Goal: Transaction & Acquisition: Purchase product/service

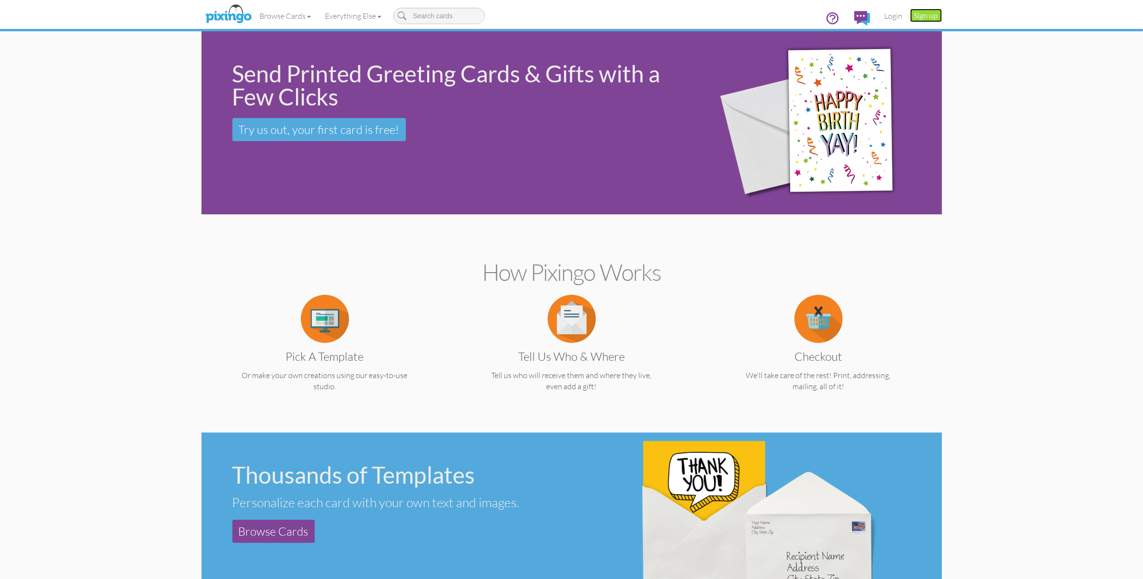
click at [923, 13] on link "Sign up" at bounding box center [926, 15] width 32 height 13
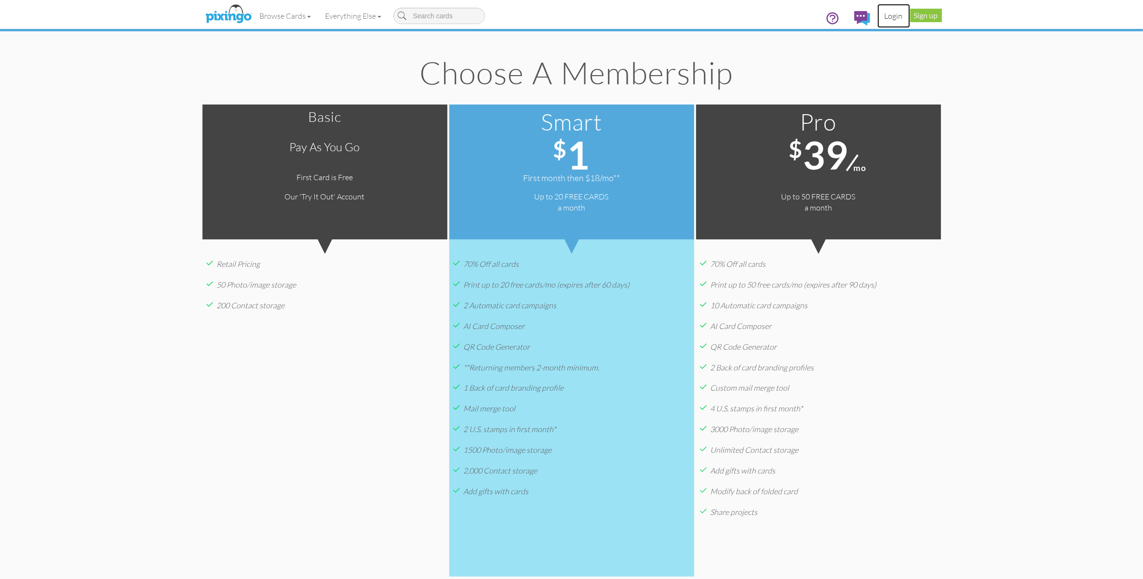
click at [885, 15] on link "Login" at bounding box center [893, 16] width 33 height 24
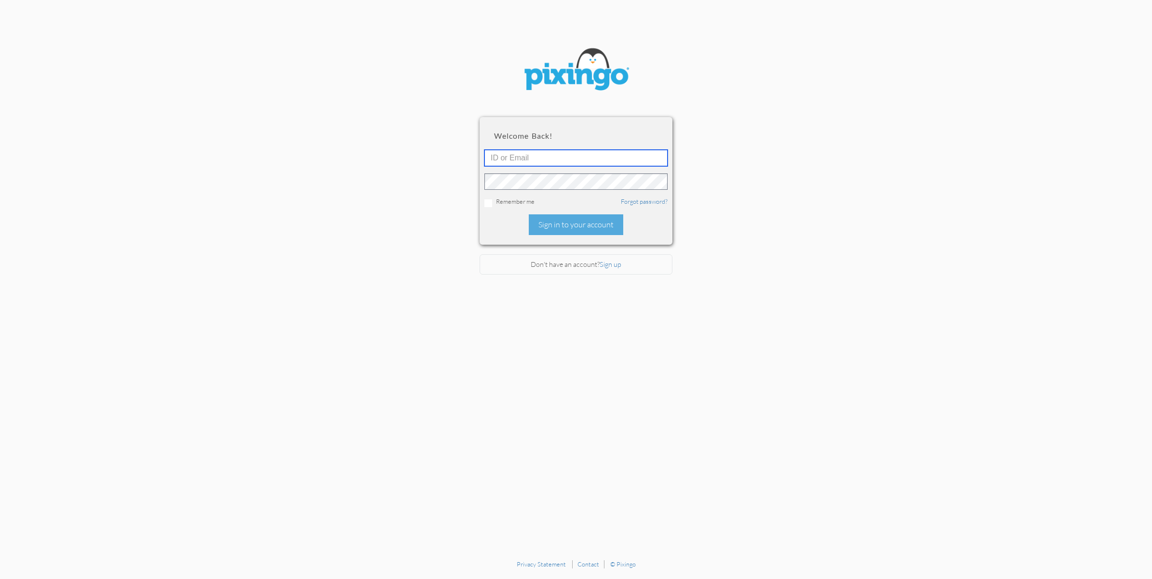
type input "2109"
click at [599, 225] on div "Sign in to your account" at bounding box center [576, 224] width 94 height 21
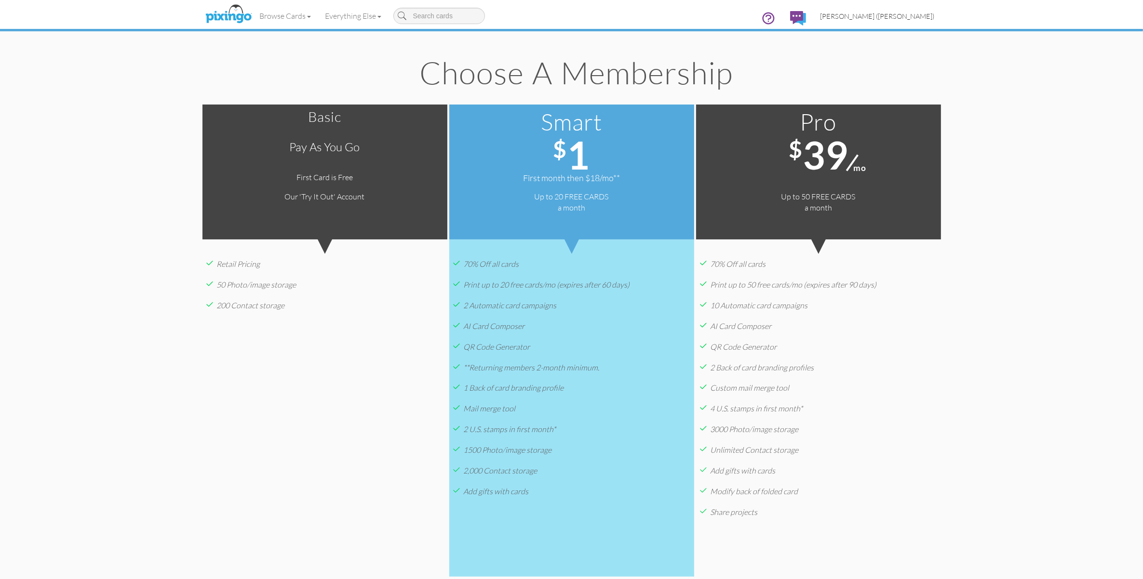
click at [890, 17] on span "[PERSON_NAME] ([PERSON_NAME])" at bounding box center [877, 16] width 114 height 8
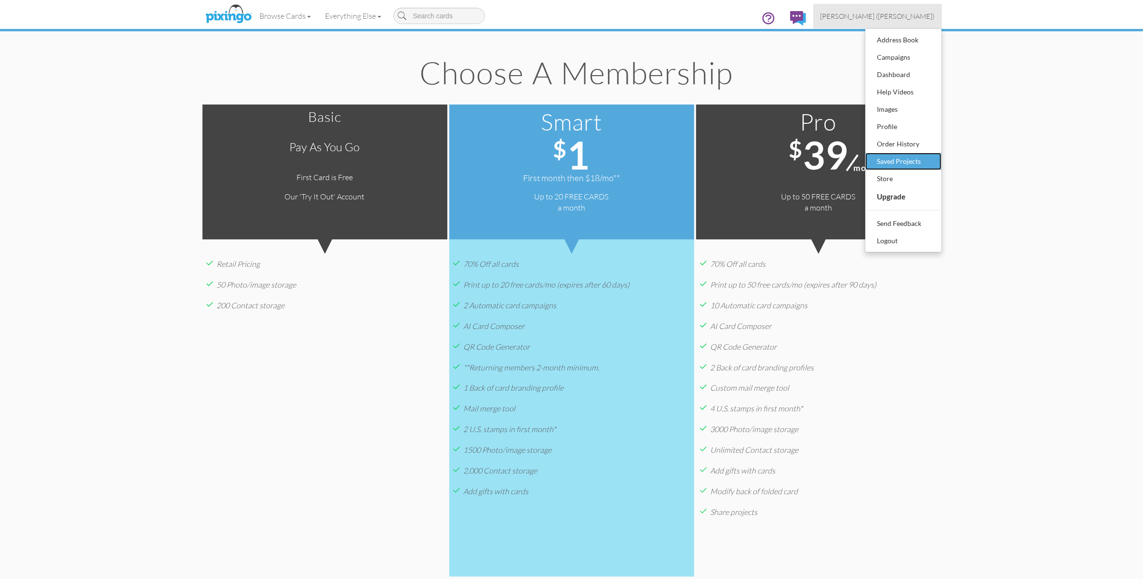
click at [897, 162] on div "Saved Projects" at bounding box center [903, 161] width 57 height 14
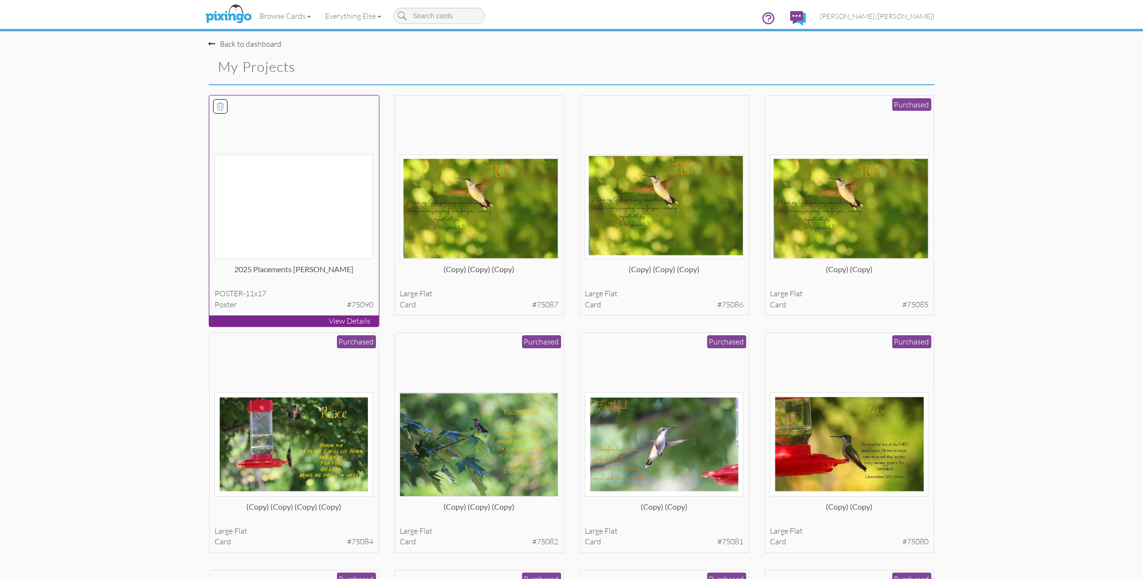
click at [272, 229] on img at bounding box center [293, 207] width 159 height 105
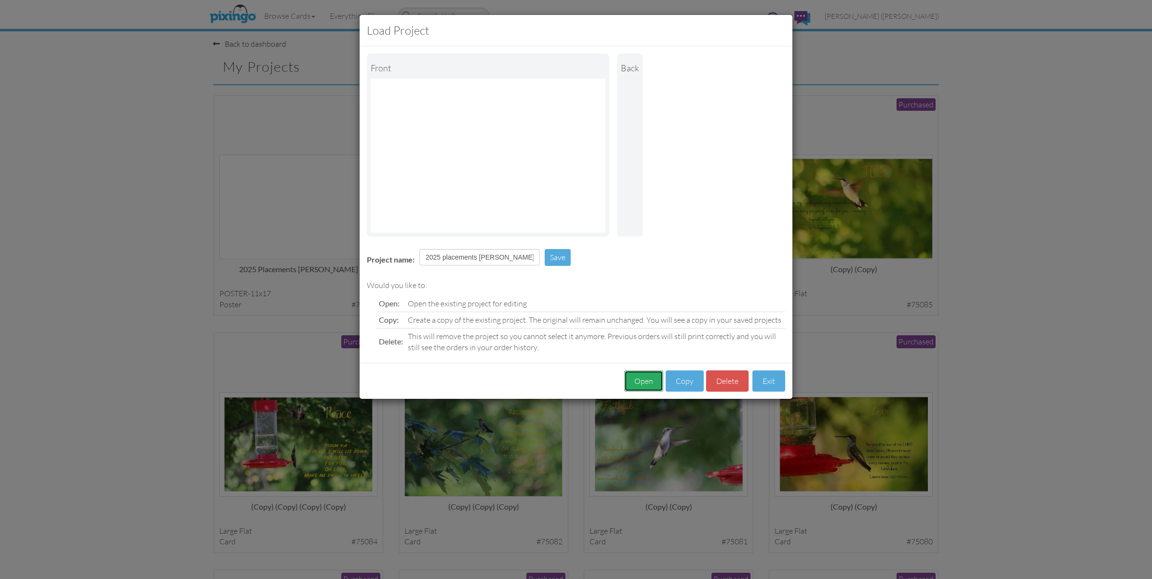
click at [639, 378] on button "Open" at bounding box center [643, 382] width 39 height 22
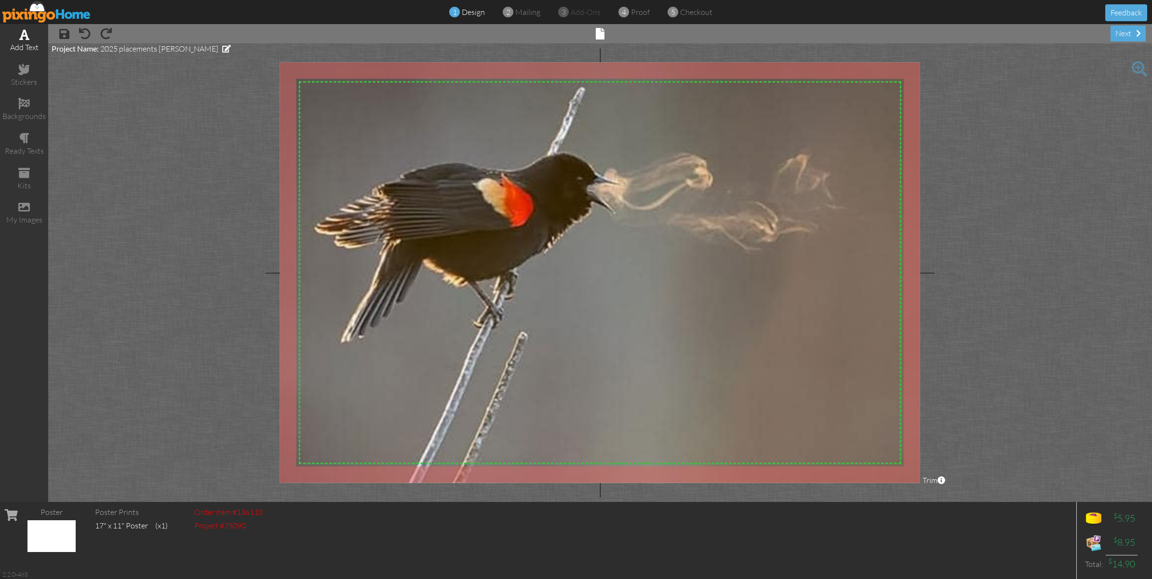
click at [23, 36] on span at bounding box center [24, 35] width 10 height 12
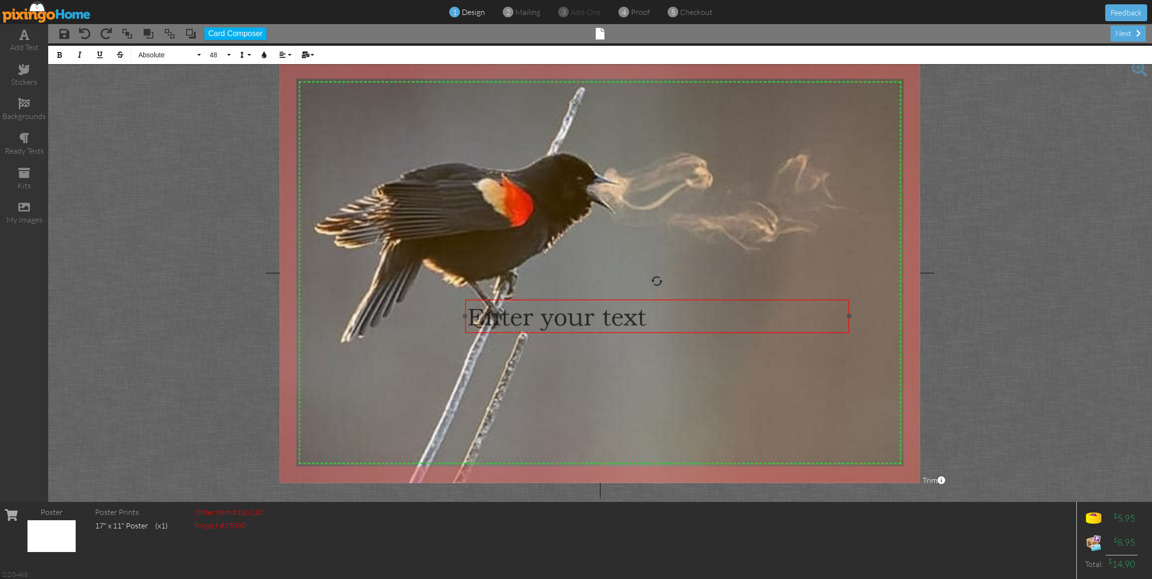
drag, startPoint x: 718, startPoint y: 138, endPoint x: 774, endPoint y: 334, distance: 204.1
click at [775, 333] on div "​ Enter your text ​ ×" at bounding box center [657, 316] width 384 height 33
drag, startPoint x: 466, startPoint y: 317, endPoint x: 656, endPoint y: 315, distance: 190.9
click at [656, 315] on div at bounding box center [655, 316] width 5 height 5
click at [229, 54] on button "48" at bounding box center [219, 55] width 28 height 18
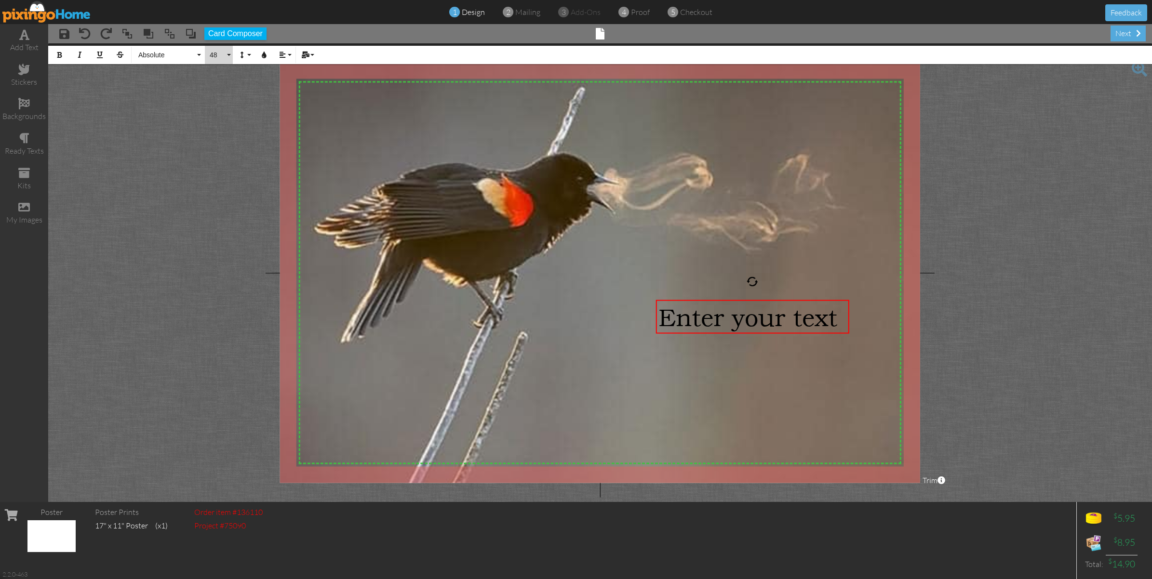
scroll to position [27, 0]
click at [217, 85] on link "24" at bounding box center [222, 87] width 35 height 14
click at [199, 55] on button "Absolute" at bounding box center [168, 55] width 69 height 18
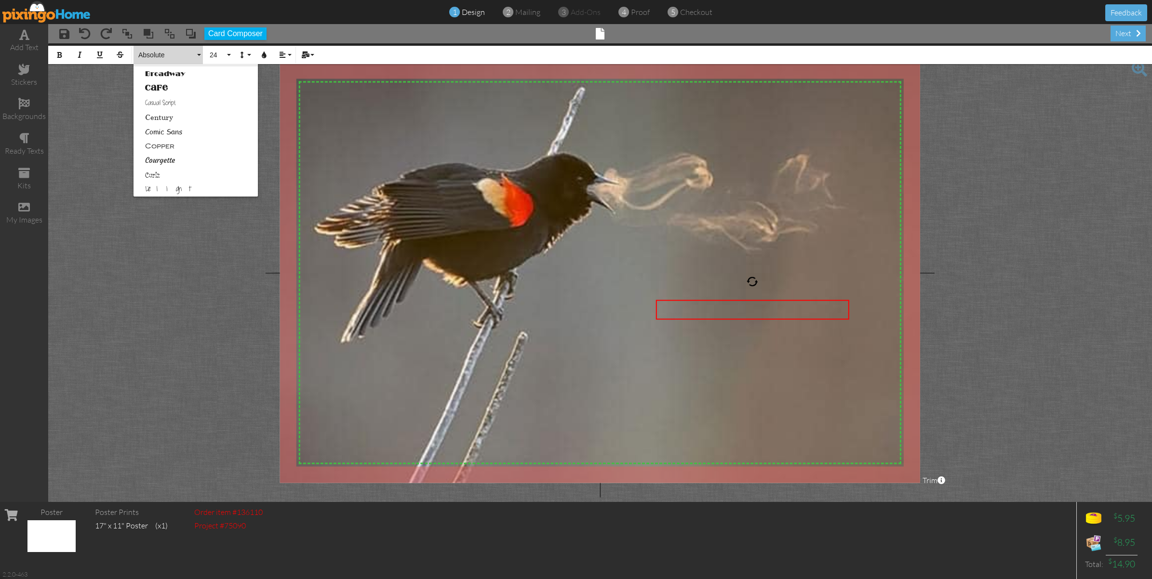
scroll to position [120, 0]
click at [171, 123] on link "Courgette" at bounding box center [196, 124] width 124 height 14
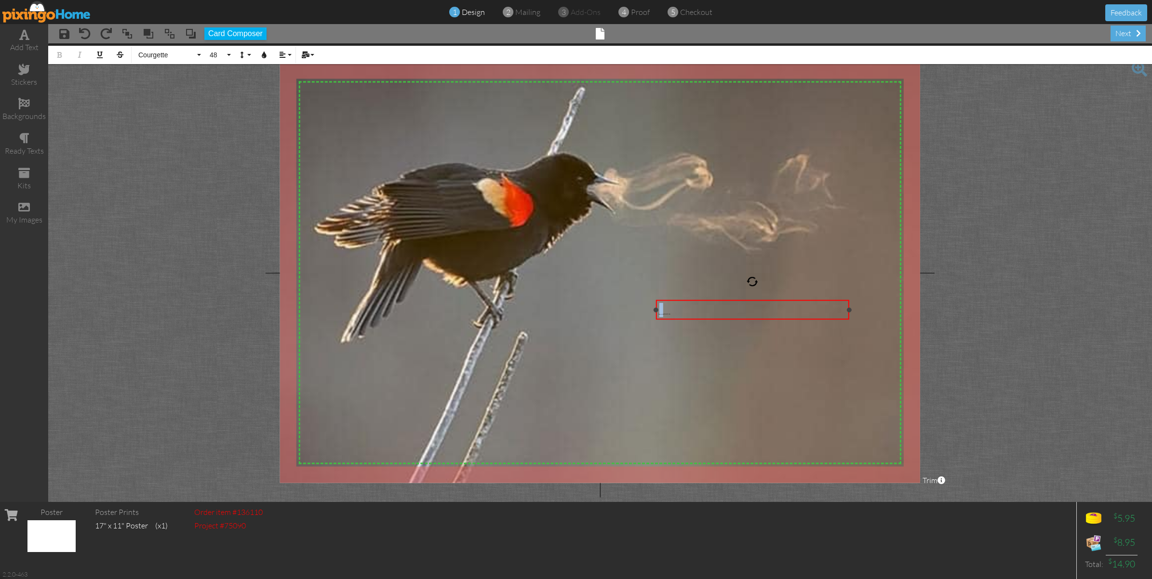
drag, startPoint x: 664, startPoint y: 309, endPoint x: 659, endPoint y: 314, distance: 6.5
click at [659, 314] on div "Therefore if any man be in [DEMOGRAPHIC_DATA] ​" at bounding box center [752, 310] width 188 height 14
click at [227, 53] on button "48" at bounding box center [219, 55] width 28 height 18
click at [223, 100] on link "22" at bounding box center [222, 100] width 35 height 14
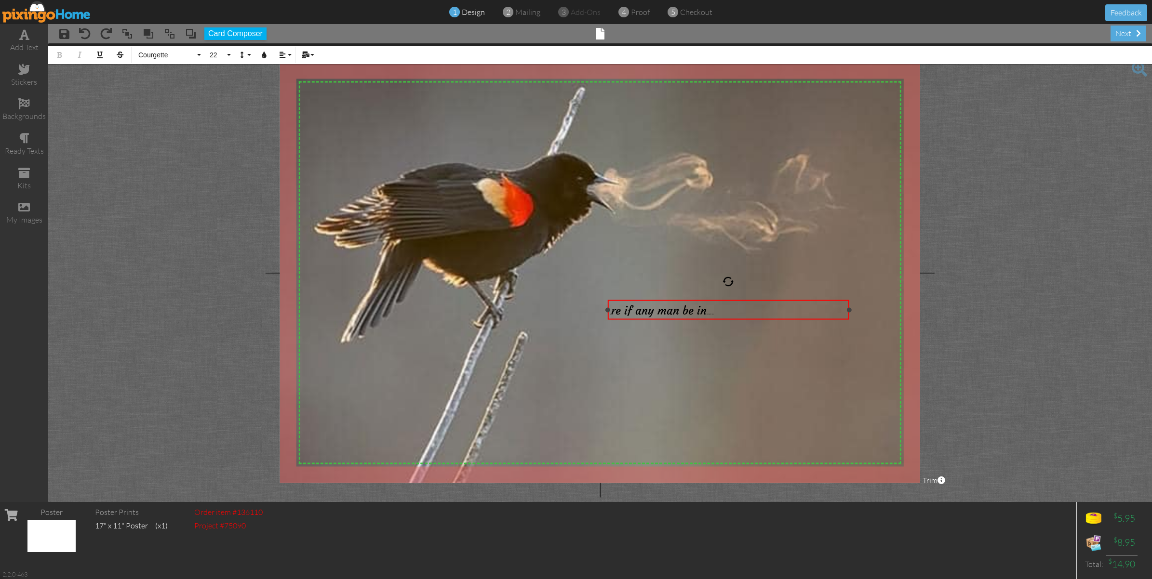
drag, startPoint x: 654, startPoint y: 309, endPoint x: 606, endPoint y: 321, distance: 49.8
click at [607, 320] on div "Therefo re if any man be in [DEMOGRAPHIC_DATA] ​ ×" at bounding box center [727, 310] width 241 height 20
click at [625, 309] on span "re if any man be in" at bounding box center [659, 310] width 95 height 14
drag, startPoint x: 700, startPoint y: 309, endPoint x: 591, endPoint y: 328, distance: 110.1
click at [591, 328] on div "X X X X X X X X X X X X X X X X X X X X X X X X X X X X X X X X X X X X X X X X…" at bounding box center [600, 273] width 640 height 421
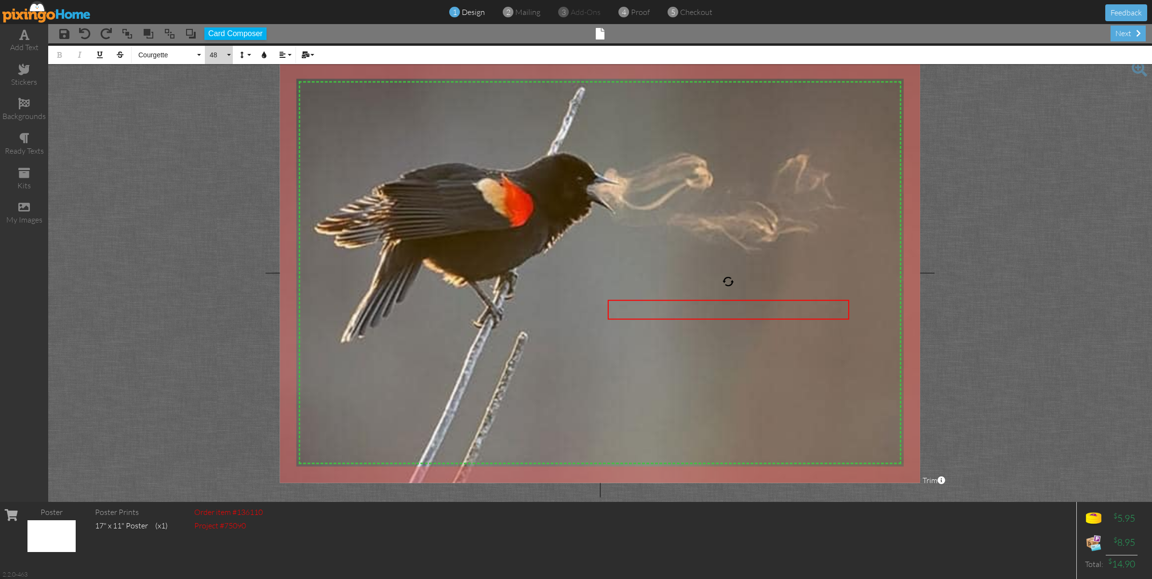
click at [227, 54] on button "48" at bounding box center [219, 55] width 28 height 18
click at [220, 111] on link "24" at bounding box center [222, 114] width 35 height 14
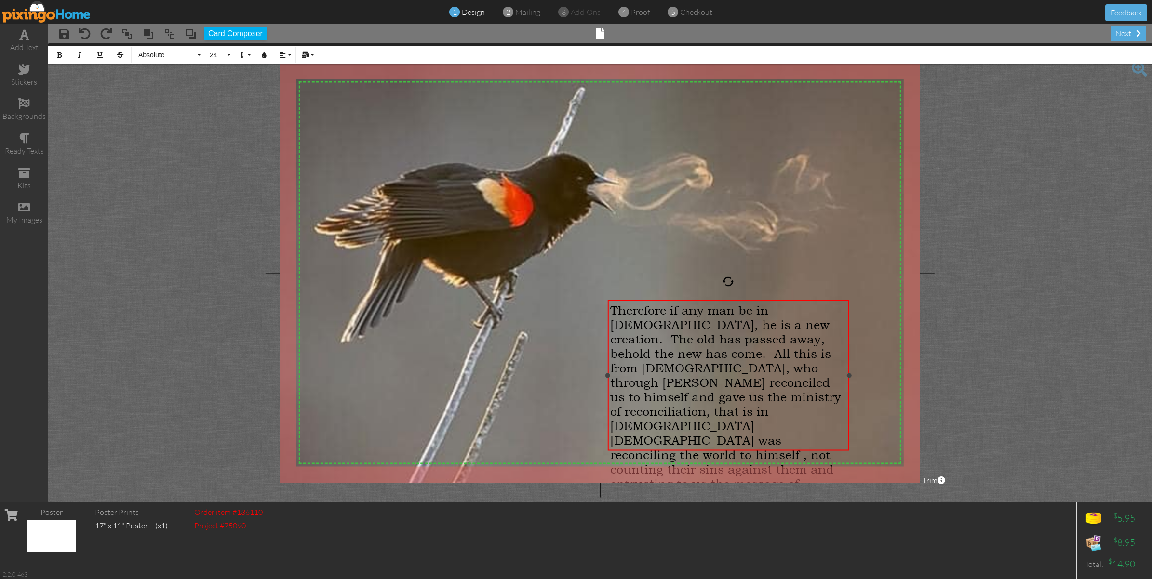
click at [827, 381] on span "Therefore if any man be in [DEMOGRAPHIC_DATA], he is a new creation. The old ha…" at bounding box center [725, 404] width 231 height 203
click at [687, 423] on span "Therefore if any man be in [DEMOGRAPHIC_DATA], he is a new creation. The old ha…" at bounding box center [725, 404] width 231 height 203
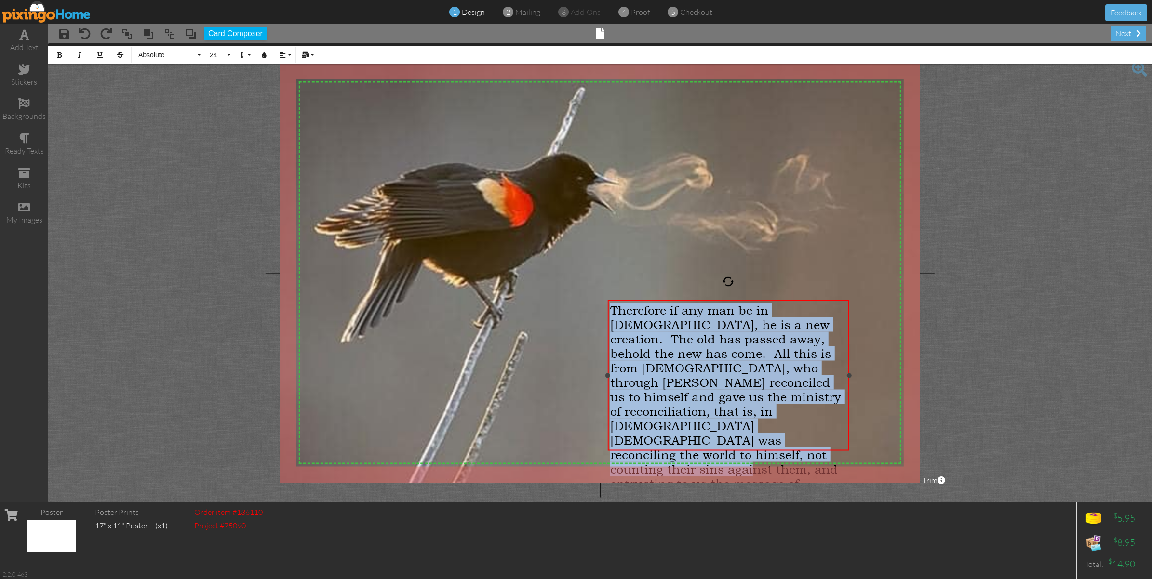
drag, startPoint x: 761, startPoint y: 439, endPoint x: 606, endPoint y: 312, distance: 200.4
click at [607, 312] on div "Therefore if any man be in [DEMOGRAPHIC_DATA], he is a new creation. The old ha…" at bounding box center [727, 375] width 241 height 151
click at [287, 54] on button "Align" at bounding box center [284, 55] width 18 height 18
click at [293, 87] on link "[GEOGRAPHIC_DATA]" at bounding box center [289, 90] width 29 height 14
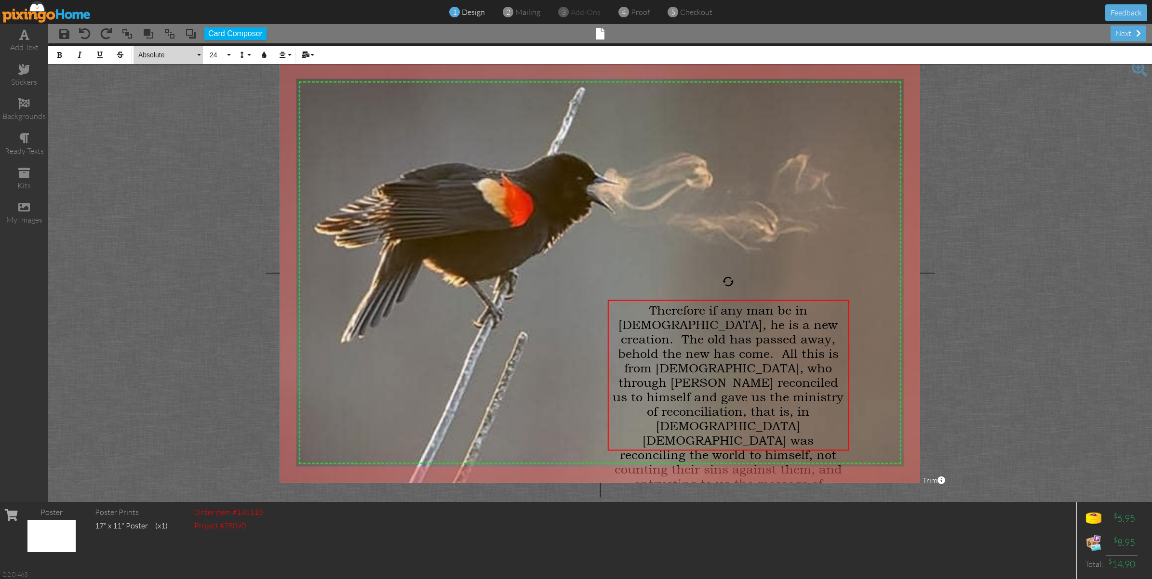
click at [200, 54] on button "Absolute" at bounding box center [168, 55] width 69 height 18
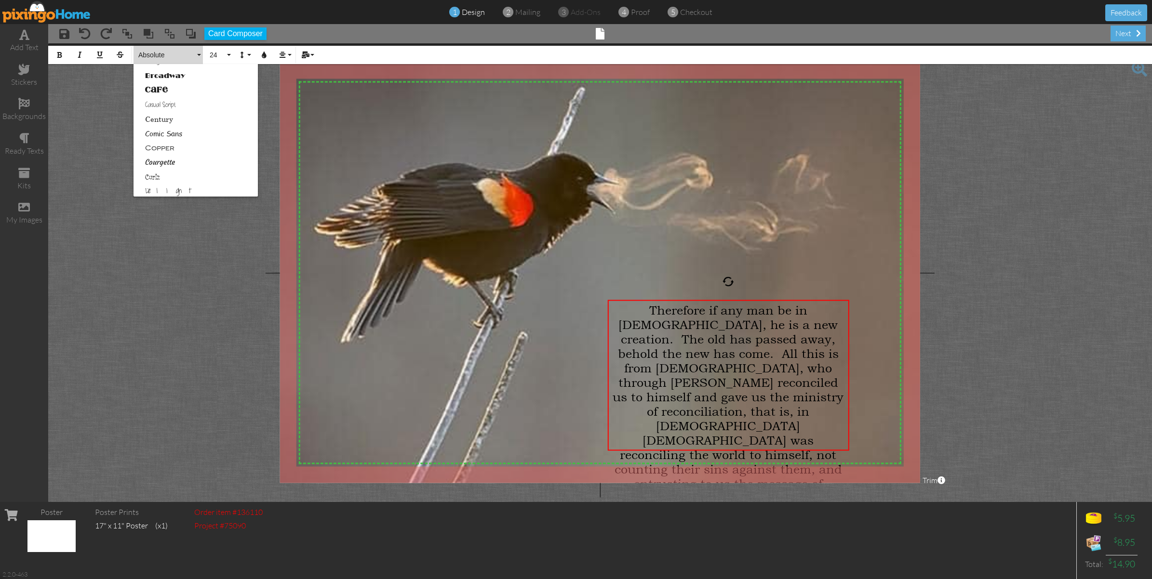
scroll to position [120, 0]
click at [165, 122] on link "Courgette" at bounding box center [196, 124] width 124 height 14
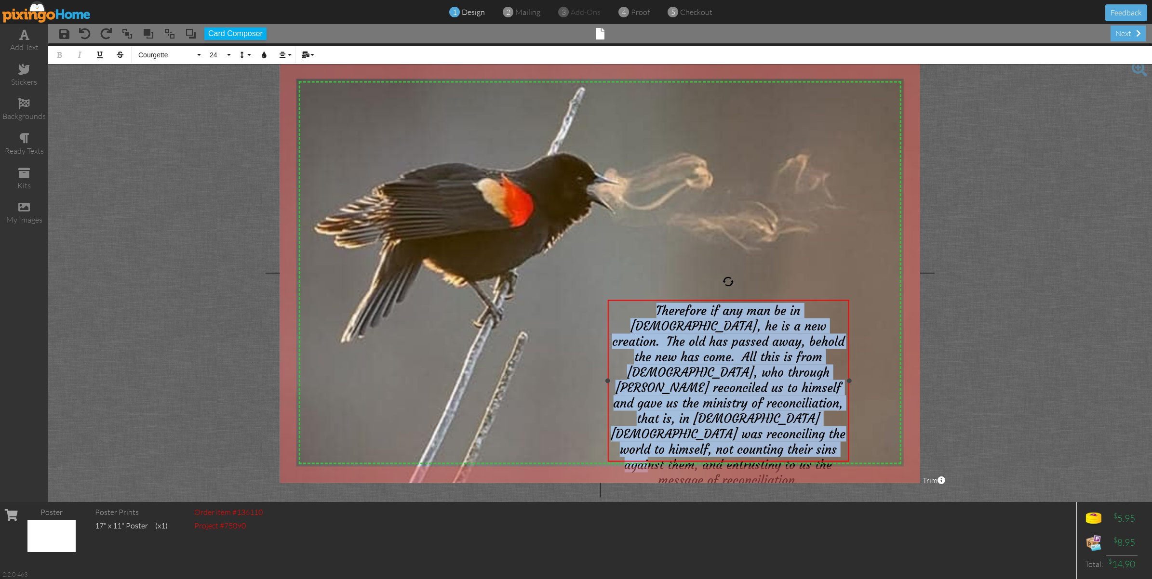
click at [757, 340] on span "Therefore if any man be in [DEMOGRAPHIC_DATA], he is a new creation. The old ha…" at bounding box center [728, 395] width 235 height 185
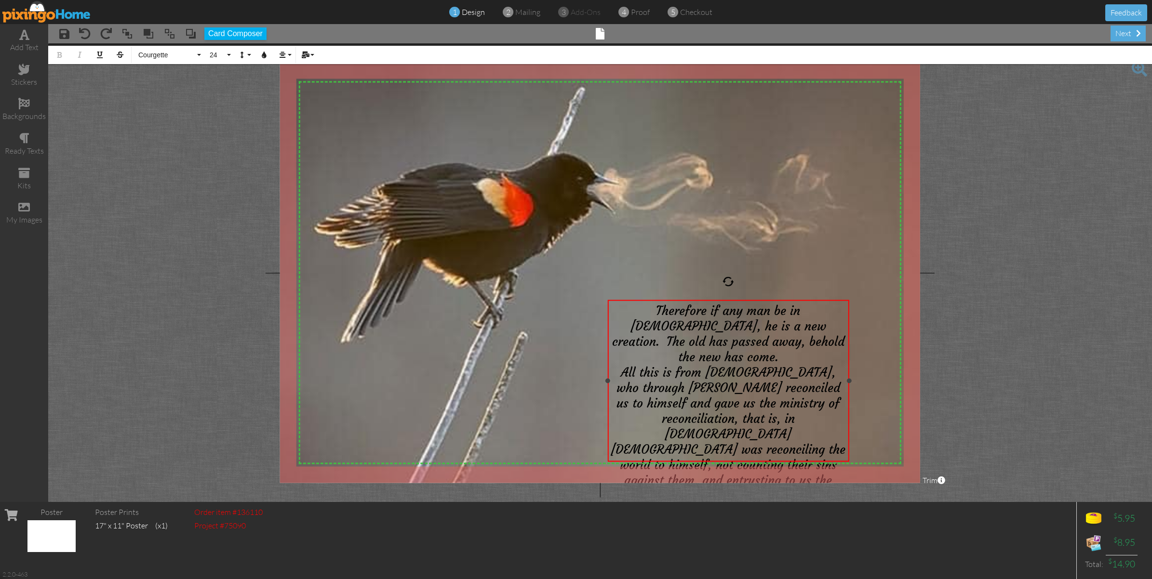
click at [753, 388] on span "All this is from [DEMOGRAPHIC_DATA], who through [PERSON_NAME] reconciled us to…" at bounding box center [728, 433] width 235 height 139
drag, startPoint x: 746, startPoint y: 302, endPoint x: 745, endPoint y: 297, distance: 5.3
click at [745, 297] on div "X X X X X X X X X X X X X X X X X X X X X X X X X X X X X X X X X X X X X X X X…" at bounding box center [600, 273] width 640 height 421
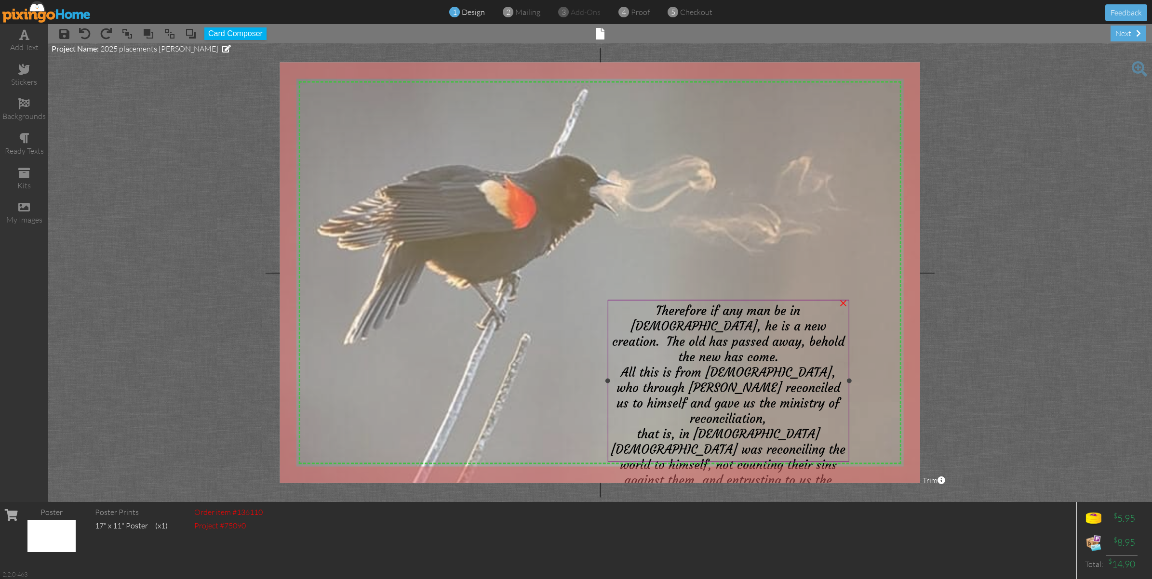
click at [748, 299] on div "X X X X X X X X X X X X X X X X X X X X X X X X X X X X X X X X X X X X X X X X…" at bounding box center [600, 273] width 640 height 421
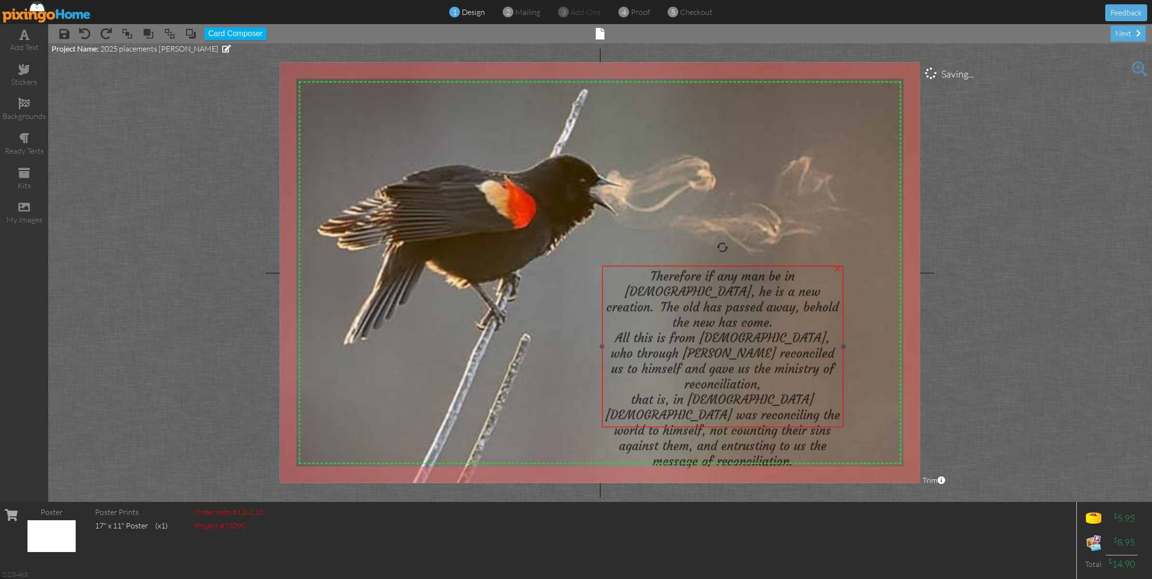
drag, startPoint x: 753, startPoint y: 303, endPoint x: 747, endPoint y: 268, distance: 34.7
click at [747, 268] on span "Therefore if any man be in [DEMOGRAPHIC_DATA], he is a new creation. The old ha…" at bounding box center [722, 299] width 232 height 62
drag, startPoint x: 807, startPoint y: 413, endPoint x: 828, endPoint y: 404, distance: 22.2
click at [828, 404] on div "that is, in [DEMOGRAPHIC_DATA] [DEMOGRAPHIC_DATA] was reconciling the world to …" at bounding box center [716, 423] width 236 height 77
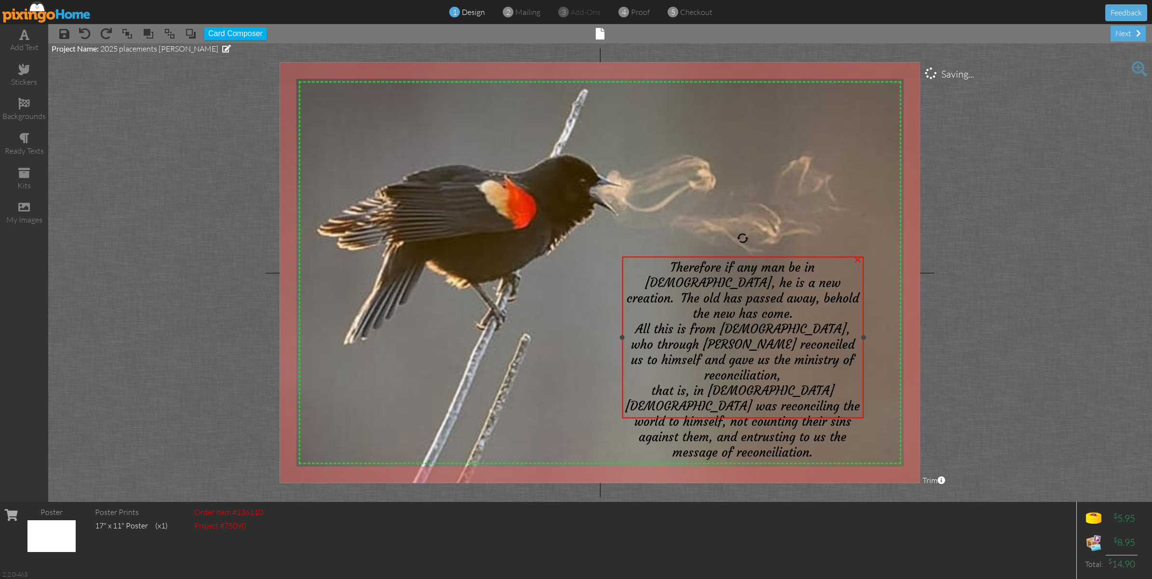
click at [635, 268] on span "Therefore if any man be in [DEMOGRAPHIC_DATA], he is a new creation. The old ha…" at bounding box center [743, 290] width 232 height 62
drag, startPoint x: 635, startPoint y: 268, endPoint x: 645, endPoint y: 265, distance: 10.5
click at [644, 265] on span "Therefore if any man be in [DEMOGRAPHIC_DATA], he is a new creation. The old ha…" at bounding box center [744, 290] width 232 height 62
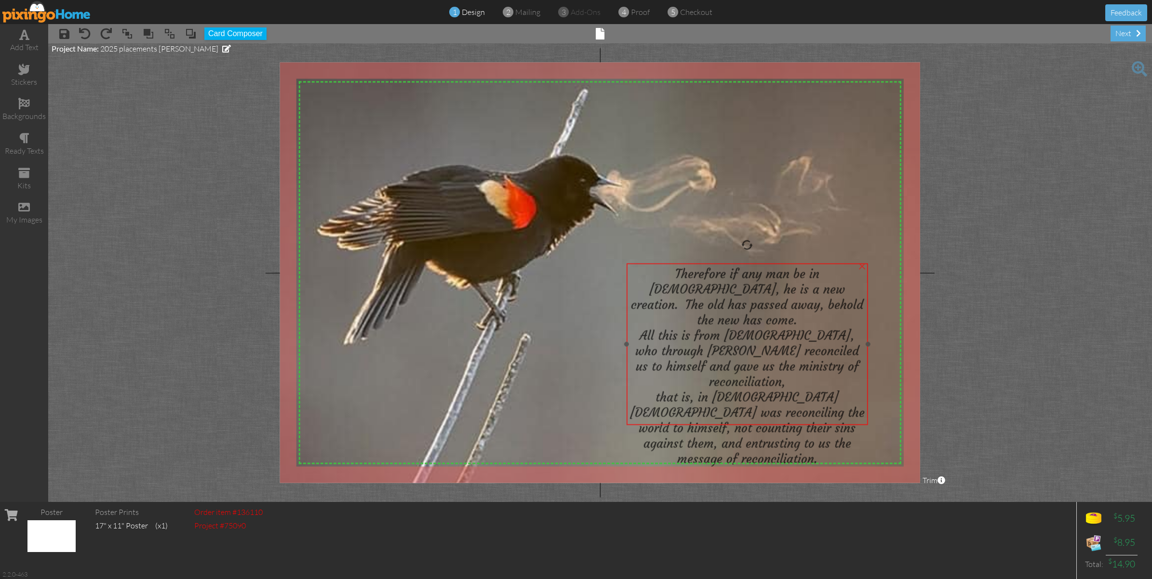
drag, startPoint x: 637, startPoint y: 268, endPoint x: 632, endPoint y: 278, distance: 11.0
click at [632, 278] on div "Therefore if any man be in [DEMOGRAPHIC_DATA], he is a new creation. The old ha…" at bounding box center [747, 297] width 236 height 62
click at [827, 415] on div "that is, in [DEMOGRAPHIC_DATA] [DEMOGRAPHIC_DATA] was reconciling the world to …" at bounding box center [747, 427] width 236 height 77
click at [818, 413] on div "that is, in [DEMOGRAPHIC_DATA] [DEMOGRAPHIC_DATA] was reconciling the world to …" at bounding box center [747, 427] width 236 height 77
drag, startPoint x: 738, startPoint y: 263, endPoint x: 738, endPoint y: 254, distance: 8.7
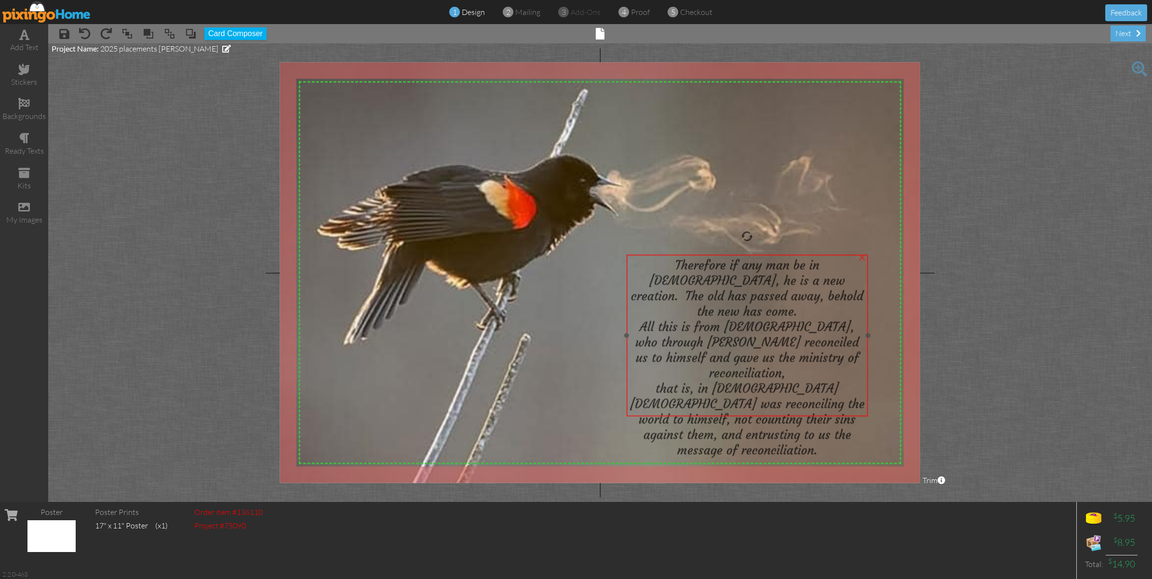
click at [738, 254] on div at bounding box center [747, 336] width 246 height 167
click at [23, 31] on span at bounding box center [24, 35] width 10 height 12
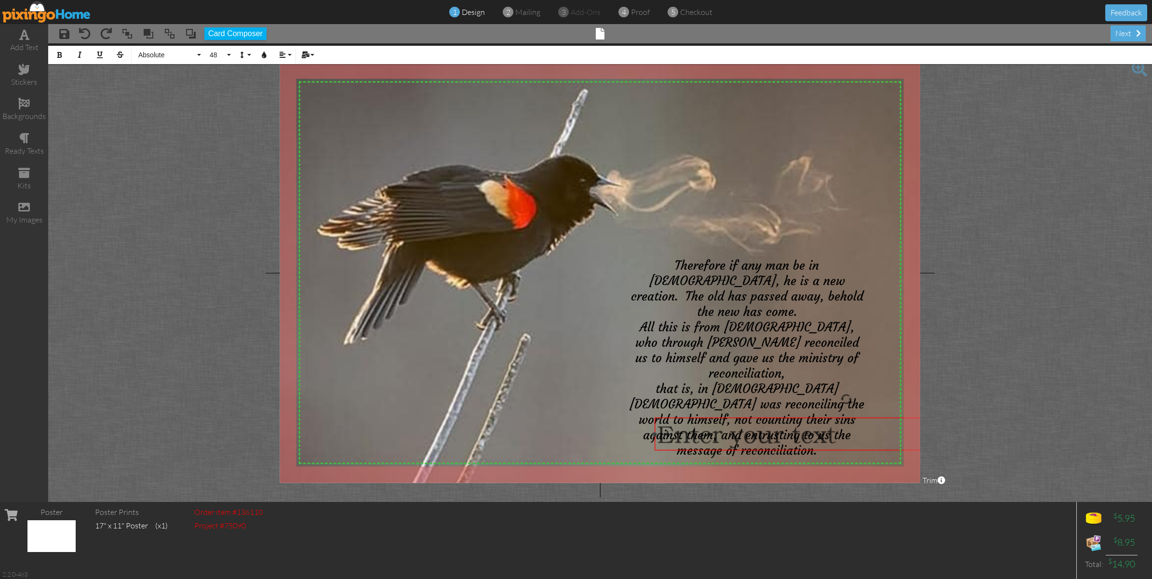
drag, startPoint x: 586, startPoint y: 288, endPoint x: 830, endPoint y: 417, distance: 276.0
click at [830, 417] on div at bounding box center [846, 434] width 389 height 38
click at [227, 53] on button "48" at bounding box center [219, 55] width 28 height 18
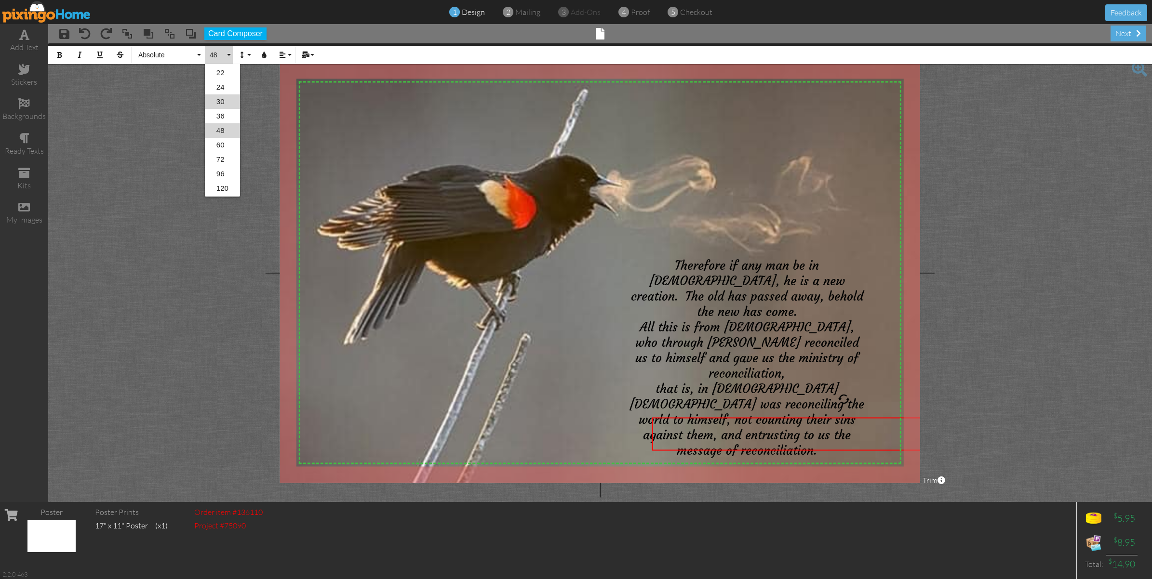
click at [227, 100] on link "30" at bounding box center [222, 101] width 35 height 14
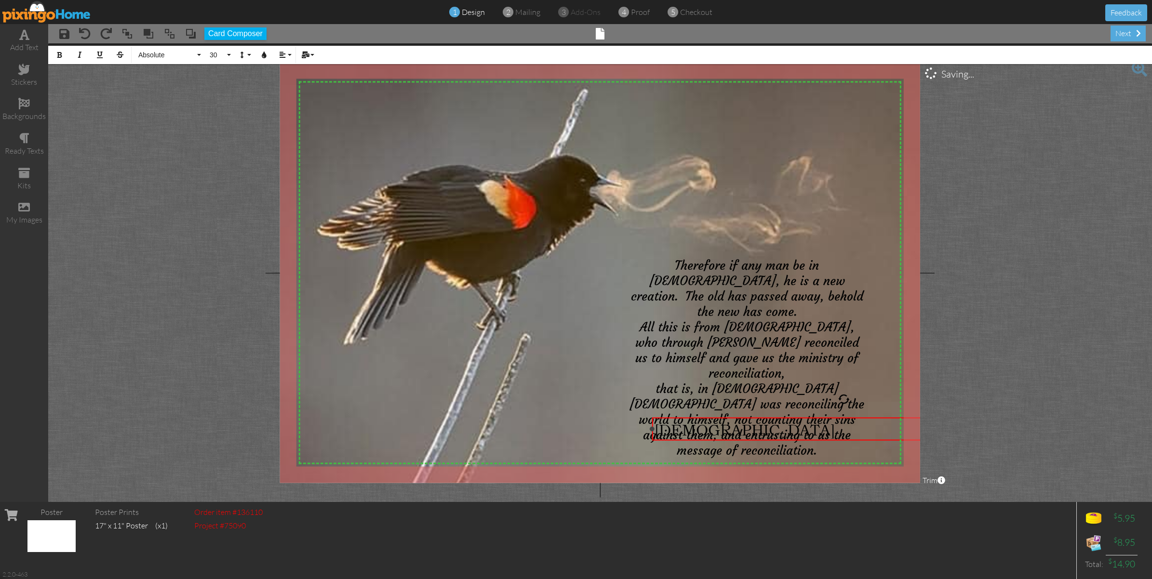
click at [760, 430] on div "2 Corinthians ​" at bounding box center [843, 429] width 379 height 19
click at [770, 427] on span "[DEMOGRAPHIC_DATA] 5" at bounding box center [751, 429] width 195 height 19
click at [1128, 37] on div "next" at bounding box center [1127, 34] width 35 height 16
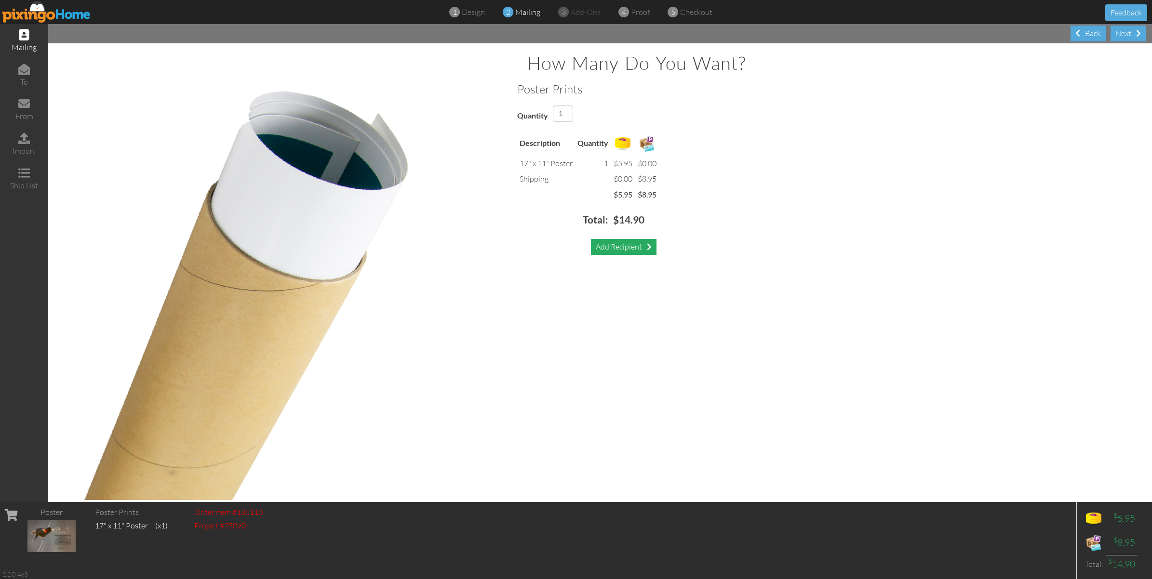
click at [625, 244] on div "Add Recipient" at bounding box center [624, 247] width 66 height 16
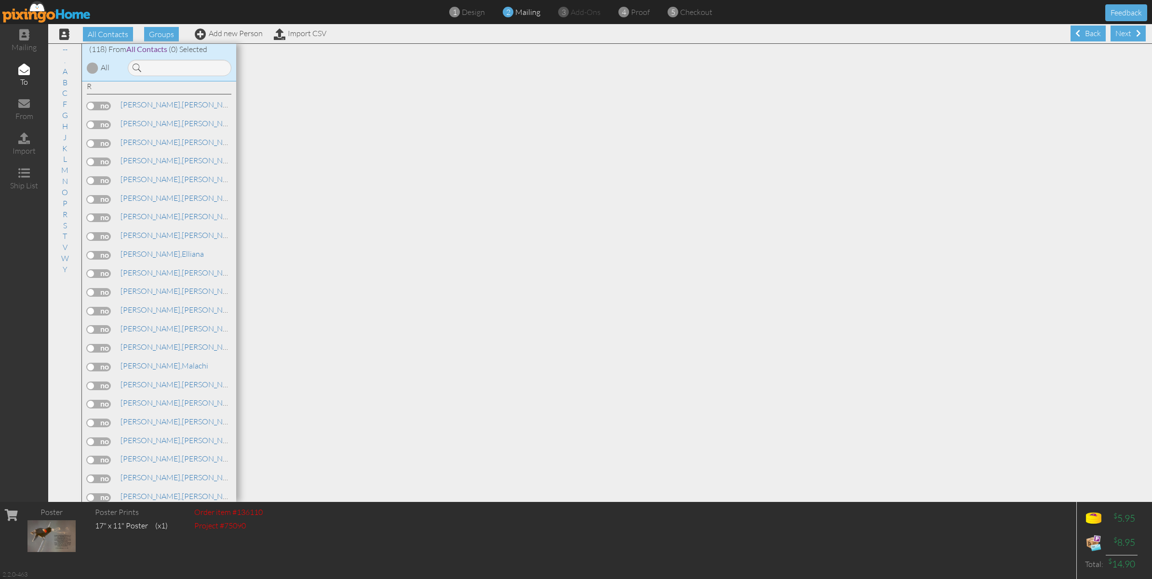
scroll to position [1506, 0]
click at [152, 389] on link "[PERSON_NAME]" at bounding box center [181, 395] width 123 height 12
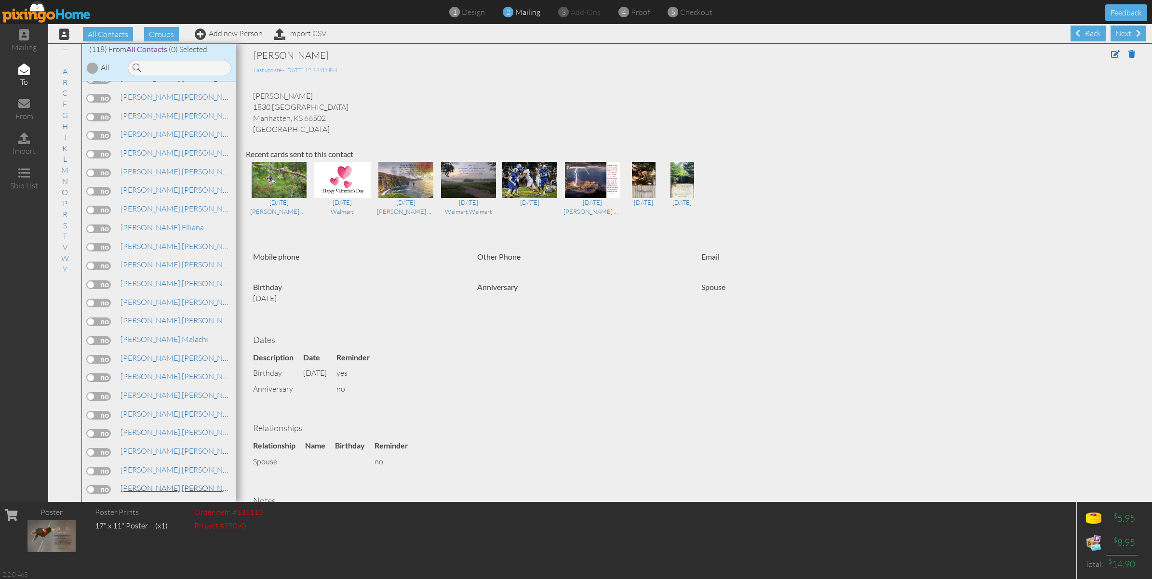
click at [145, 482] on link "[PERSON_NAME]" at bounding box center [181, 488] width 123 height 12
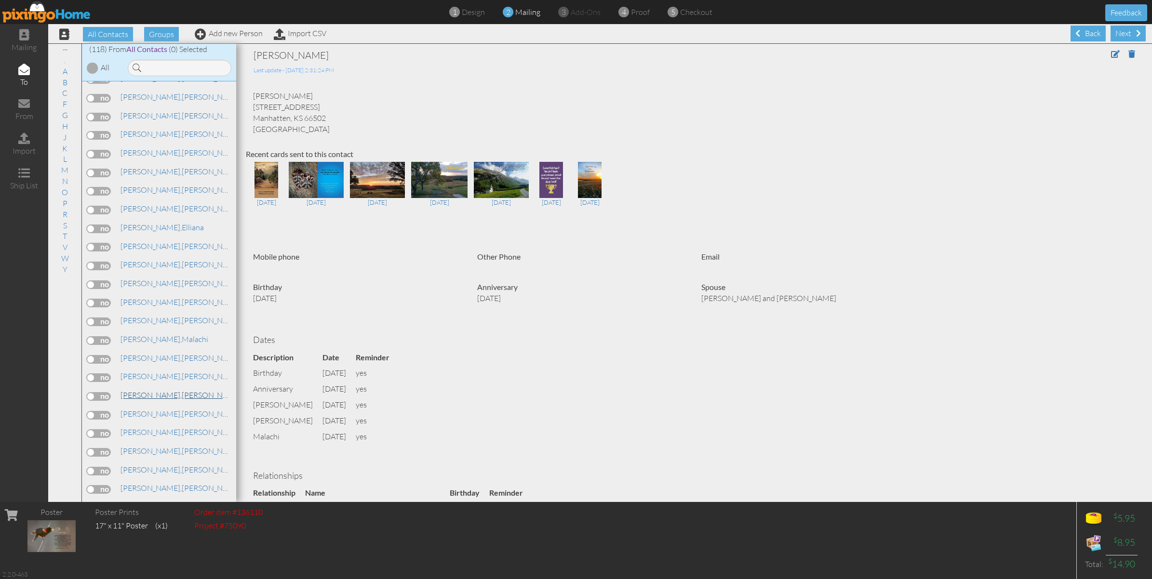
click at [154, 389] on link "[PERSON_NAME]" at bounding box center [181, 395] width 123 height 12
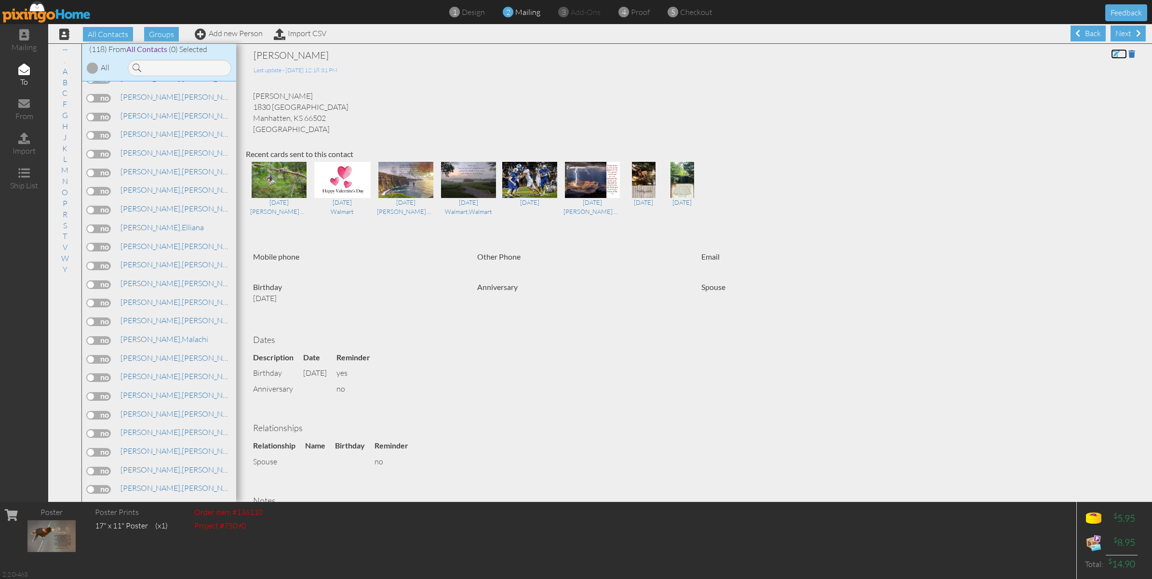
click at [1111, 53] on span at bounding box center [1115, 54] width 9 height 8
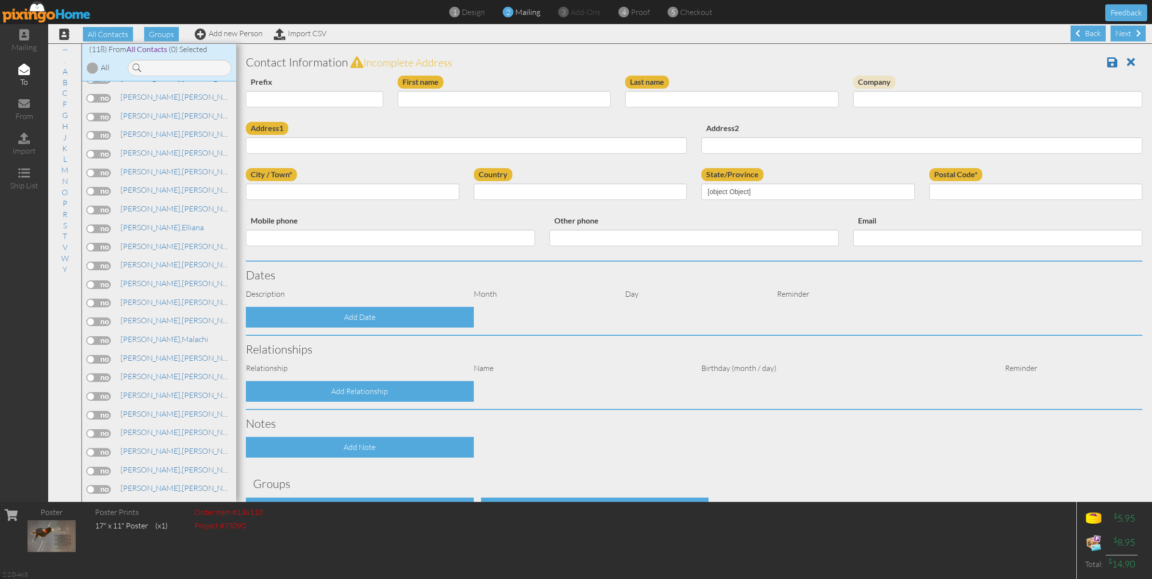
type input "[PERSON_NAME]"
type input "1830 [GEOGRAPHIC_DATA]"
type input "Manhatten"
type input "66502"
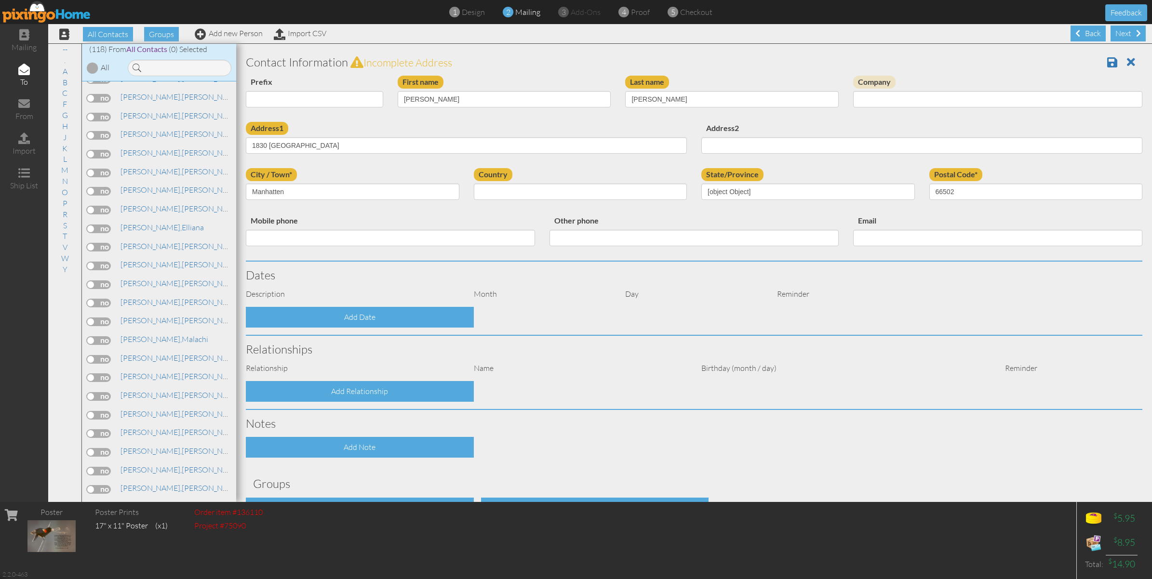
select select "object:1956"
select select "object:2201"
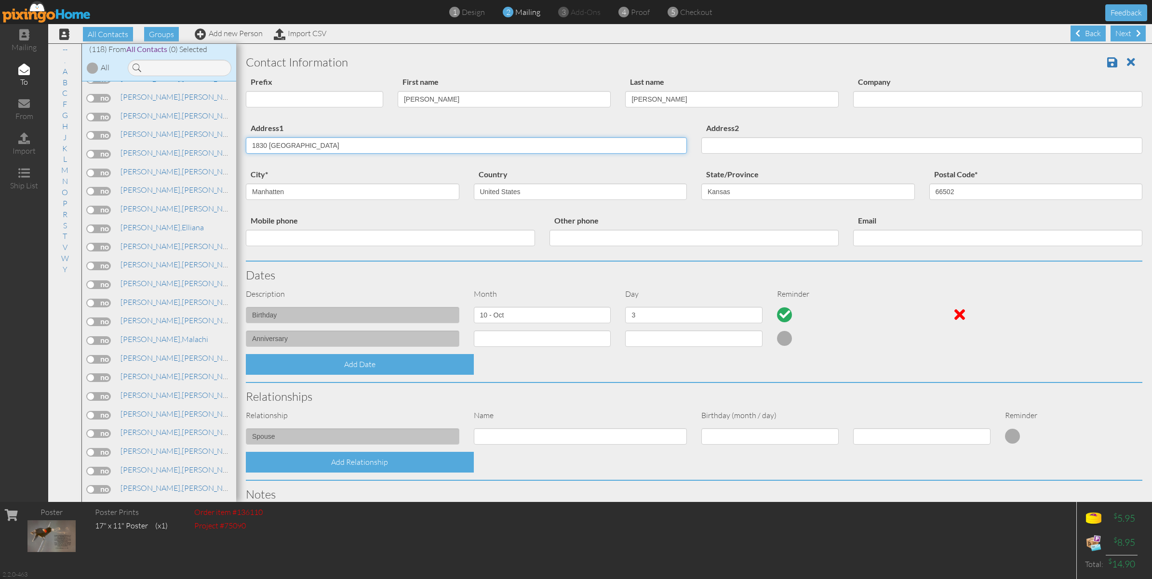
click at [318, 146] on input "1830 [GEOGRAPHIC_DATA]" at bounding box center [466, 145] width 441 height 16
type input "1"
type input "4039 Bald Eagle"
click at [150, 408] on link "[PERSON_NAME], [PERSON_NAME], [PERSON_NAME],calli" at bounding box center [244, 414] width 248 height 12
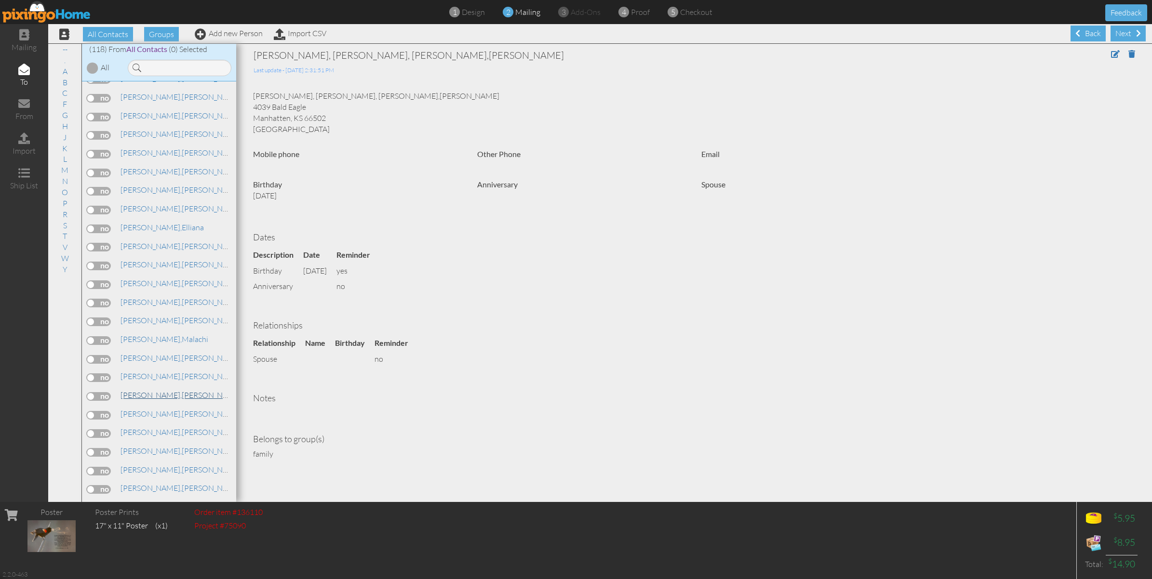
click at [143, 389] on link "[PERSON_NAME]" at bounding box center [181, 395] width 123 height 12
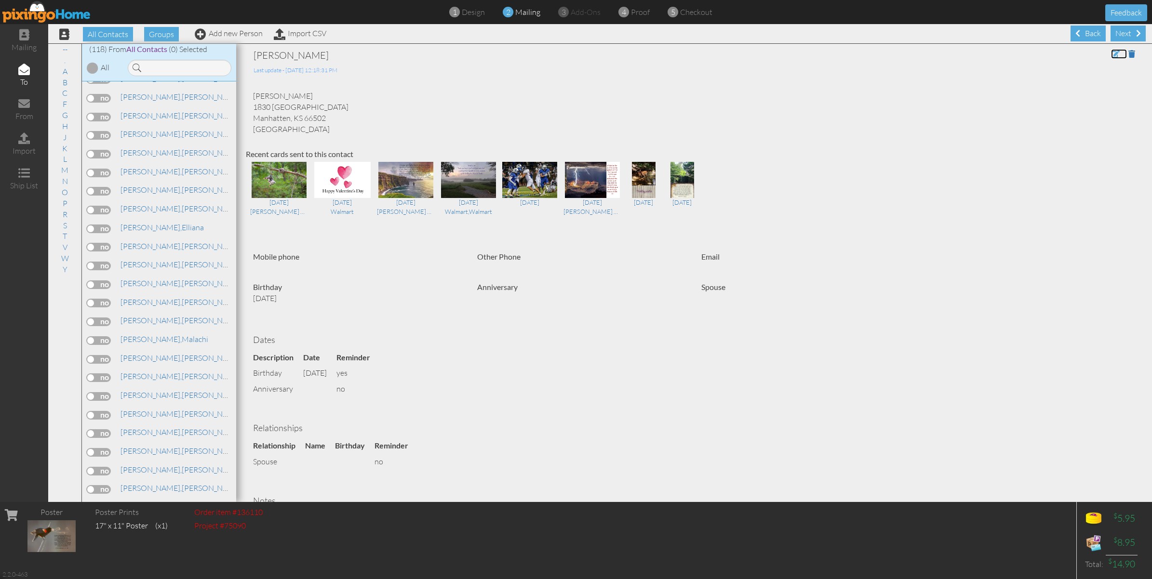
click at [1111, 53] on span at bounding box center [1115, 54] width 9 height 8
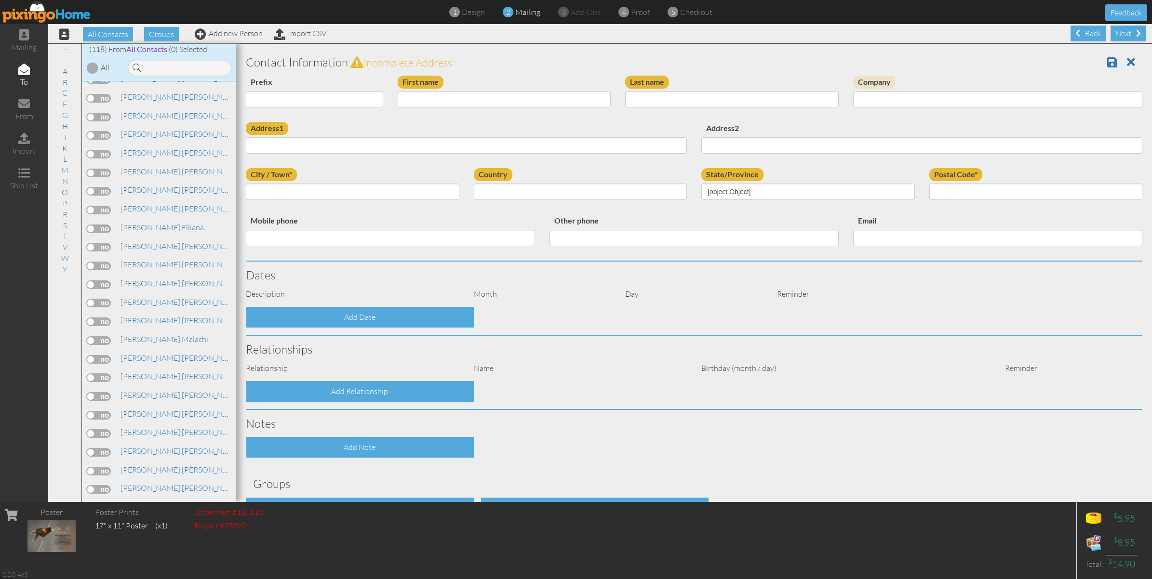
type input "[PERSON_NAME]"
type input "1830 [GEOGRAPHIC_DATA]"
type input "Manhatten"
type input "66502"
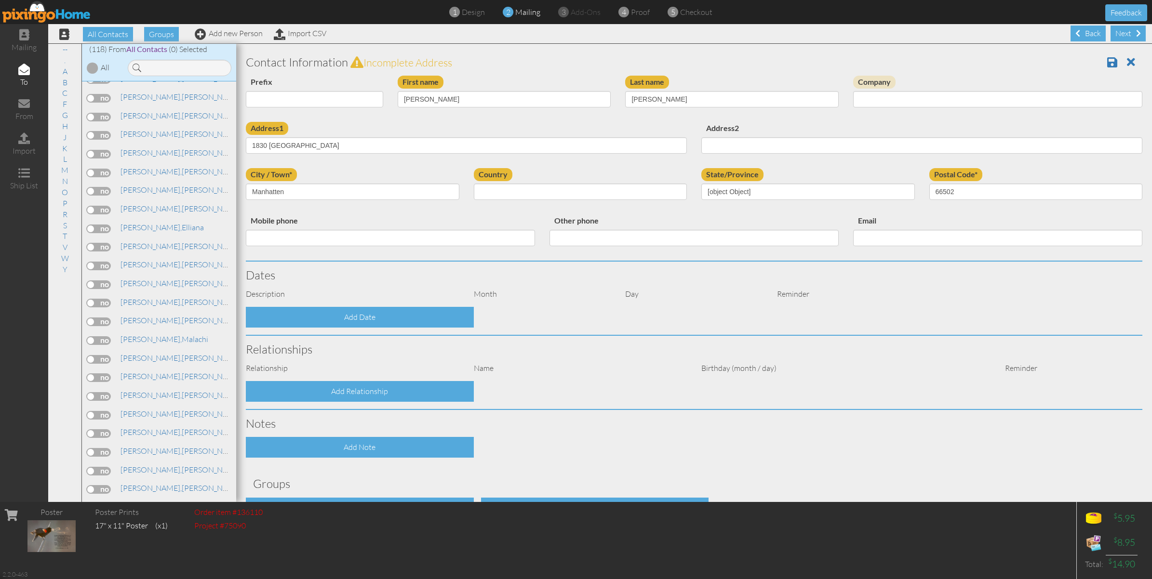
select select "object:1956"
select select "object:2201"
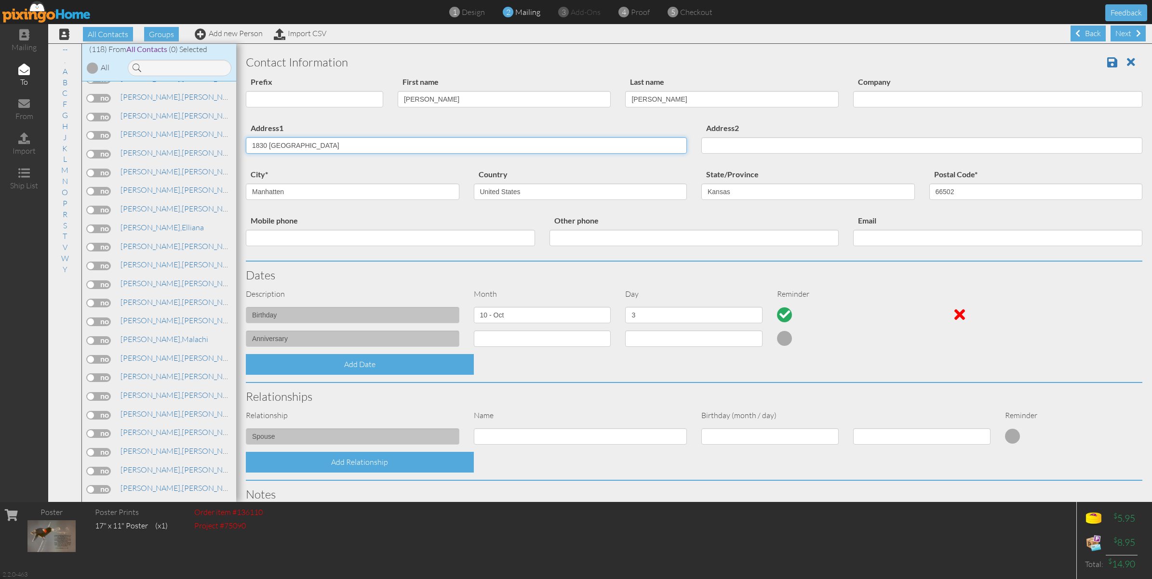
drag, startPoint x: 317, startPoint y: 145, endPoint x: 244, endPoint y: 148, distance: 72.9
click at [244, 148] on div "Address1 [STREET_ADDRESS]" at bounding box center [466, 141] width 455 height 39
type input "[STREET_ADDRESS]"
click at [374, 100] on select "Dr. Mr. Mrs." at bounding box center [314, 99] width 137 height 16
click at [246, 91] on select "Dr. Mr. Mrs." at bounding box center [314, 99] width 137 height 16
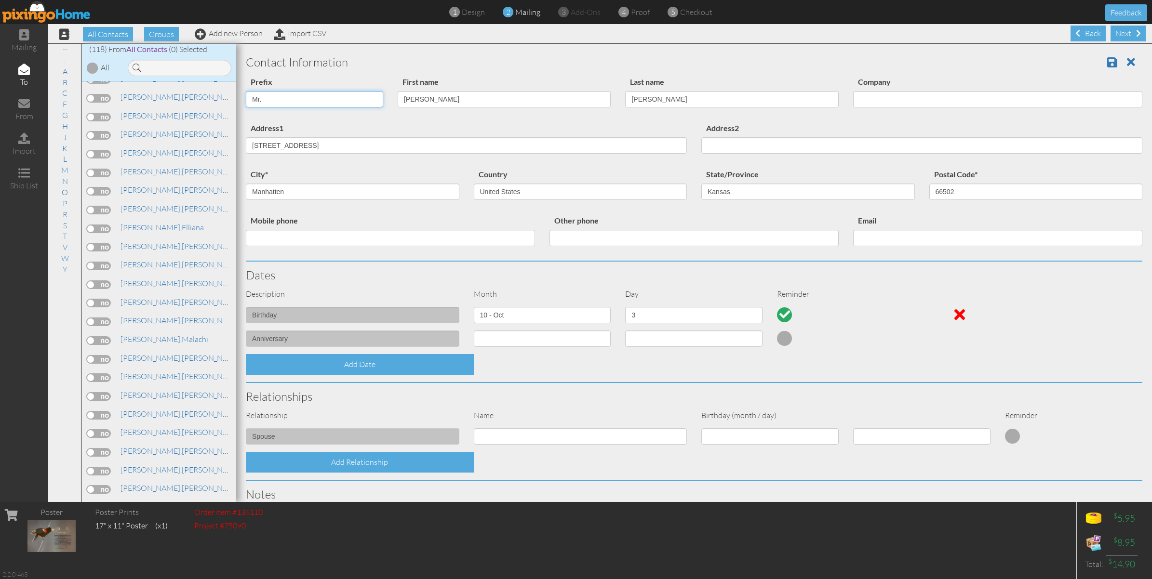
click at [266, 99] on select "Dr. Mr. Mrs." at bounding box center [314, 99] width 137 height 16
click at [246, 91] on select "Dr. Mr. Mrs." at bounding box center [314, 99] width 137 height 16
click at [372, 99] on select "Dr. Mr. Mrs." at bounding box center [314, 99] width 137 height 16
click at [266, 96] on select "Dr. Mr. Mrs." at bounding box center [314, 99] width 137 height 16
click at [269, 93] on select "Dr. Mr. Mrs." at bounding box center [314, 99] width 137 height 16
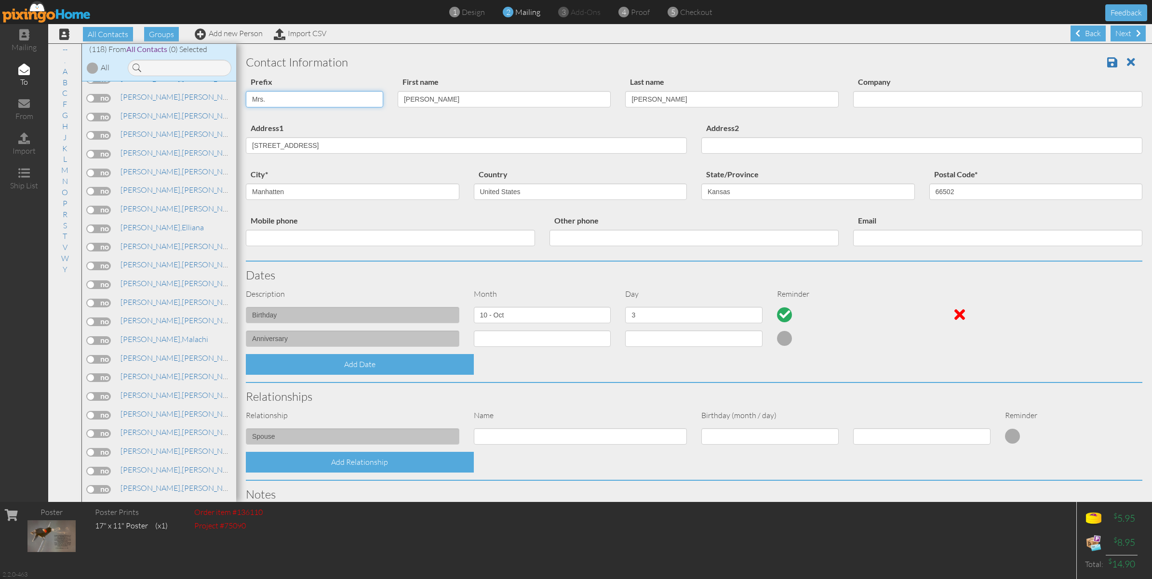
click at [267, 94] on select "Dr. Mr. Mrs." at bounding box center [314, 99] width 137 height 16
click at [264, 98] on select "Dr. Mr. Mrs." at bounding box center [314, 99] width 137 height 16
click at [348, 73] on div "Contact Information" at bounding box center [694, 62] width 911 height 27
click at [266, 95] on select "Dr. Mr. Mrs." at bounding box center [314, 99] width 137 height 16
select select "string:Mr."
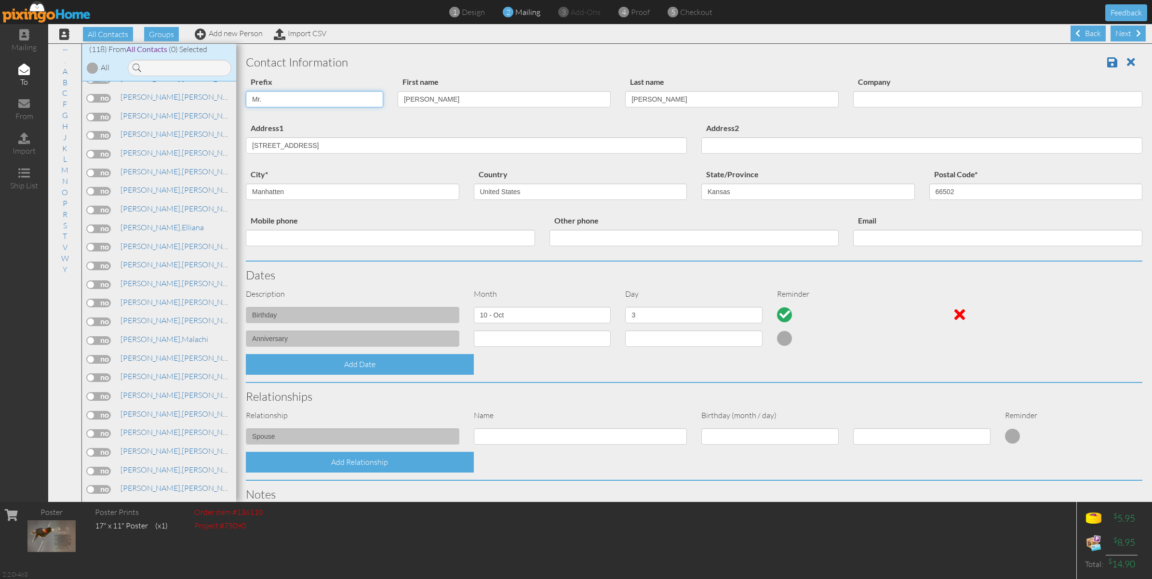
click at [246, 91] on select "Dr. Mr. Mrs." at bounding box center [314, 99] width 137 height 16
click at [267, 94] on select "Dr. Mr. Mrs." at bounding box center [314, 99] width 137 height 16
click at [263, 98] on select "Dr. Mr. Mrs." at bounding box center [314, 99] width 137 height 16
click at [372, 97] on select "Dr. Mr. Mrs." at bounding box center [314, 99] width 137 height 16
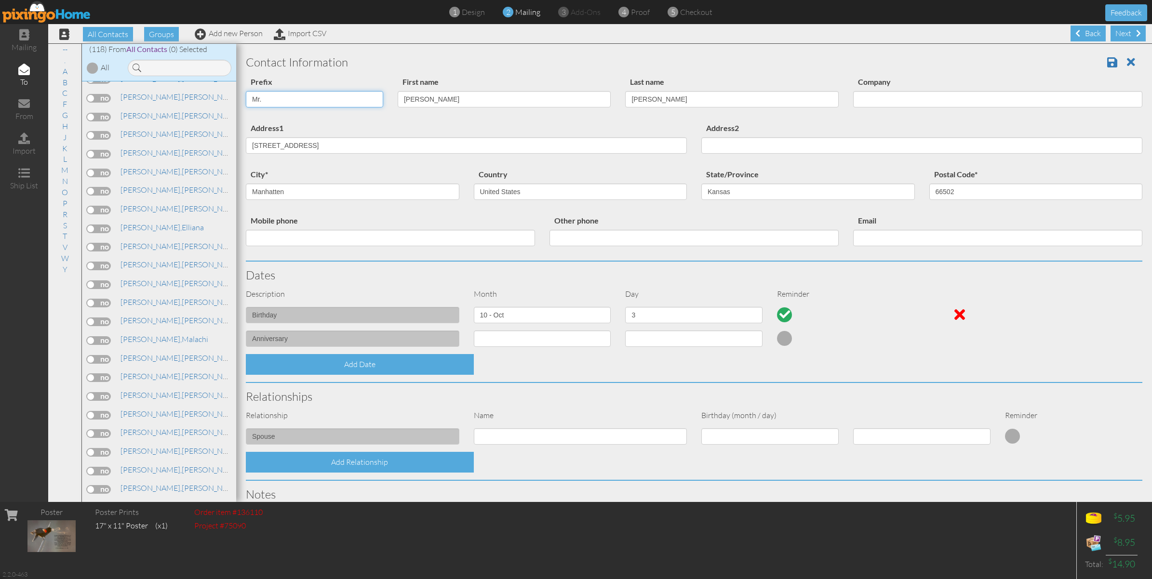
click at [372, 97] on select "Dr. Mr. Mrs." at bounding box center [314, 99] width 137 height 16
click at [265, 95] on select "Dr. Mr. Mrs." at bounding box center [314, 99] width 137 height 16
click at [263, 99] on select "Dr. Mr. Mrs." at bounding box center [314, 99] width 137 height 16
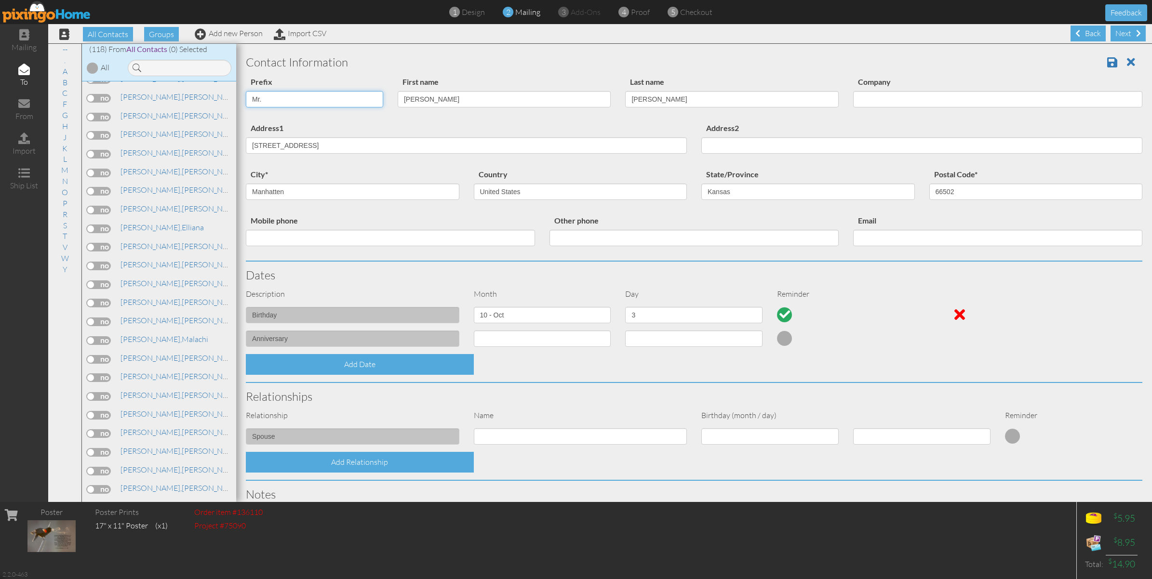
click at [261, 94] on select "Dr. Mr. Mrs." at bounding box center [314, 99] width 137 height 16
click at [1107, 66] on span at bounding box center [1112, 62] width 10 height 12
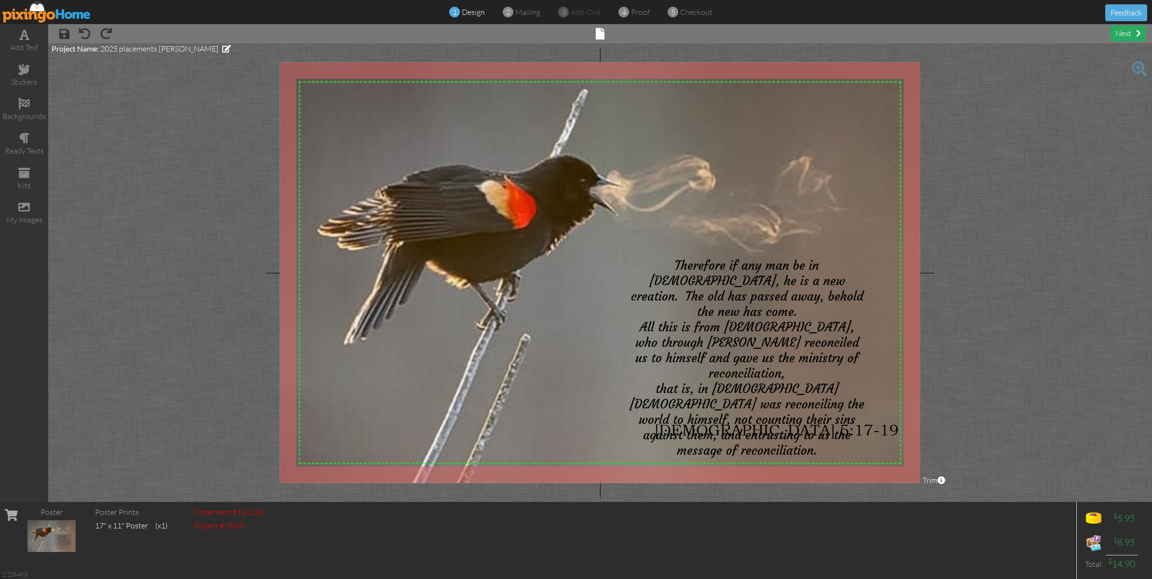
click at [1127, 34] on div "next" at bounding box center [1127, 34] width 35 height 16
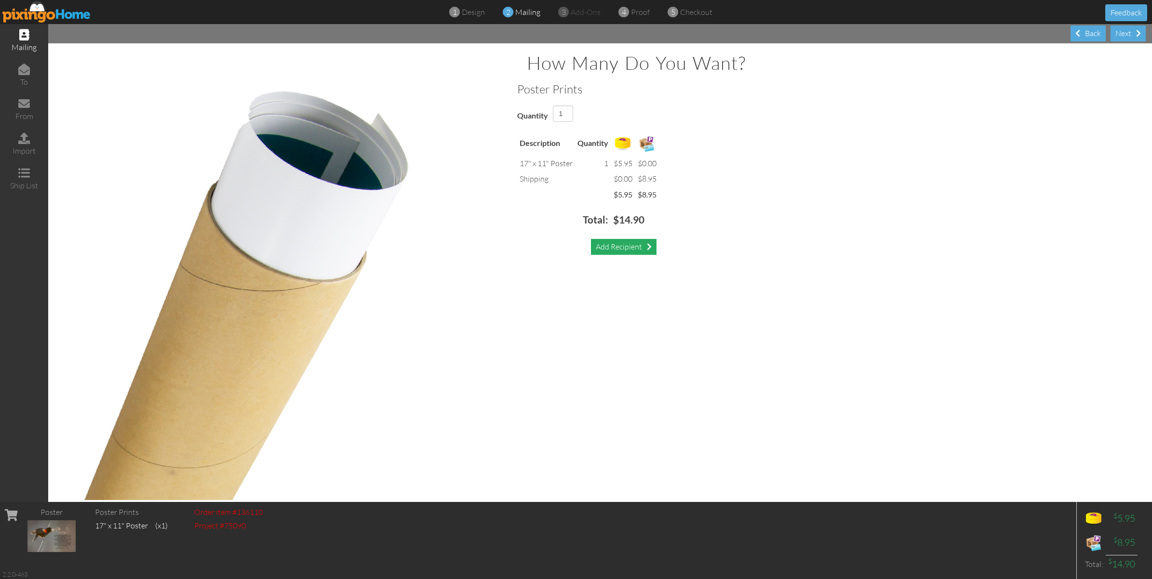
click at [639, 246] on div "Add Recipient" at bounding box center [624, 247] width 66 height 16
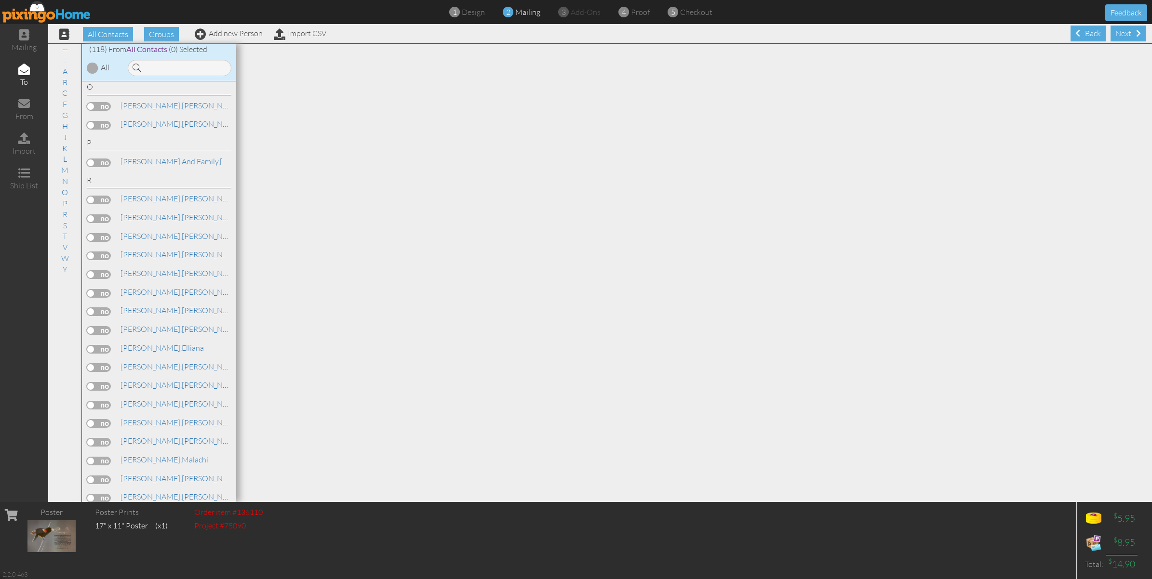
scroll to position [1446, 0]
click at [99, 453] on label at bounding box center [99, 457] width 24 height 9
click at [0, 0] on input "checkbox" at bounding box center [0, 0] width 0 height 0
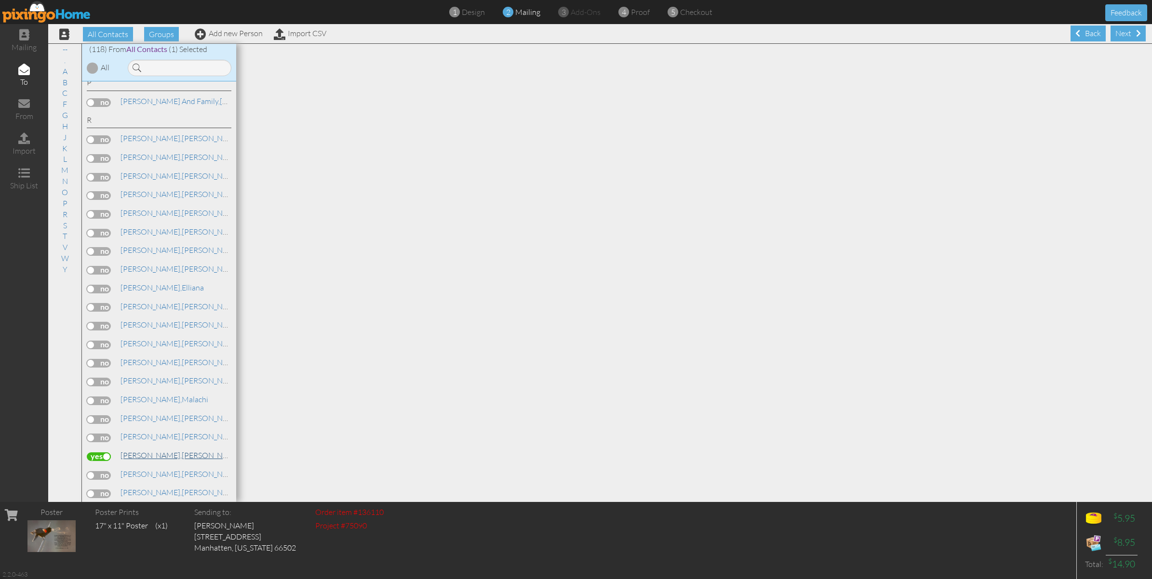
click at [145, 450] on link "Reid, Mr. Mason" at bounding box center [181, 456] width 123 height 12
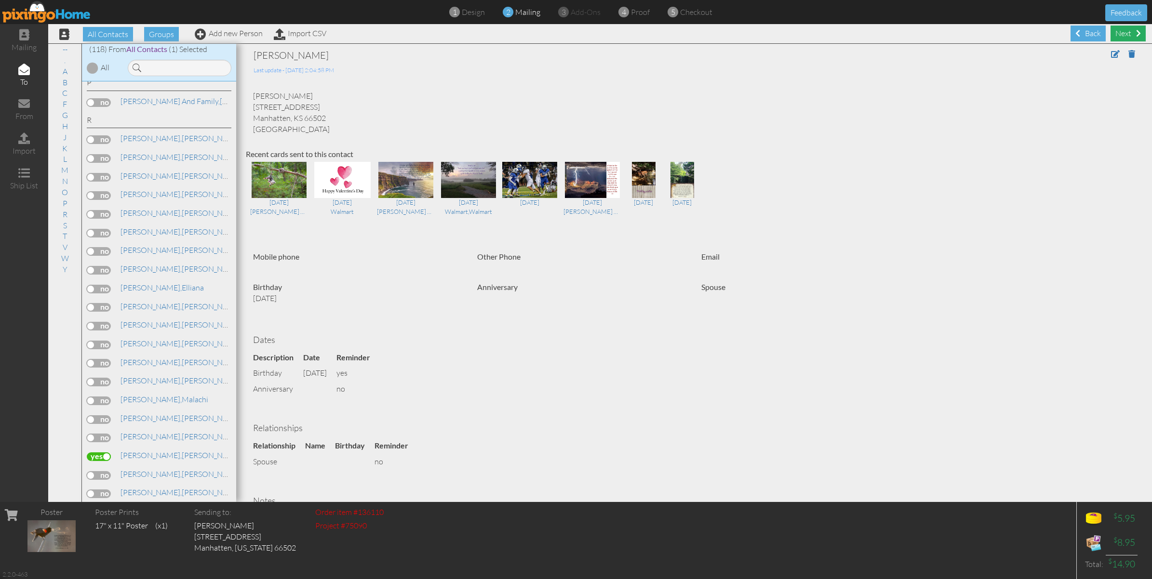
click at [1123, 32] on div "Next" at bounding box center [1127, 34] width 35 height 16
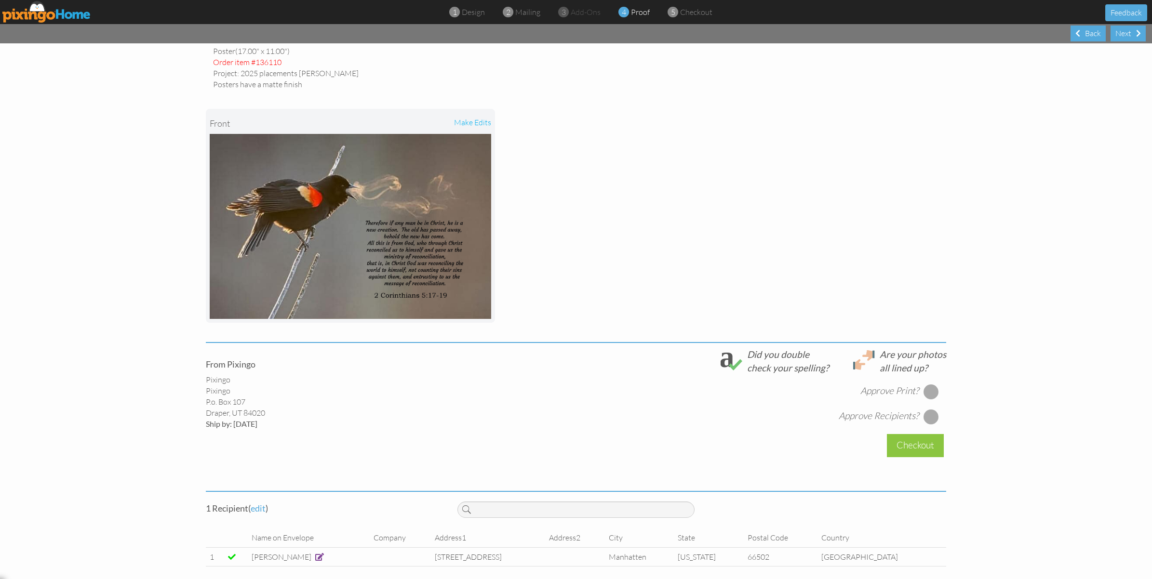
scroll to position [66, 0]
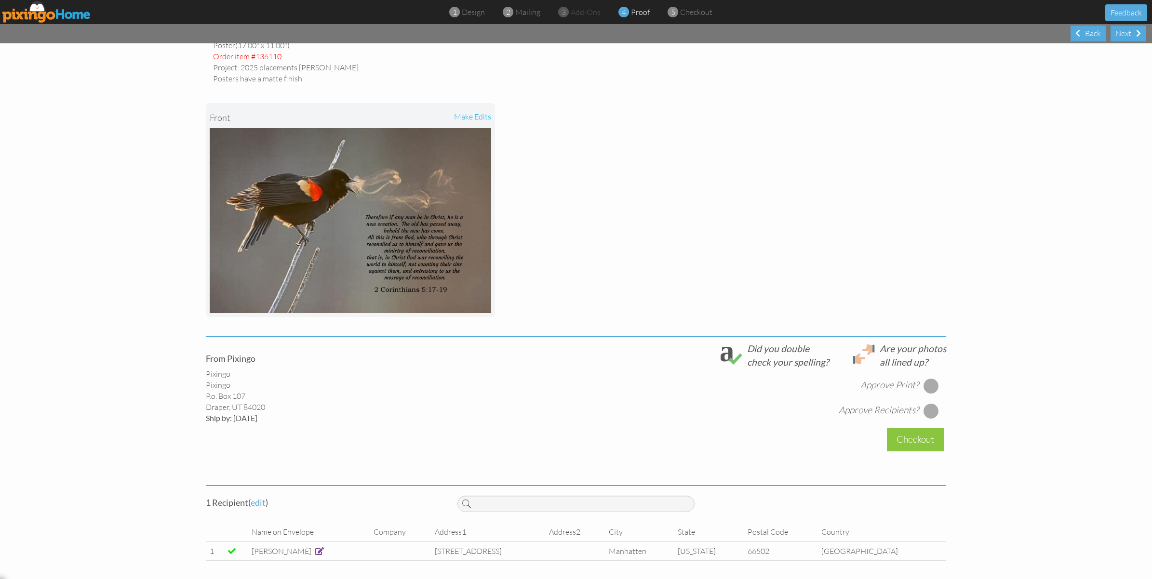
click at [928, 385] on div at bounding box center [930, 385] width 15 height 15
click at [926, 409] on div at bounding box center [930, 410] width 15 height 15
click at [458, 114] on div "make edits" at bounding box center [420, 117] width 141 height 21
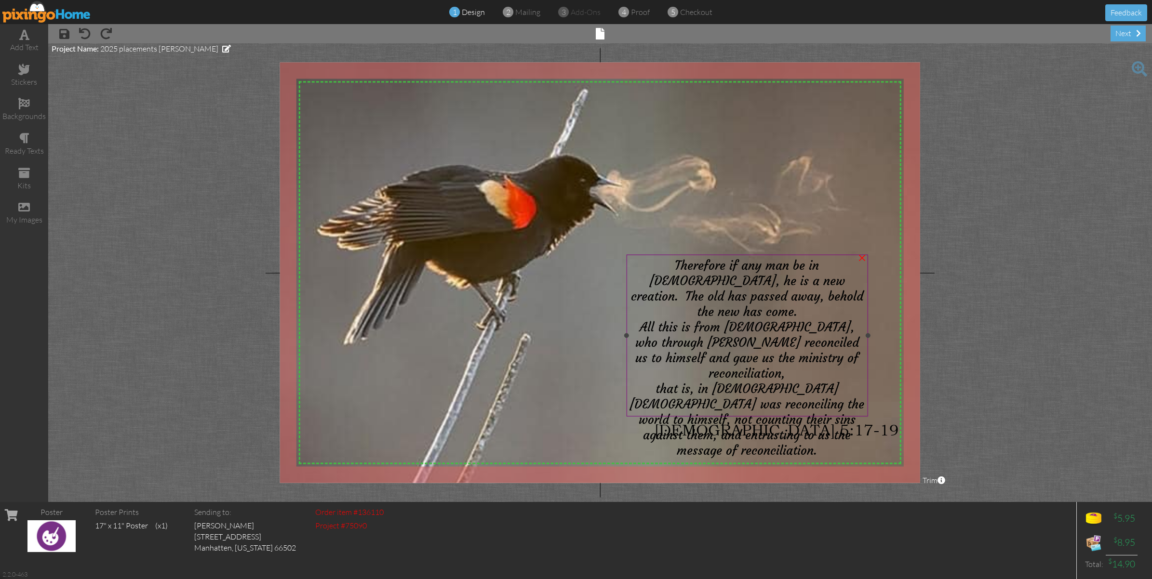
click at [725, 381] on span "that is, in [DEMOGRAPHIC_DATA] [DEMOGRAPHIC_DATA] was reconciling the world to …" at bounding box center [746, 419] width 235 height 77
click at [1127, 31] on div "next" at bounding box center [1127, 34] width 35 height 16
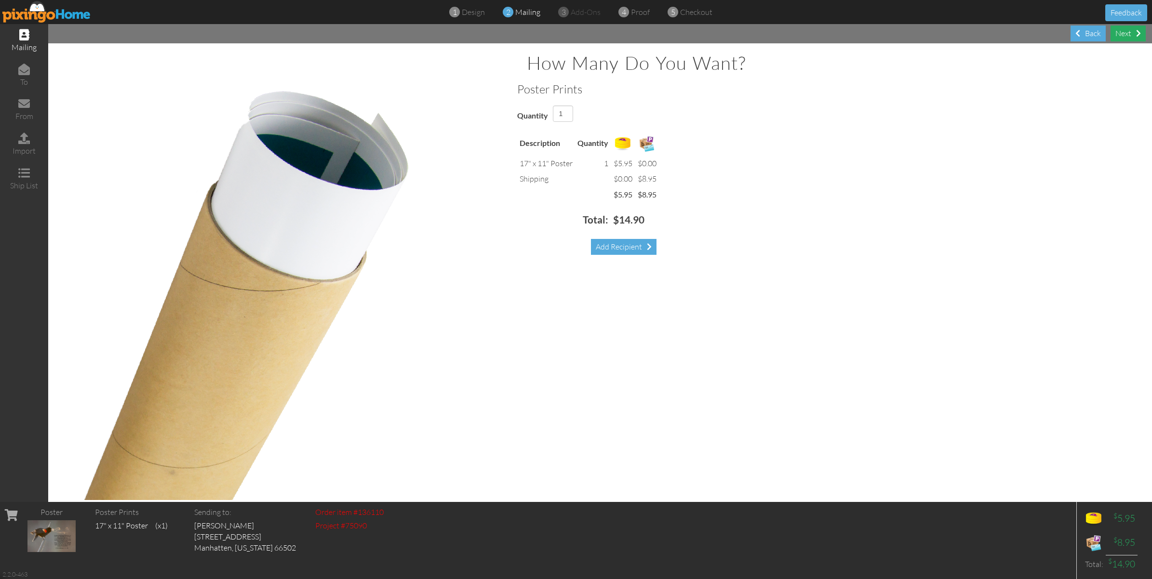
click at [1127, 31] on div "Next" at bounding box center [1127, 34] width 35 height 16
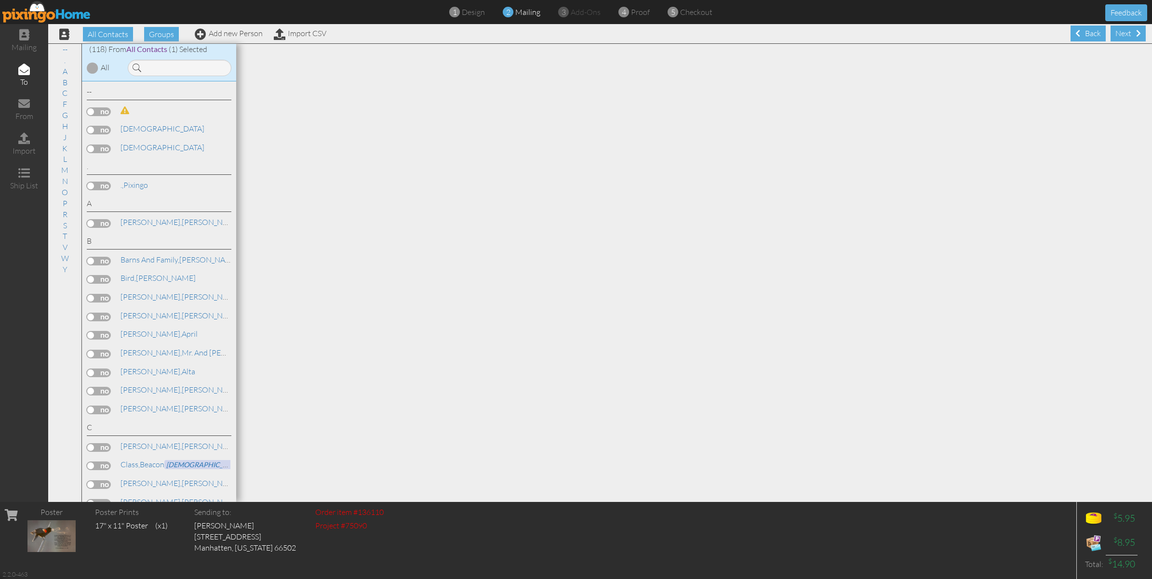
click at [1136, 31] on span at bounding box center [1138, 33] width 5 height 8
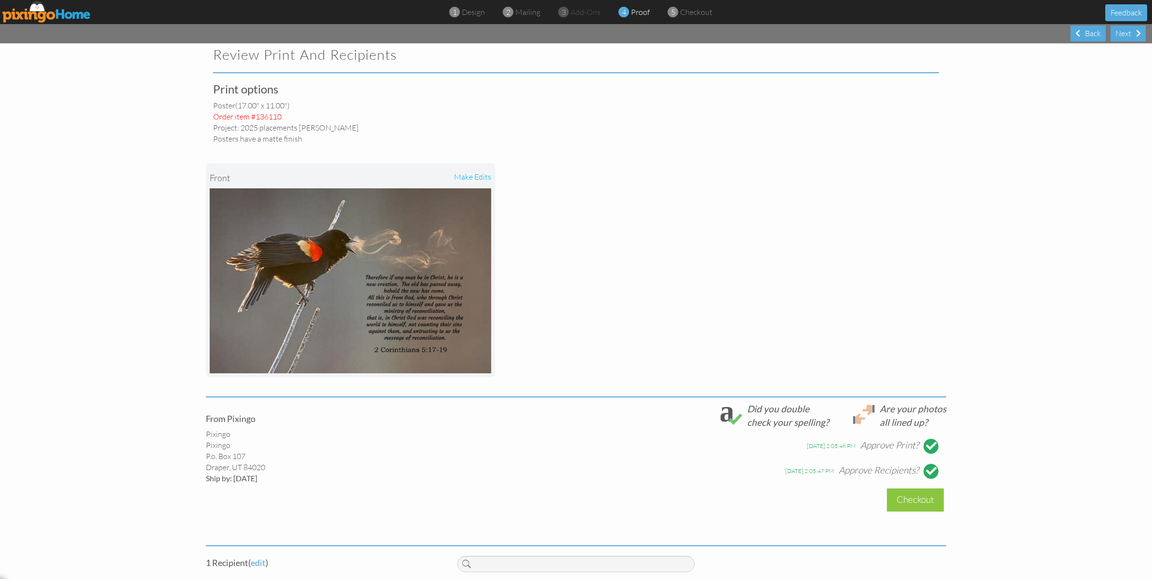
scroll to position [66, 0]
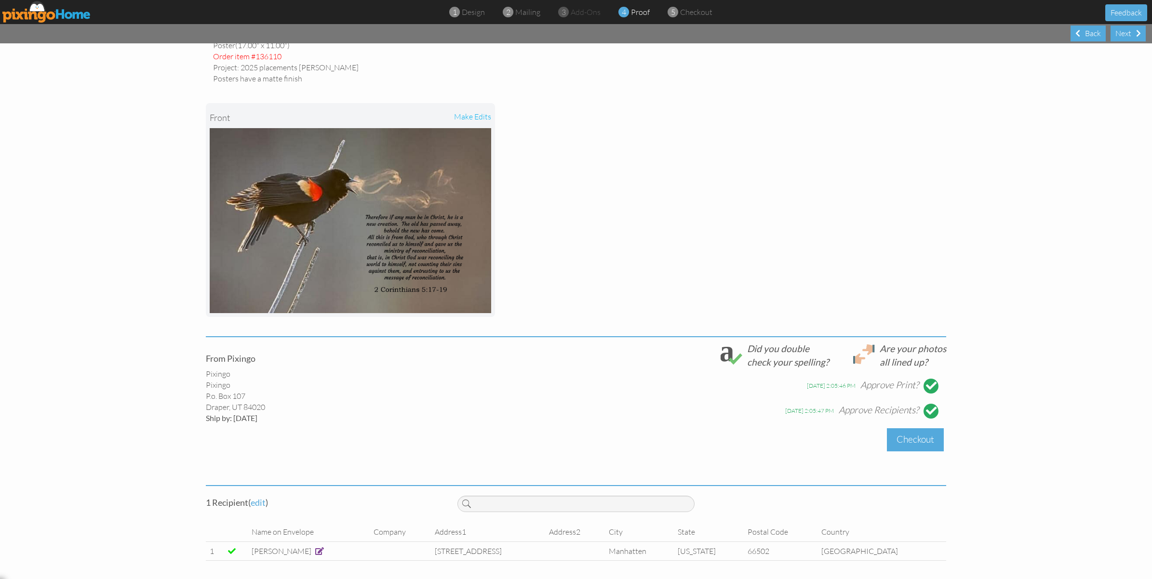
click at [911, 436] on div "Checkout" at bounding box center [915, 439] width 57 height 23
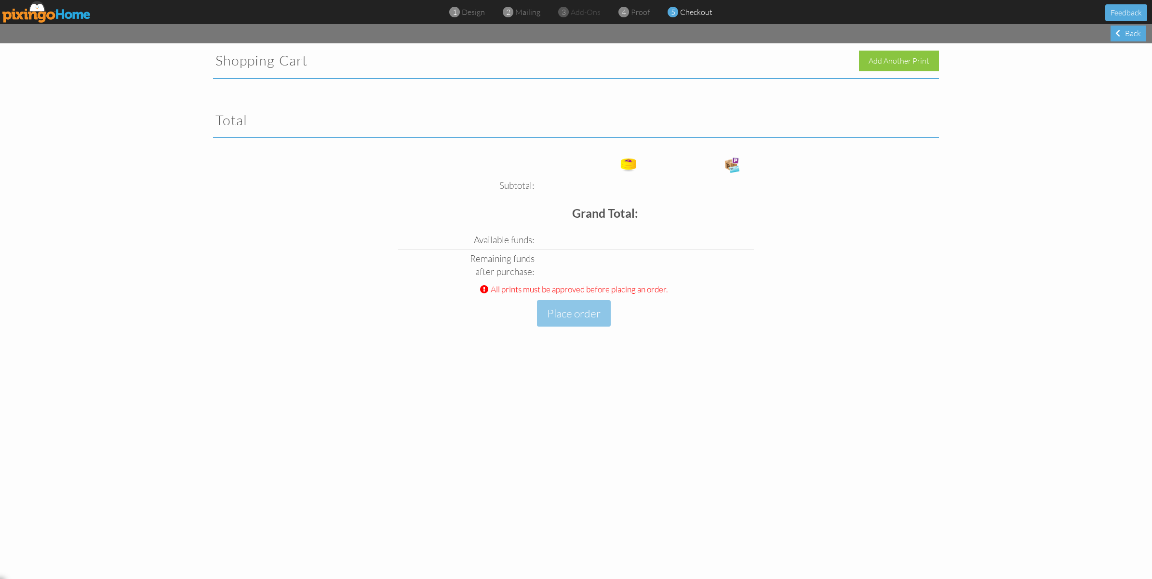
click at [896, 59] on div "Add Another Print" at bounding box center [899, 61] width 80 height 21
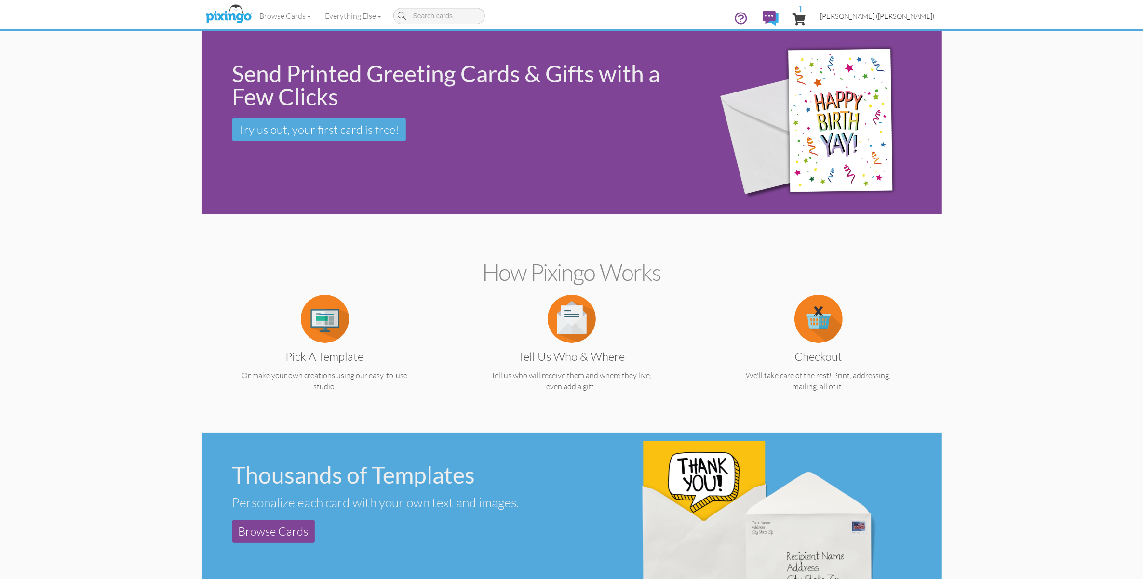
click at [905, 20] on link "[PERSON_NAME] ([PERSON_NAME])" at bounding box center [877, 16] width 129 height 25
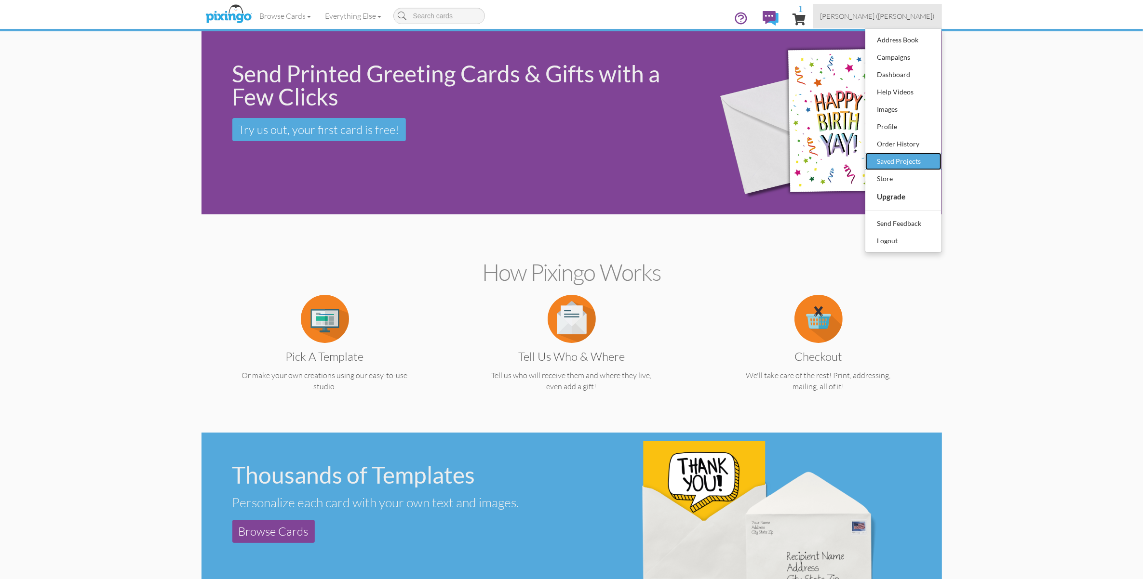
click at [893, 160] on div "Saved Projects" at bounding box center [903, 161] width 57 height 14
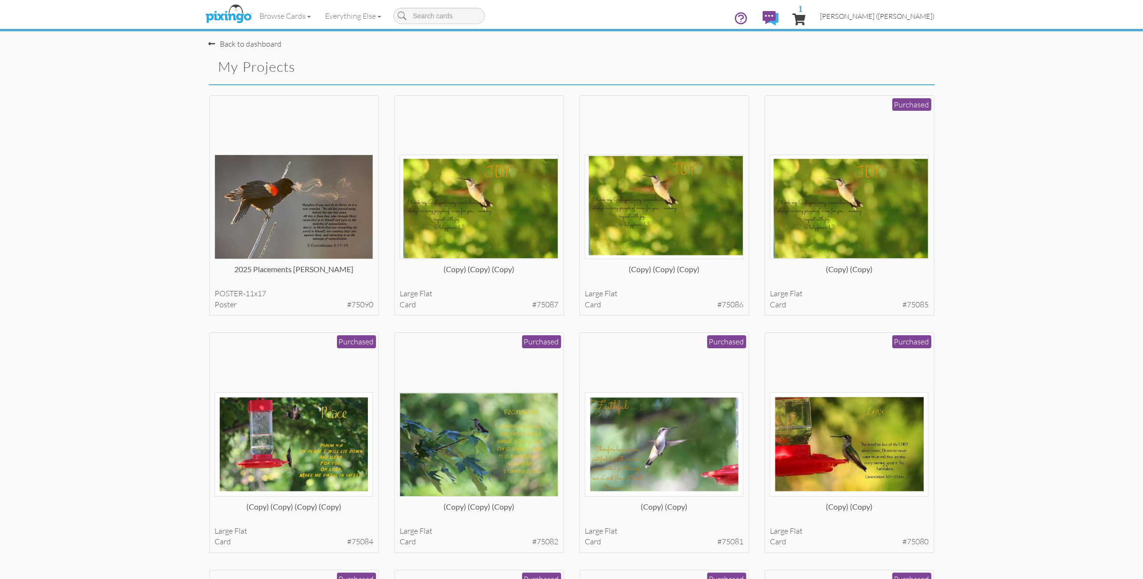
click at [900, 15] on span "[PERSON_NAME] ([PERSON_NAME])" at bounding box center [877, 16] width 114 height 8
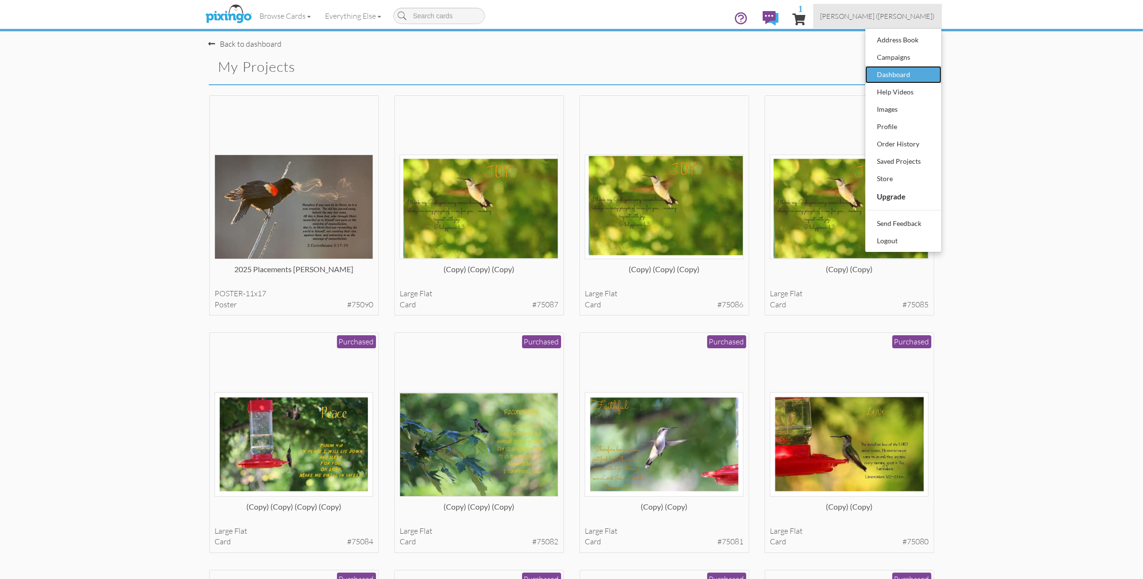
click at [887, 72] on div "Dashboard" at bounding box center [903, 74] width 57 height 14
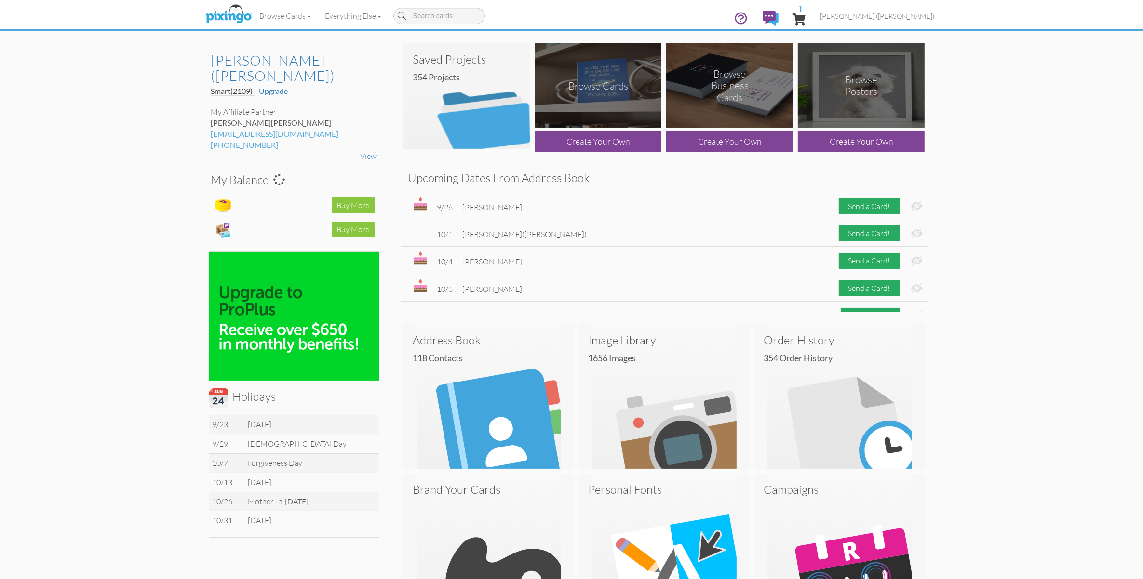
click at [841, 102] on img at bounding box center [861, 85] width 127 height 84
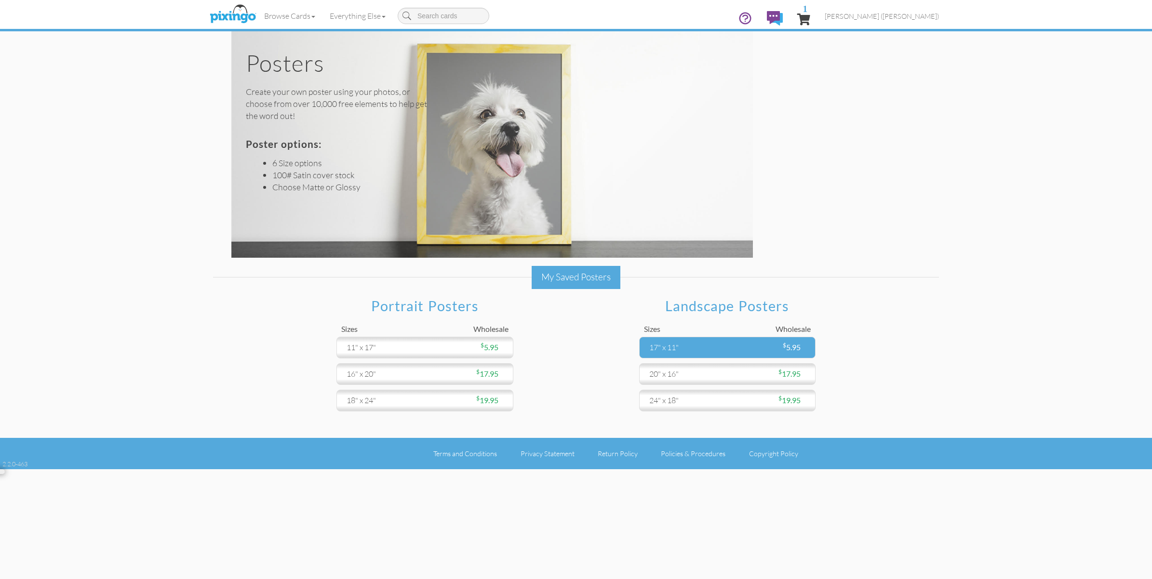
click at [746, 348] on div "$ 5.95" at bounding box center [768, 347] width 83 height 11
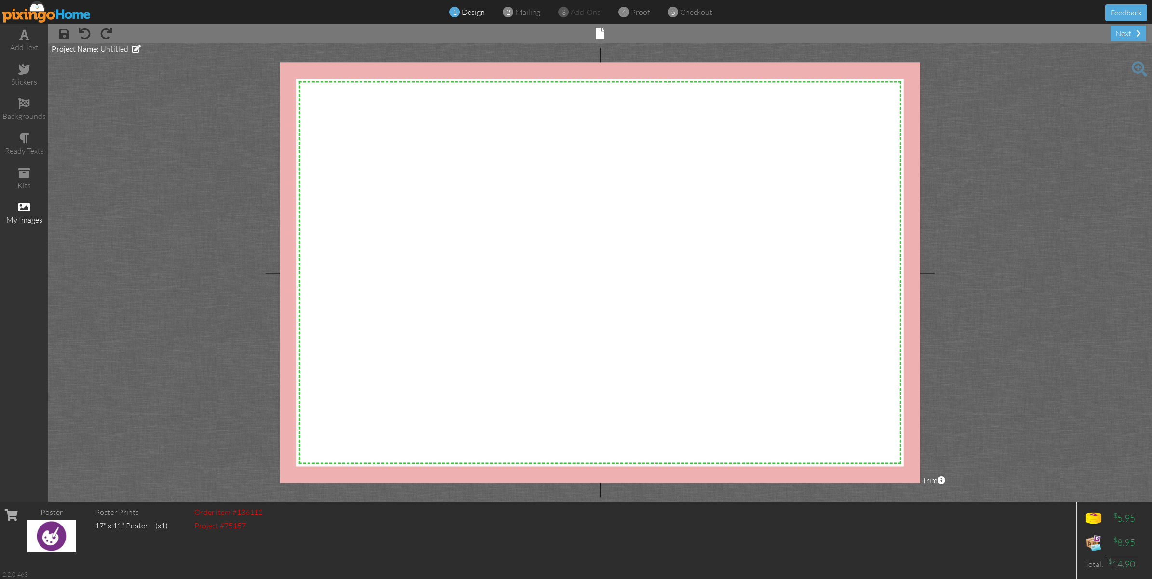
click at [20, 201] on span at bounding box center [24, 207] width 12 height 12
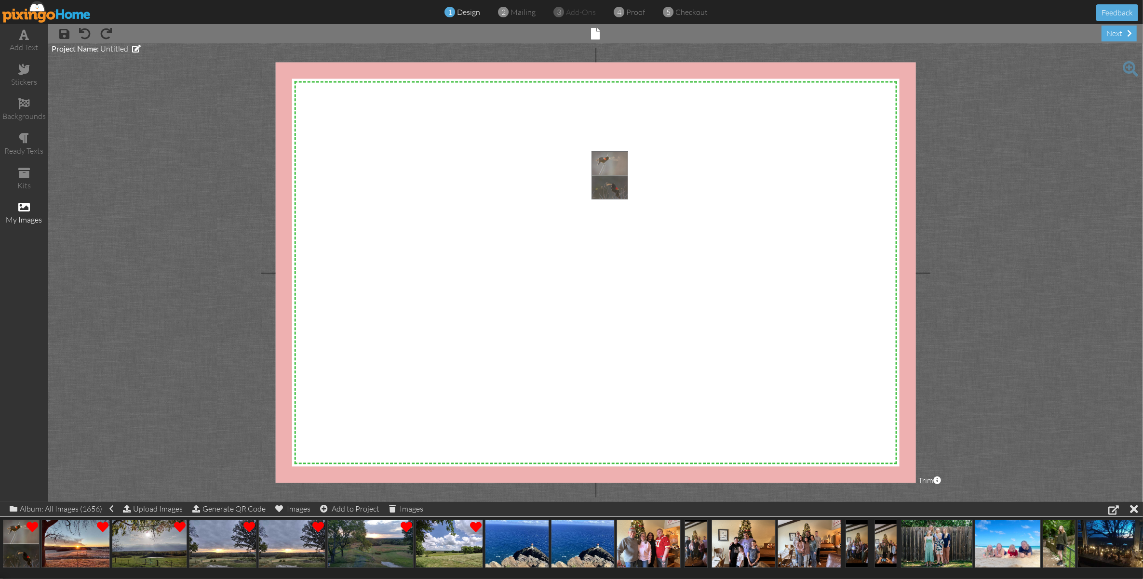
drag, startPoint x: 15, startPoint y: 537, endPoint x: 601, endPoint y: 169, distance: 692.0
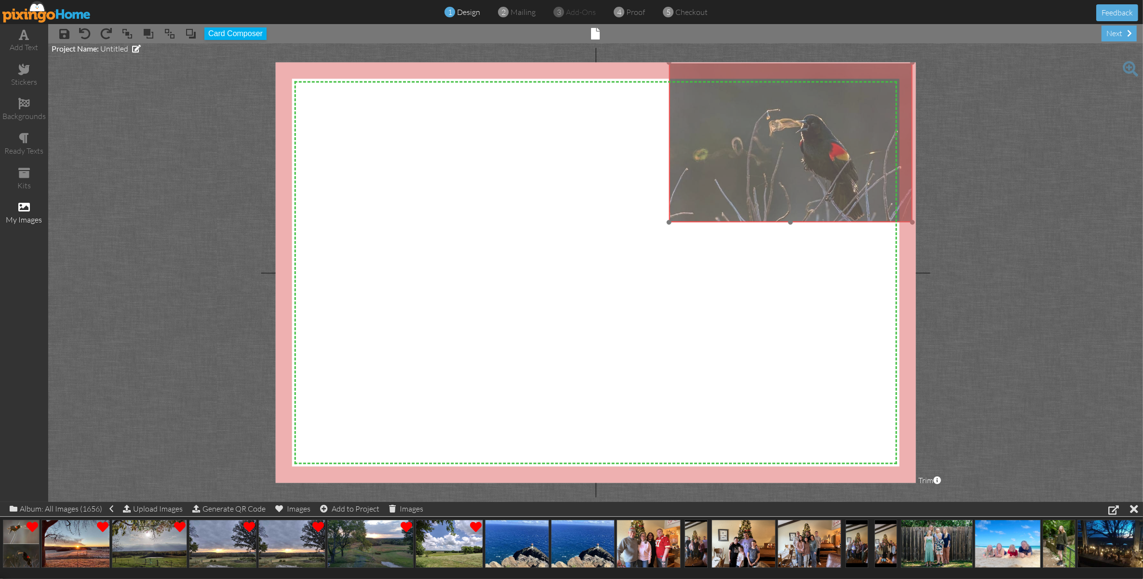
drag, startPoint x: 640, startPoint y: 353, endPoint x: 721, endPoint y: 105, distance: 261.4
click at [721, 105] on img at bounding box center [790, 62] width 243 height 320
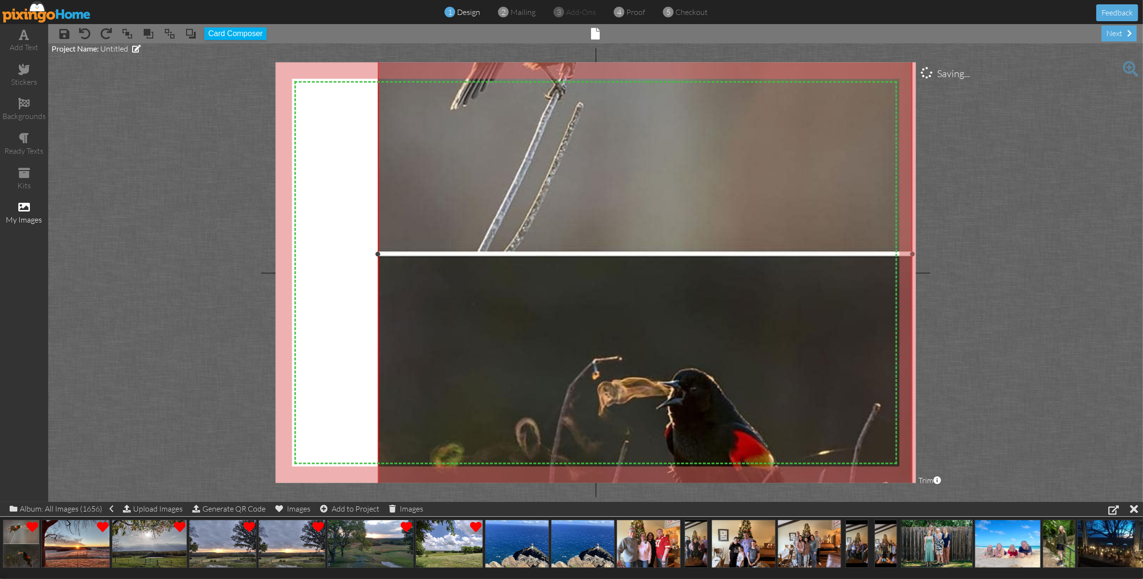
drag, startPoint x: 670, startPoint y: 222, endPoint x: -2, endPoint y: 605, distance: 773.8
click at [0, 579] on html "1 design 2 mailing 3 add-ons 4 proof 5 checkout Feedback add text stickers back…" at bounding box center [571, 289] width 1143 height 579
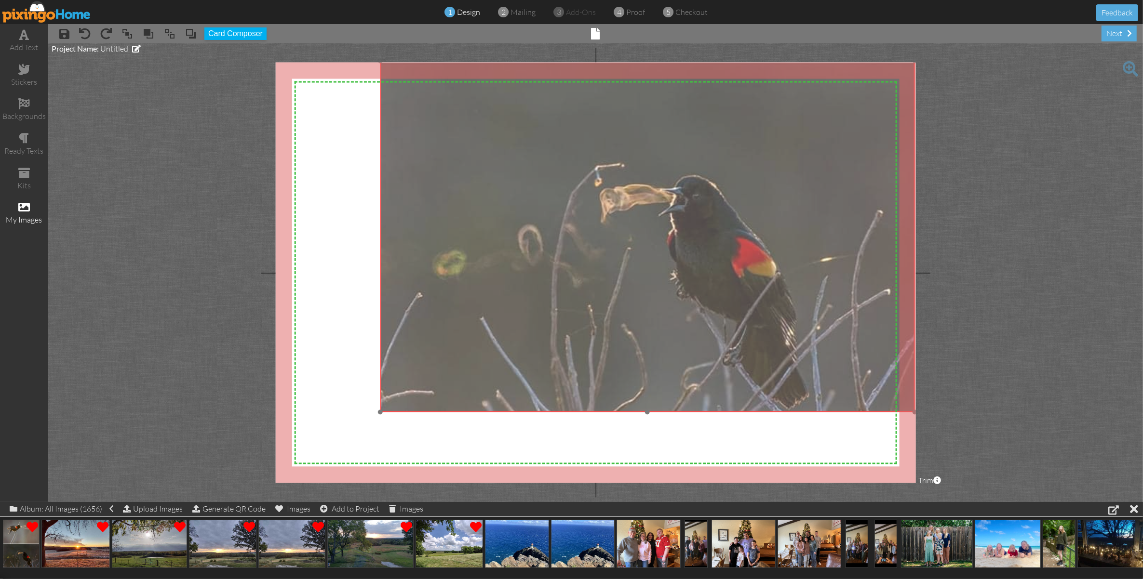
drag, startPoint x: 561, startPoint y: 346, endPoint x: 564, endPoint y: 153, distance: 193.3
click at [564, 153] on img at bounding box center [647, 60] width 534 height 703
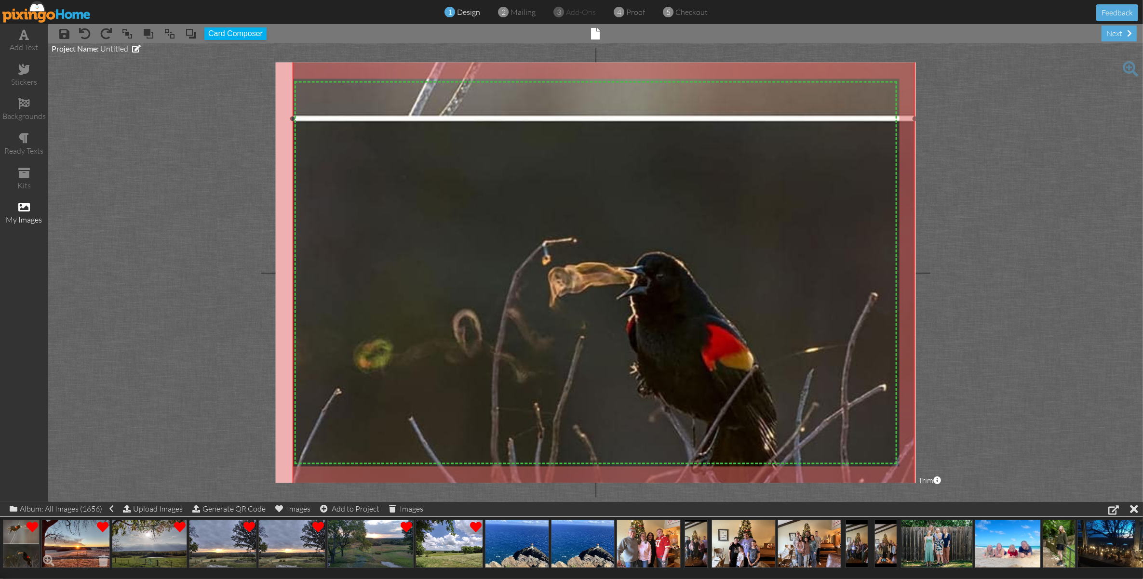
drag, startPoint x: 381, startPoint y: 411, endPoint x: 61, endPoint y: 528, distance: 340.3
click at [61, 502] on div "add text stickers backgrounds ready texts kits my images × save × undo × redo ×…" at bounding box center [571, 263] width 1143 height 478
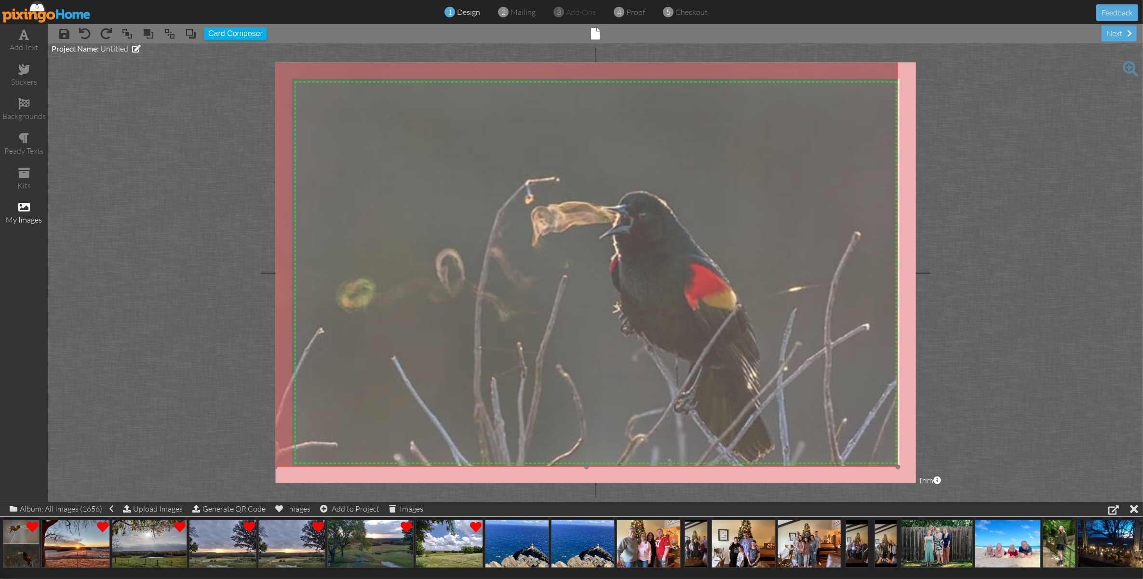
drag, startPoint x: 341, startPoint y: 442, endPoint x: 324, endPoint y: 381, distance: 63.5
click at [324, 381] on img at bounding box center [586, 57] width 623 height 819
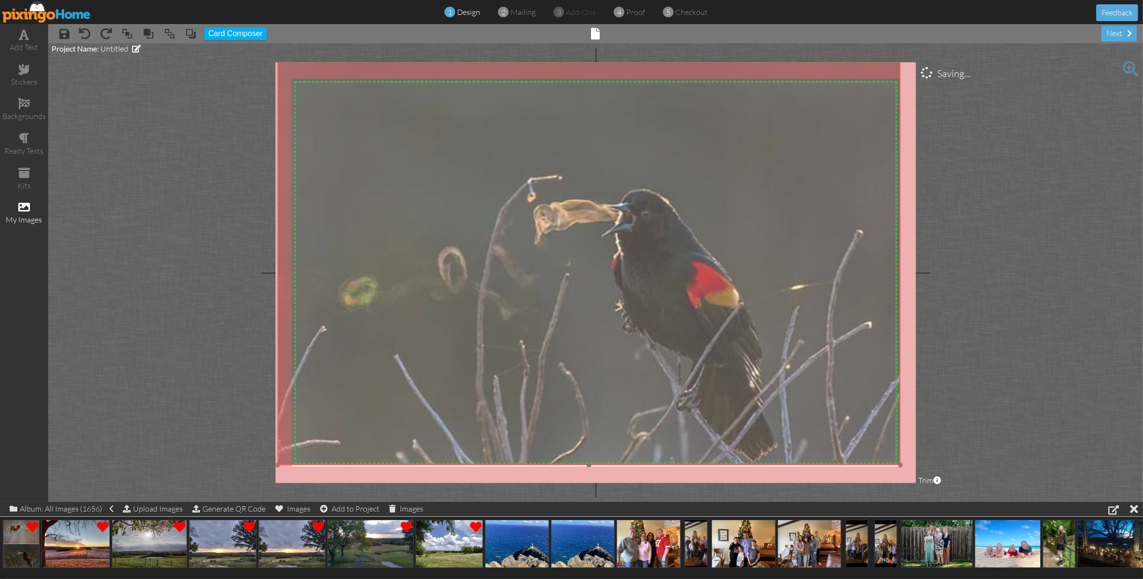
click at [327, 380] on img at bounding box center [589, 55] width 623 height 819
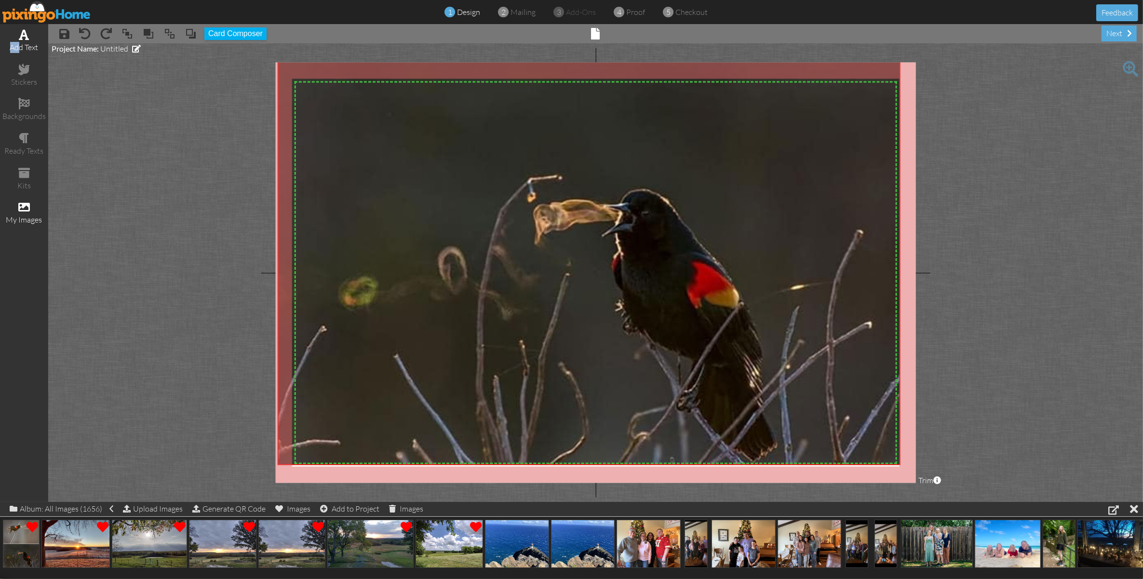
click at [21, 40] on div "add text" at bounding box center [24, 41] width 48 height 34
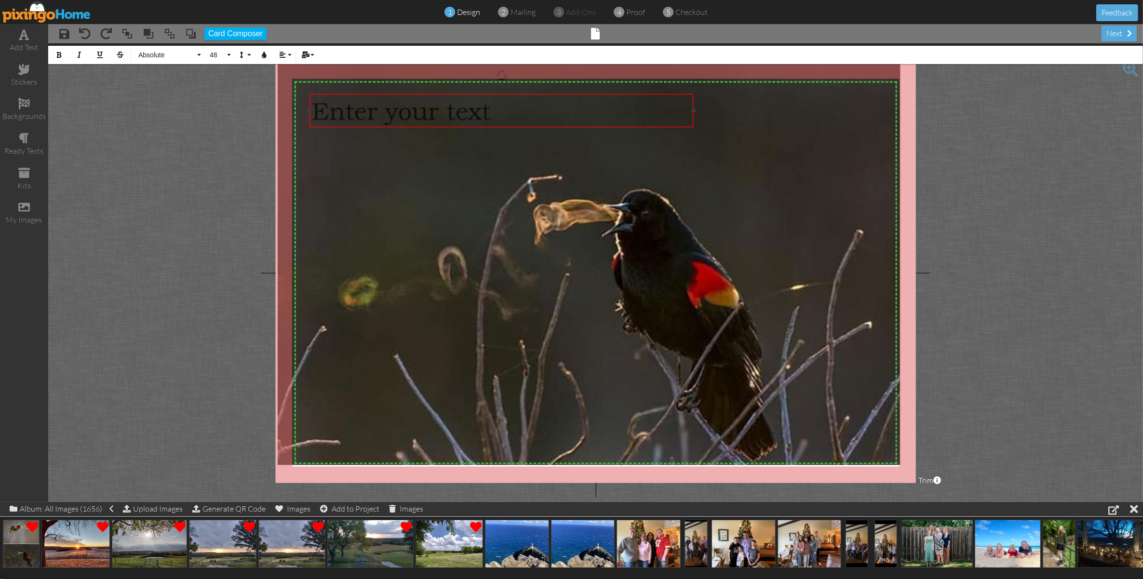
drag, startPoint x: 787, startPoint y: 117, endPoint x: 693, endPoint y: 107, distance: 94.5
click at [693, 107] on div "​ Enter your text ​" at bounding box center [501, 111] width 384 height 34
drag, startPoint x: 694, startPoint y: 113, endPoint x: 686, endPoint y: 117, distance: 9.3
click at [686, 117] on div at bounding box center [492, 114] width 389 height 38
drag, startPoint x: 685, startPoint y: 114, endPoint x: 526, endPoint y: 133, distance: 159.7
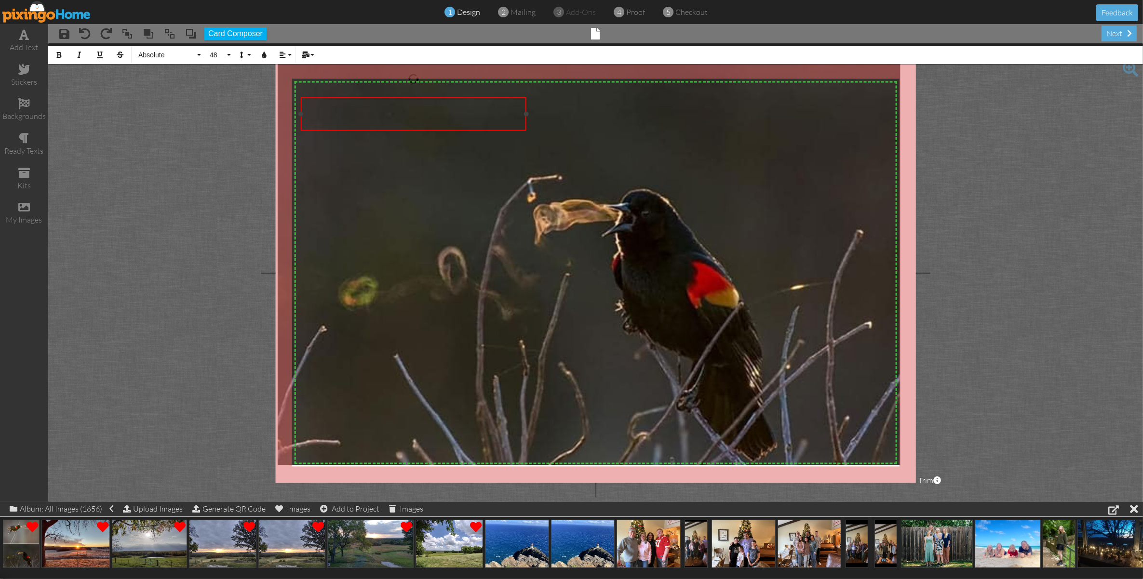
click at [526, 131] on div "​ ×" at bounding box center [414, 113] width 226 height 33
click at [227, 53] on button "48" at bounding box center [219, 55] width 28 height 18
click at [216, 86] on link "24" at bounding box center [222, 87] width 35 height 14
click at [199, 53] on button "Absolute" at bounding box center [168, 55] width 69 height 18
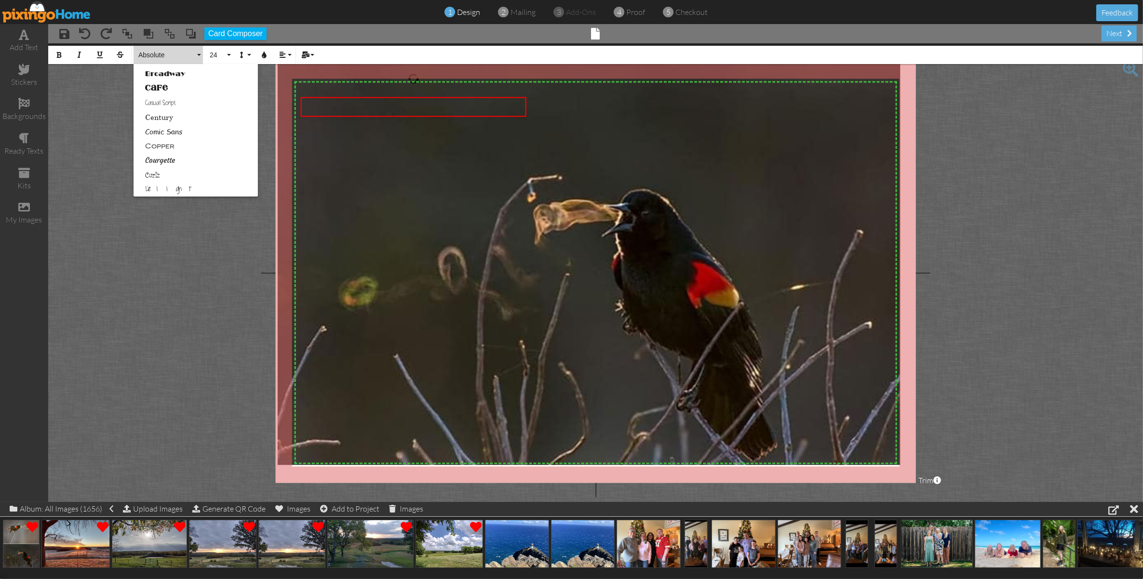
scroll to position [60, 0]
click at [164, 182] on link "Courgette" at bounding box center [196, 184] width 124 height 14
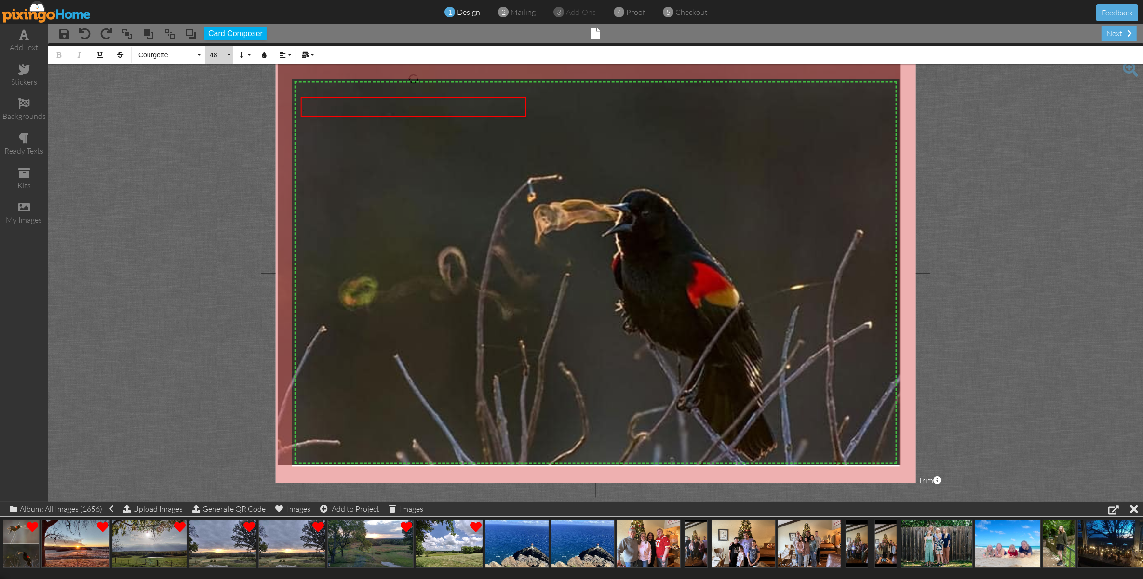
click at [227, 55] on button "48" at bounding box center [219, 55] width 28 height 18
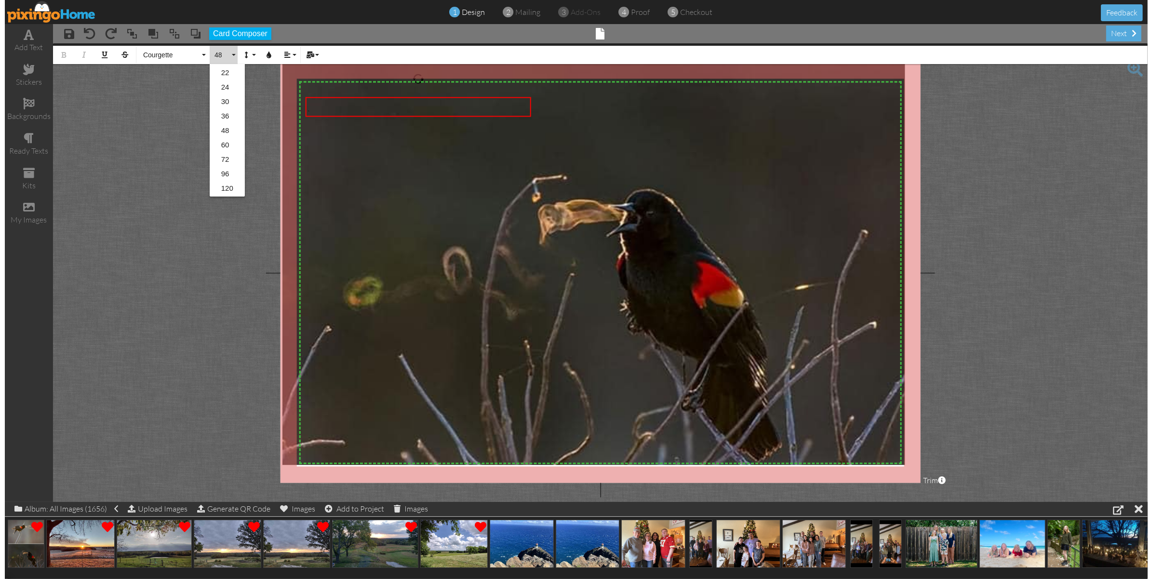
scroll to position [0, 0]
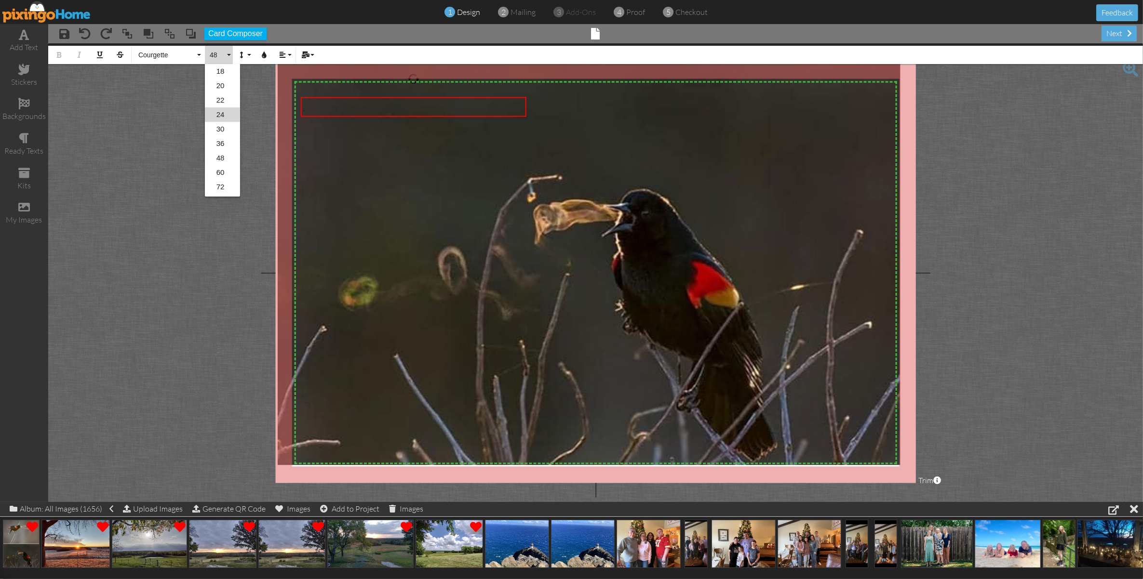
click at [218, 113] on link "24" at bounding box center [222, 114] width 35 height 14
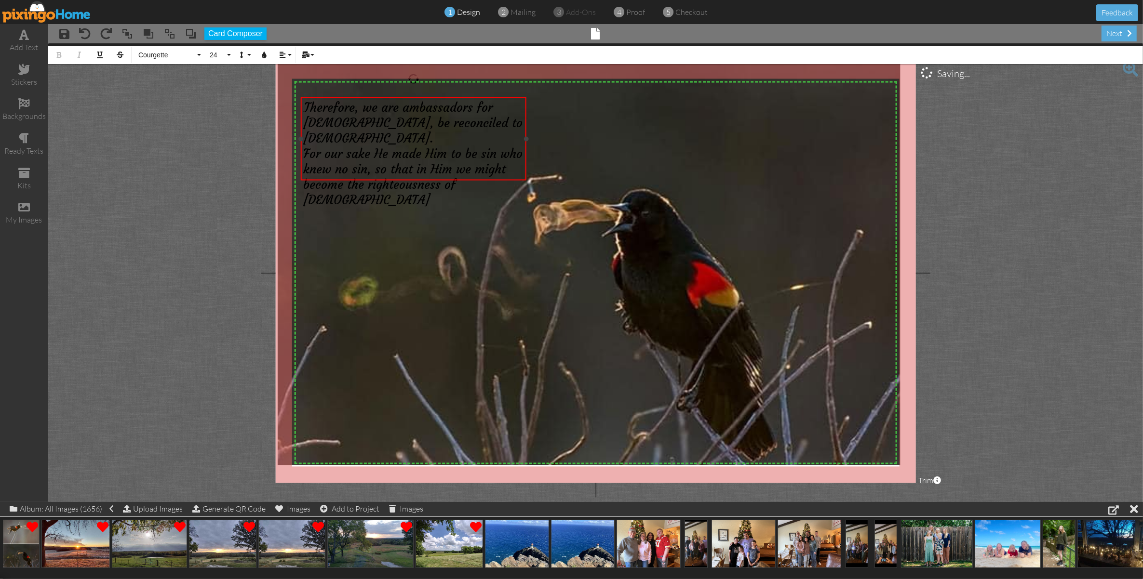
click at [340, 124] on span "Therefore, we are ambassadors for Christ, be reconciled to God." at bounding box center [412, 123] width 219 height 46
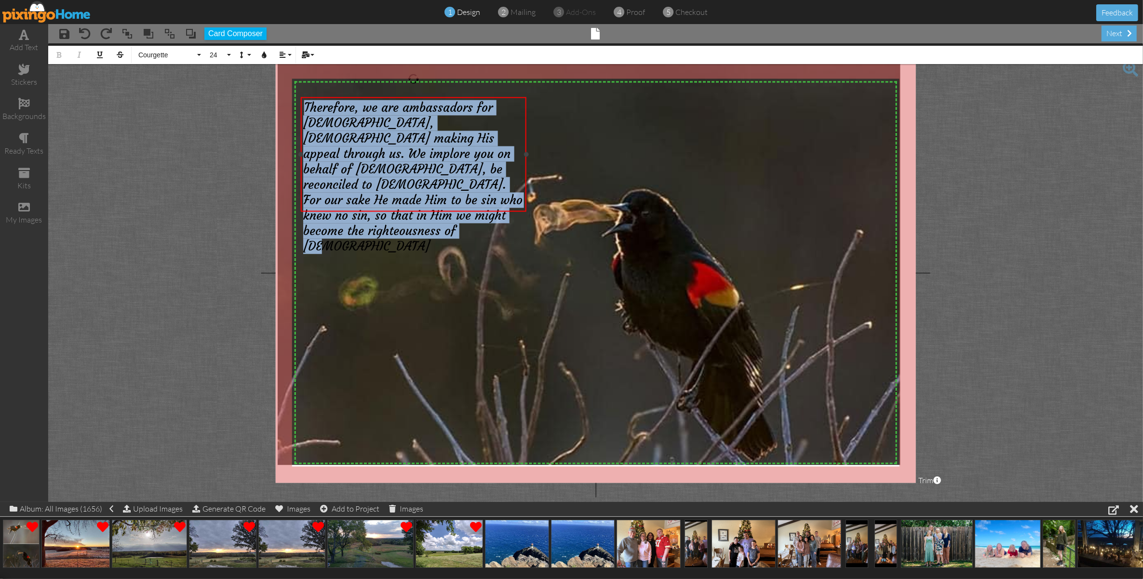
drag, startPoint x: 483, startPoint y: 199, endPoint x: 305, endPoint y: 112, distance: 198.5
click at [305, 112] on div "Therefore Therefore, we are ambassadors for Christ, God making His appeal throu…" at bounding box center [413, 177] width 221 height 154
click at [261, 55] on icon "button" at bounding box center [264, 55] width 7 height 7
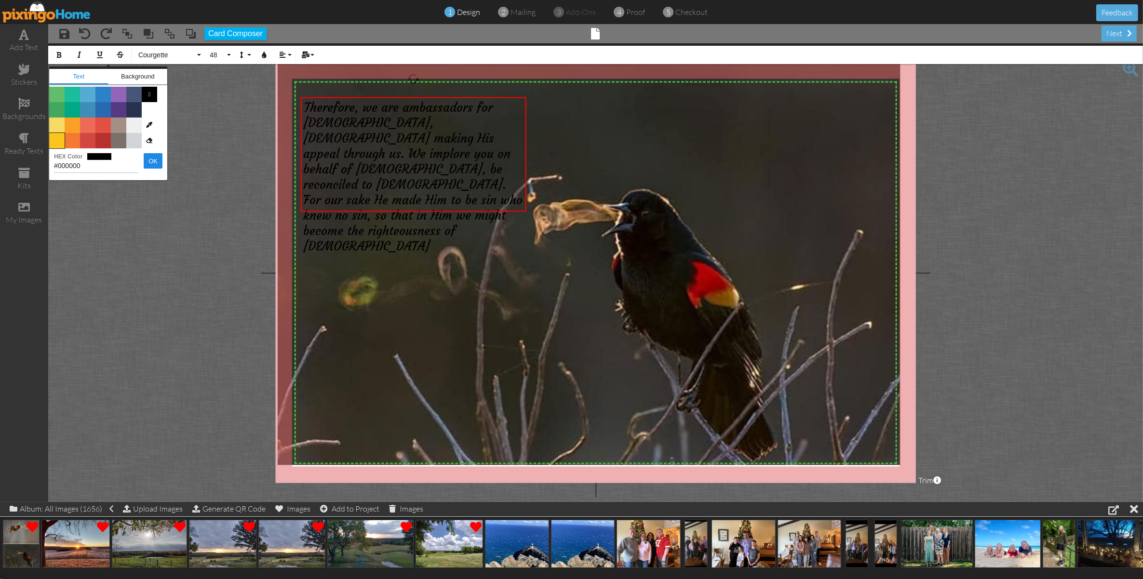
click at [54, 136] on span "Color #FAC51C" at bounding box center [56, 140] width 15 height 15
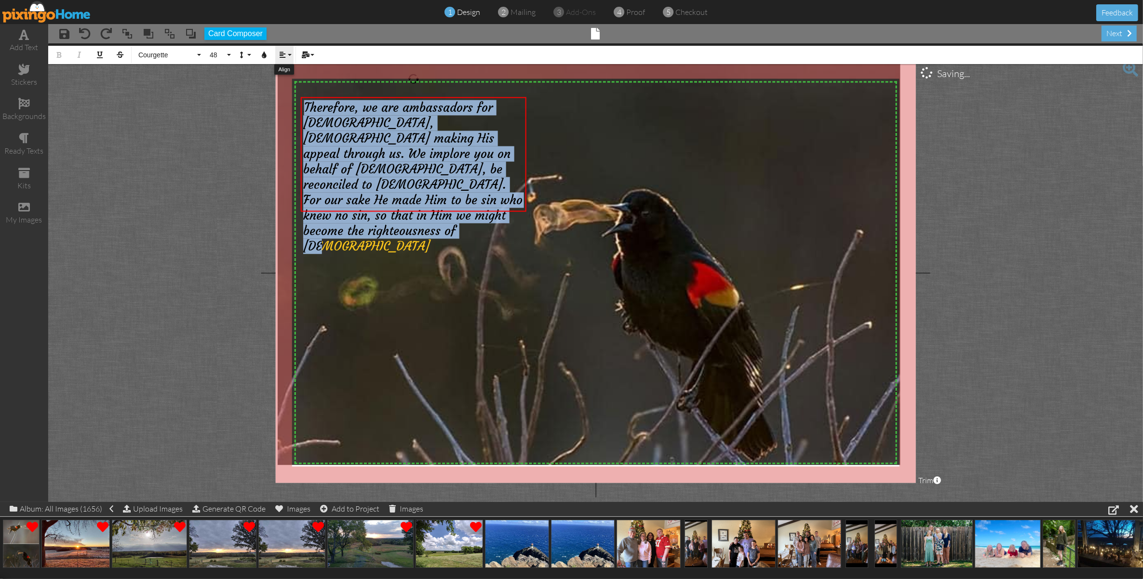
click at [286, 54] on button "Align" at bounding box center [284, 55] width 18 height 18
click at [278, 87] on link "[GEOGRAPHIC_DATA]" at bounding box center [289, 90] width 29 height 14
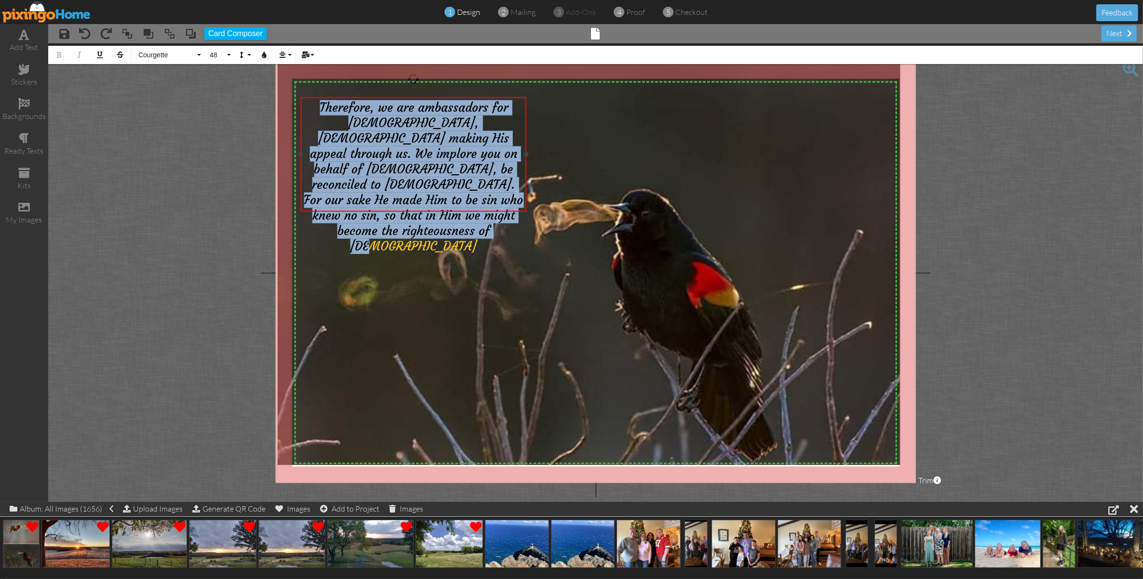
click at [499, 201] on span "For our sake He made Him to be sin who knew no sin, so that in Him we might bec…" at bounding box center [413, 223] width 219 height 62
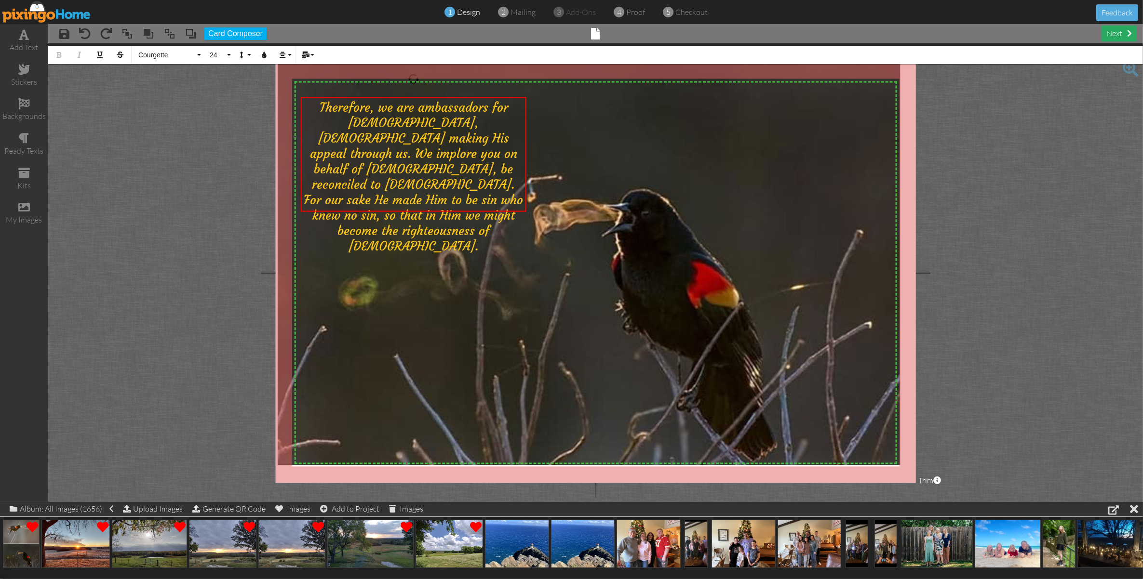
click at [1116, 32] on div "next" at bounding box center [1118, 34] width 35 height 16
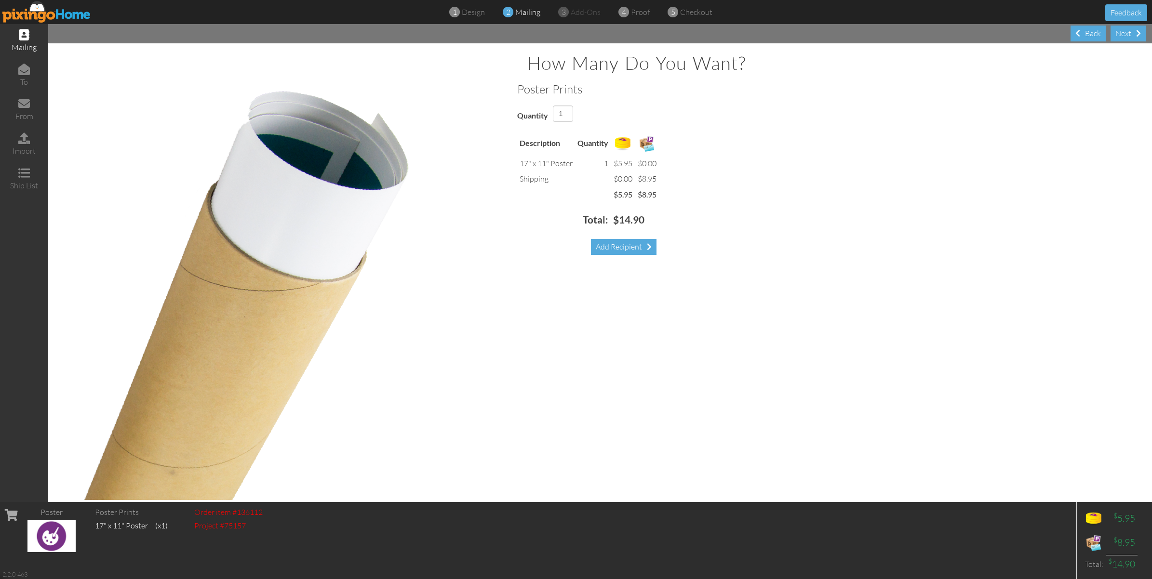
scroll to position [7, 0]
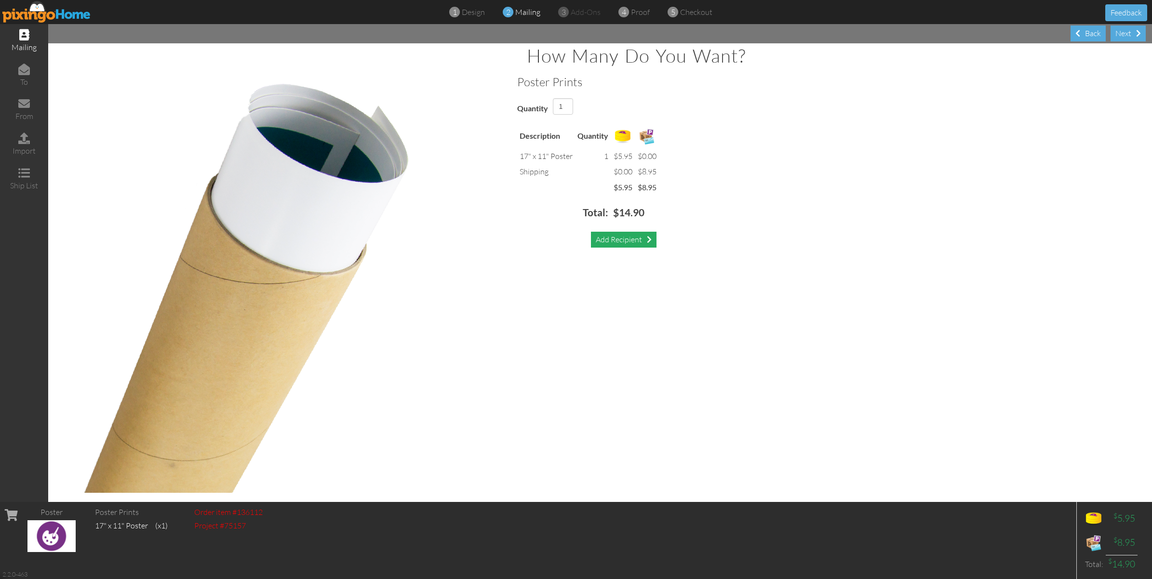
click at [601, 241] on div "Add Recipient" at bounding box center [624, 240] width 66 height 16
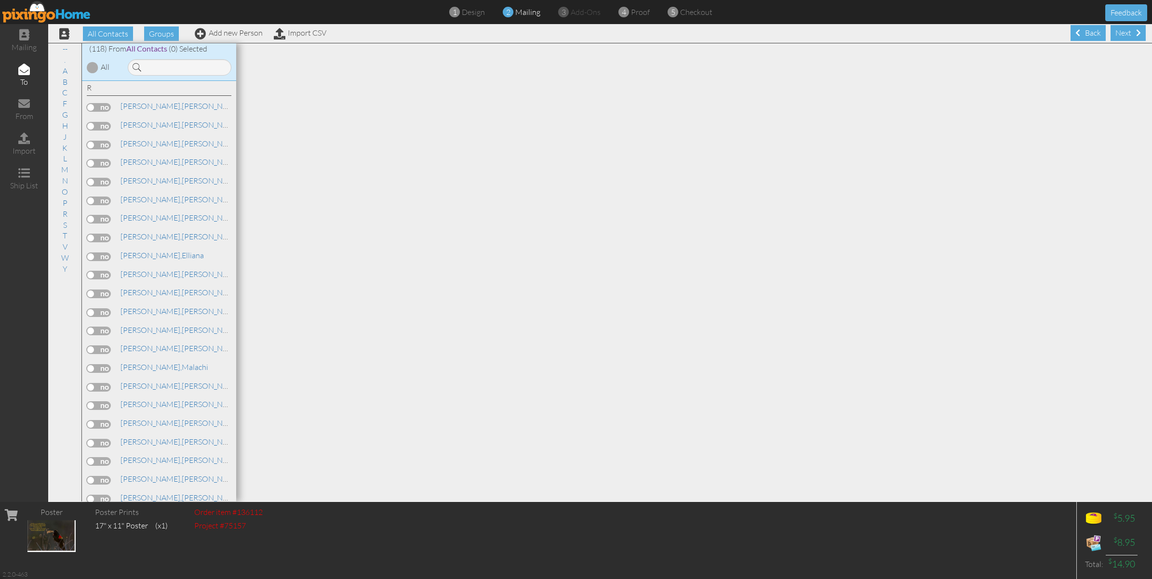
scroll to position [1506, 0]
click at [103, 392] on label at bounding box center [99, 396] width 24 height 9
click at [0, 0] on input "checkbox" at bounding box center [0, 0] width 0 height 0
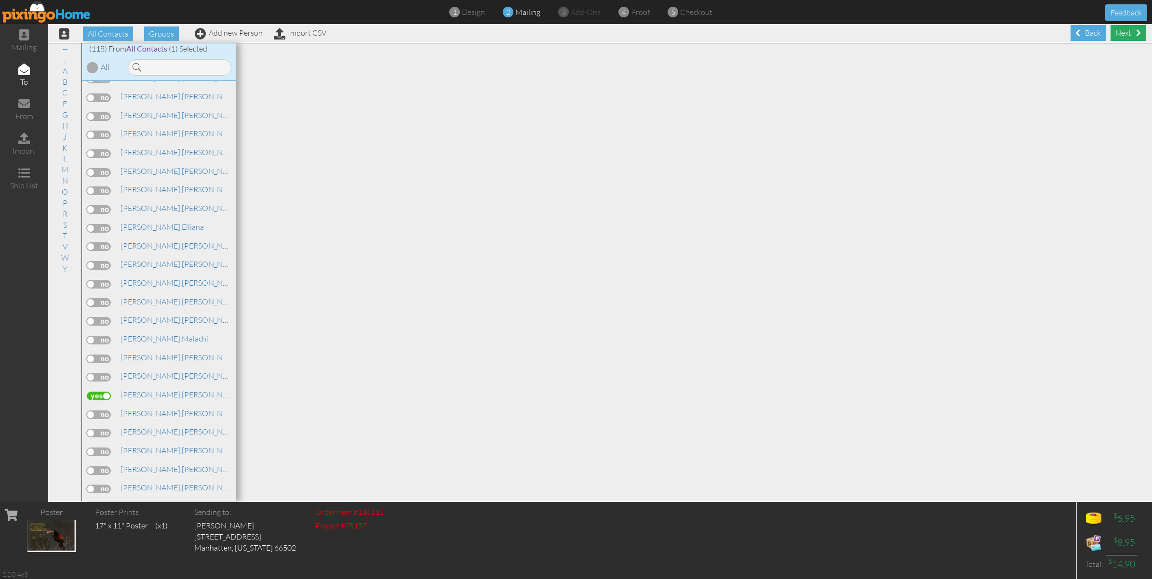
click at [1122, 32] on div "Next" at bounding box center [1127, 33] width 35 height 16
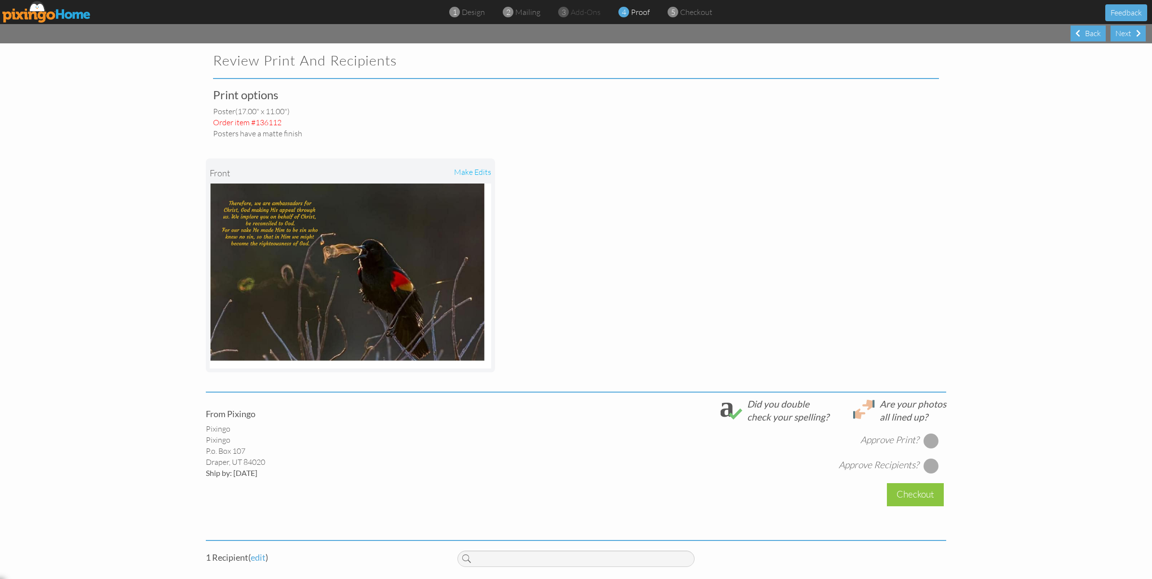
scroll to position [54, 0]
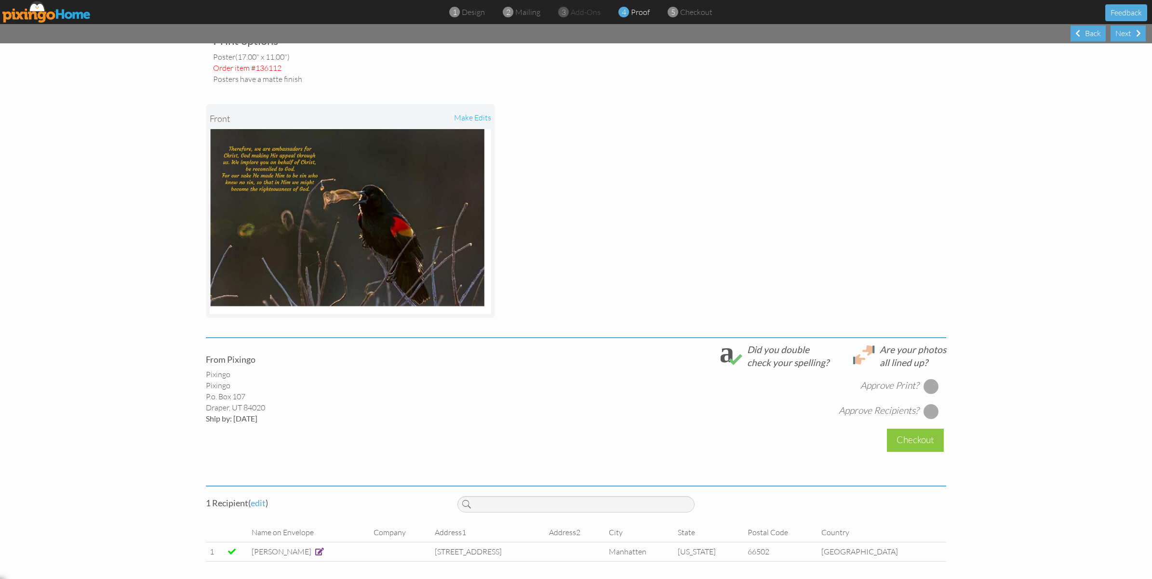
click at [924, 385] on div at bounding box center [930, 386] width 15 height 15
click at [927, 410] on div at bounding box center [930, 411] width 15 height 15
click at [917, 434] on div "Checkout" at bounding box center [915, 440] width 57 height 23
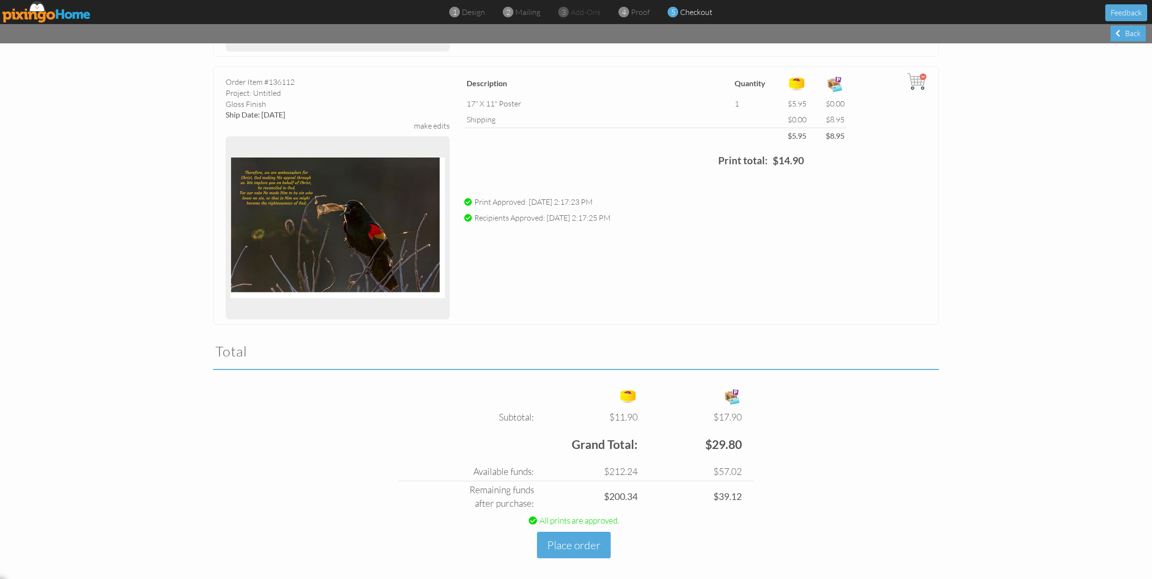
scroll to position [300, 0]
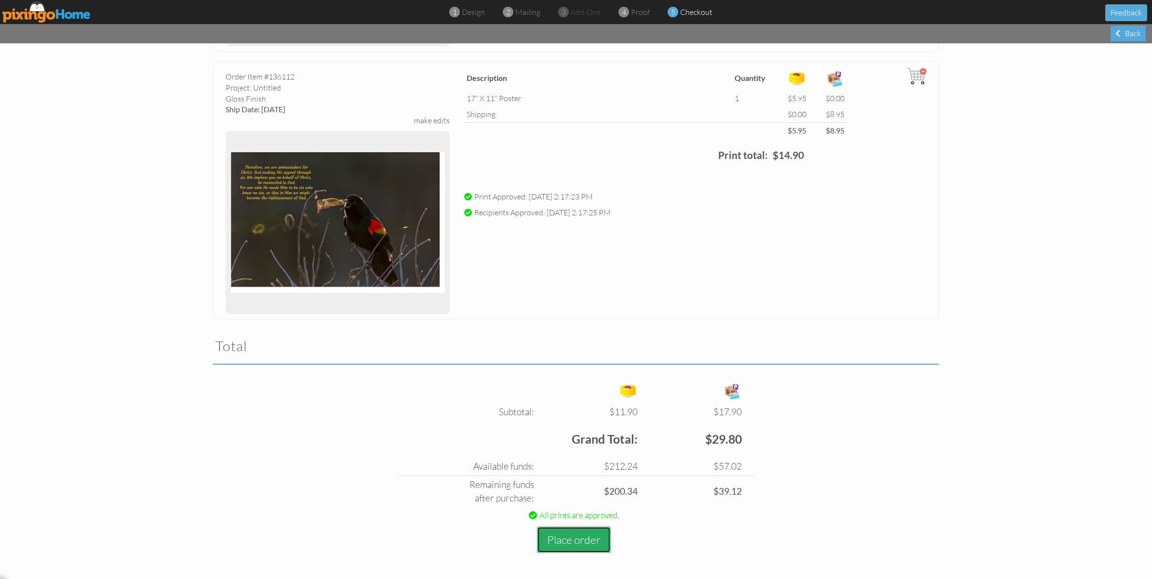
click at [576, 536] on button "Place order" at bounding box center [574, 540] width 74 height 27
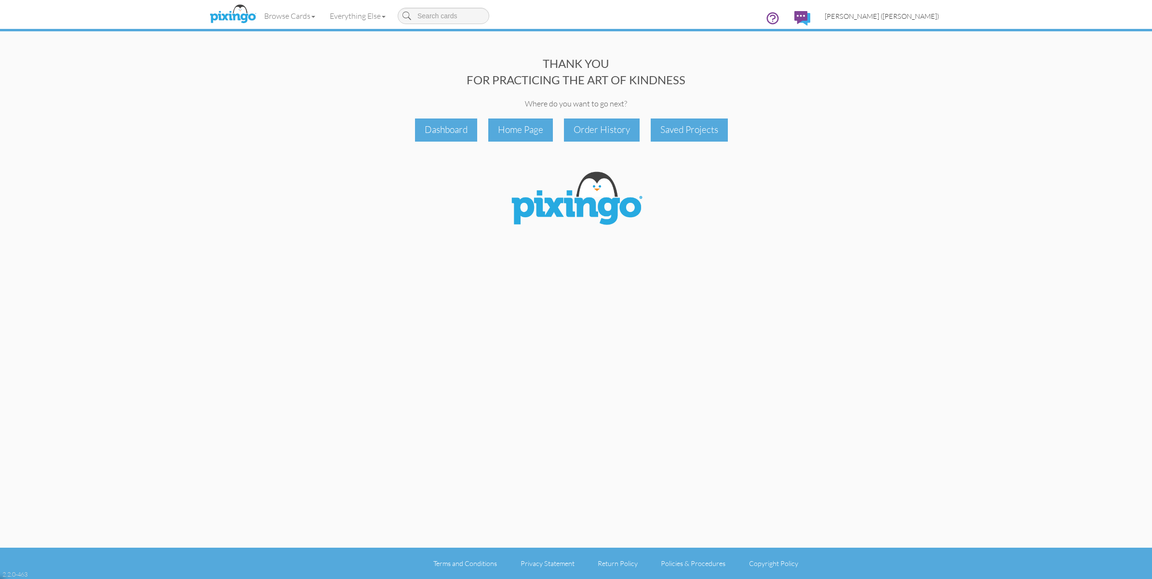
click at [914, 17] on span "[PERSON_NAME] ([PERSON_NAME])" at bounding box center [882, 16] width 114 height 8
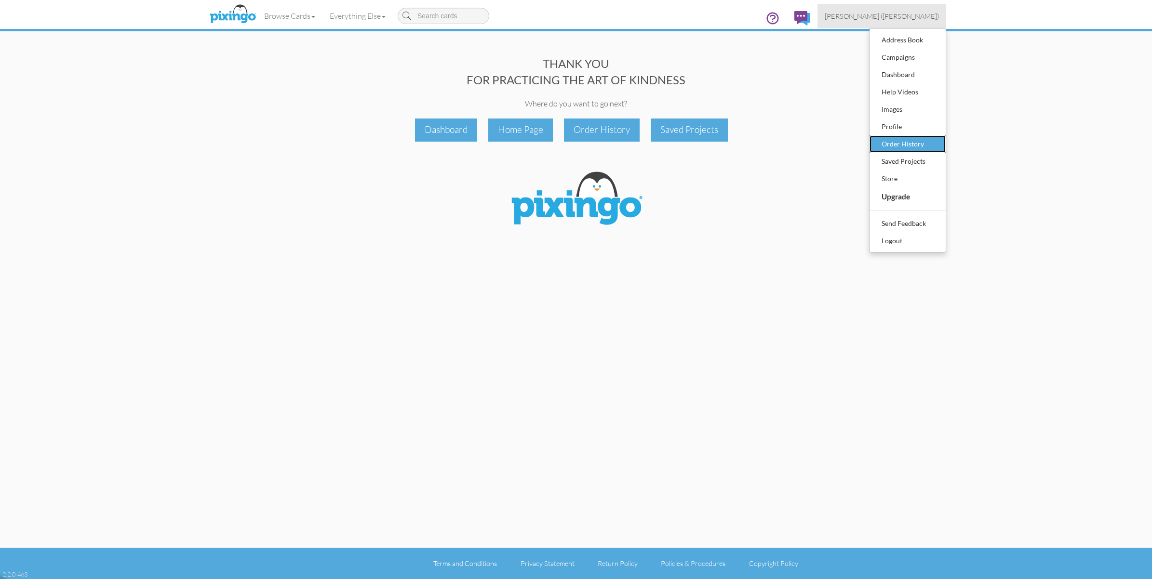
click at [909, 143] on div "Order History" at bounding box center [907, 144] width 57 height 14
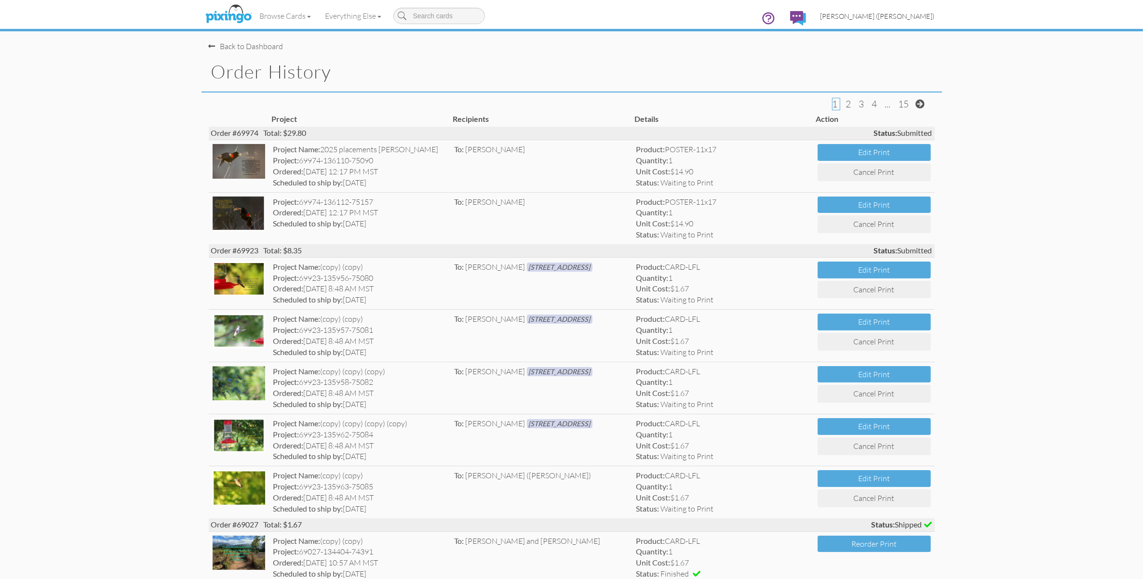
click at [893, 13] on span "[PERSON_NAME] ([PERSON_NAME])" at bounding box center [877, 16] width 114 height 8
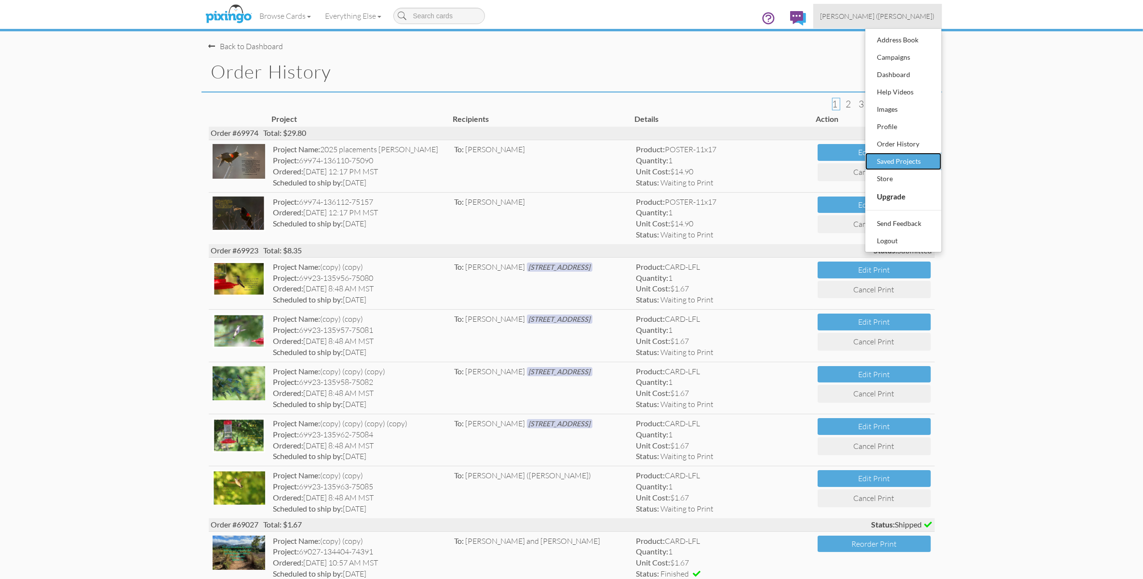
click at [887, 164] on div "Saved Projects" at bounding box center [903, 161] width 57 height 14
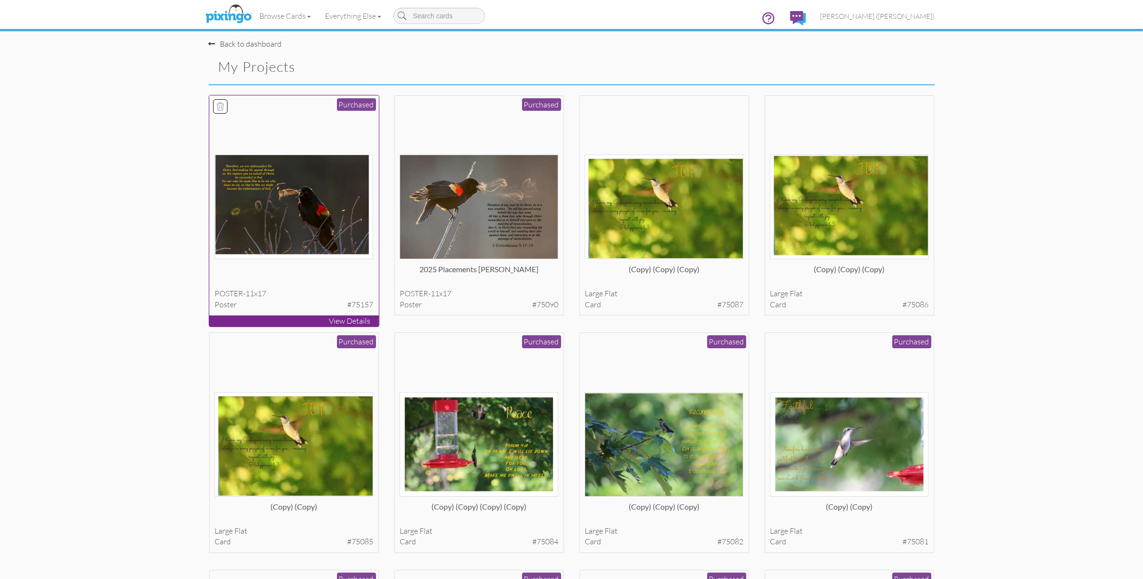
click at [314, 189] on img at bounding box center [293, 207] width 159 height 105
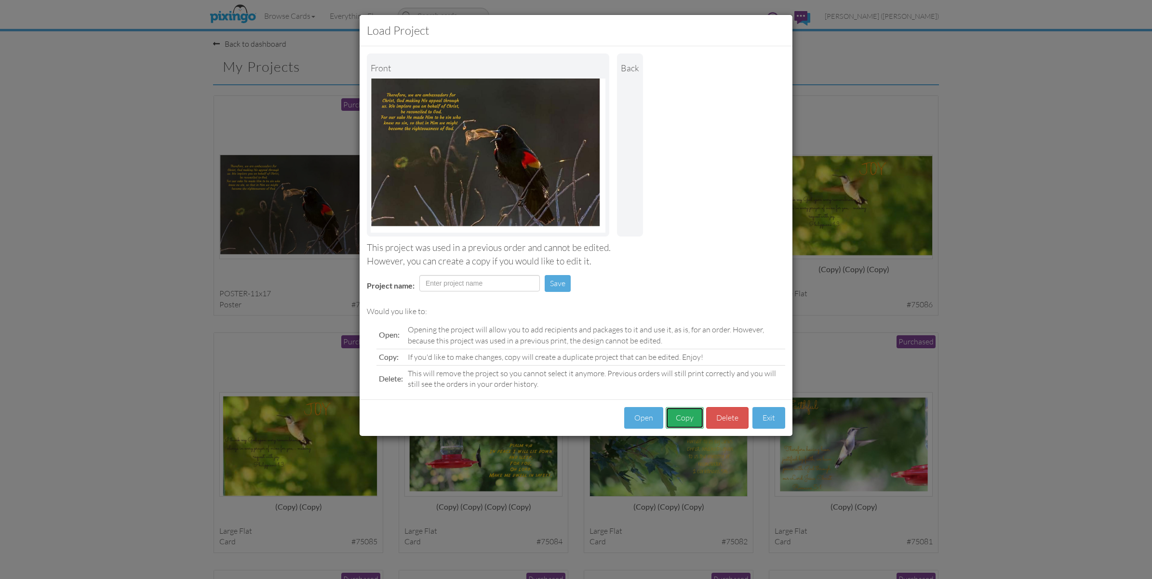
click at [675, 417] on button "Copy" at bounding box center [685, 418] width 38 height 22
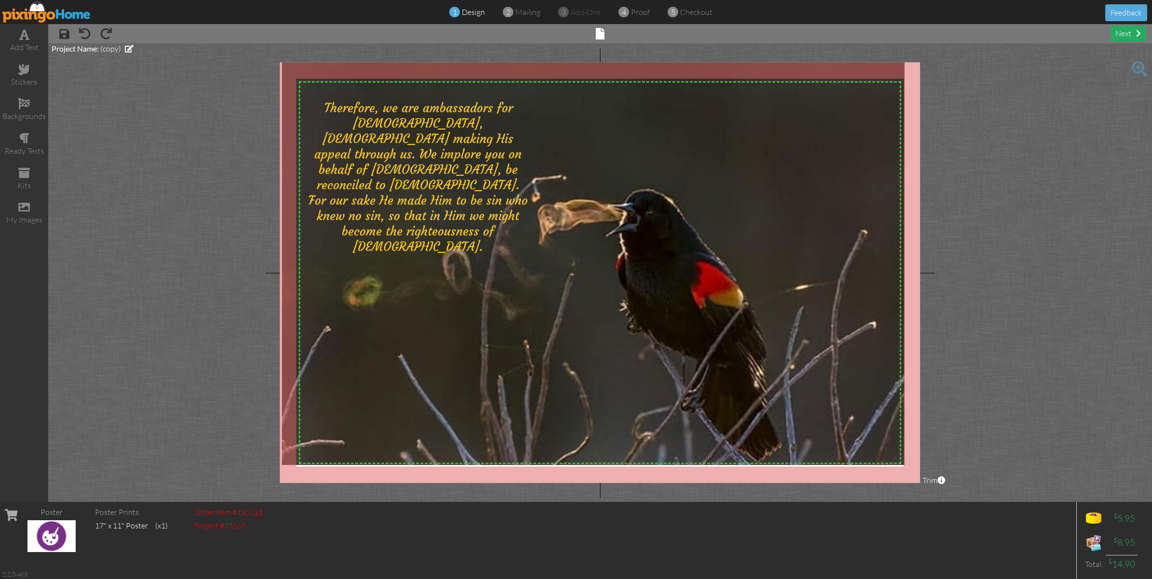
click at [1129, 32] on div "next" at bounding box center [1127, 34] width 35 height 16
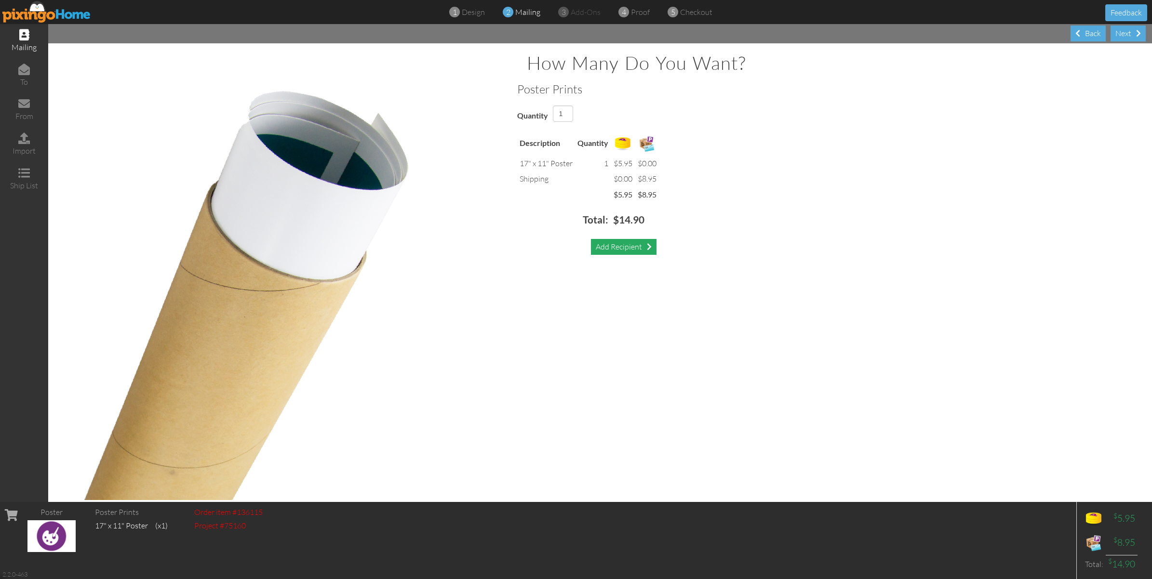
click at [631, 247] on div "Add Recipient" at bounding box center [624, 247] width 66 height 16
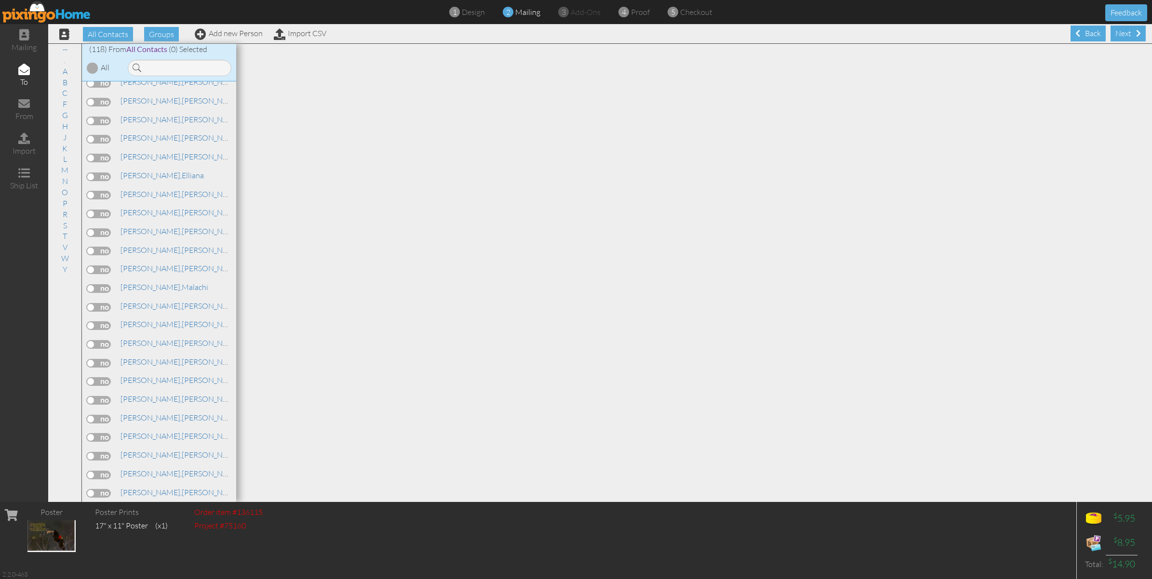
scroll to position [1566, 0]
click at [98, 313] on label at bounding box center [99, 317] width 24 height 9
click at [0, 0] on input "checkbox" at bounding box center [0, 0] width 0 height 0
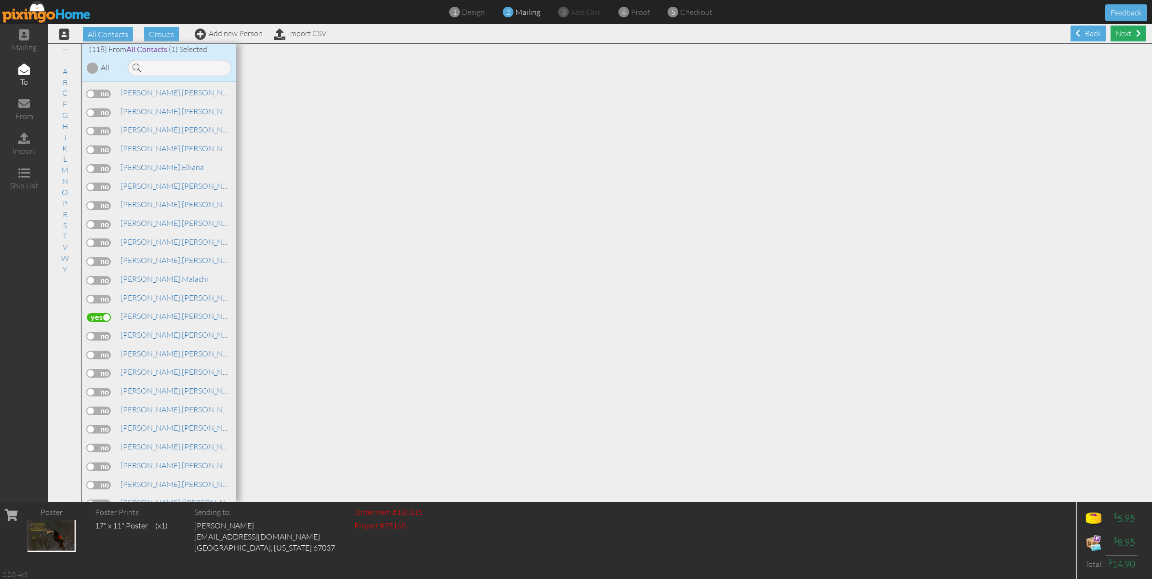
click at [1121, 30] on div "Next" at bounding box center [1127, 34] width 35 height 16
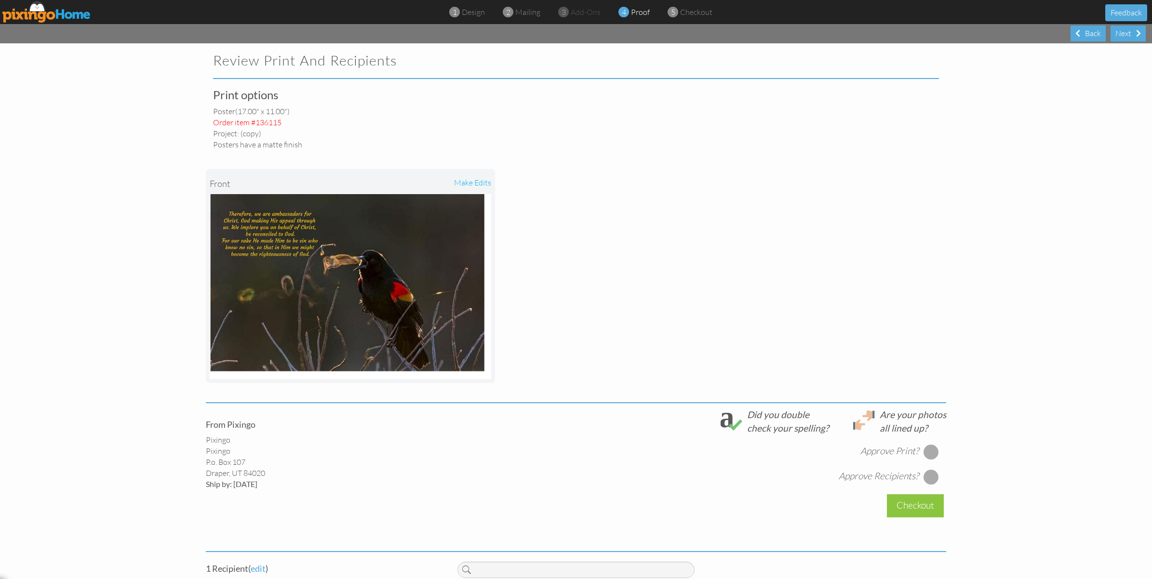
click at [923, 449] on div at bounding box center [930, 451] width 15 height 15
click at [928, 474] on div at bounding box center [930, 476] width 15 height 15
click at [931, 504] on div "Checkout" at bounding box center [915, 505] width 57 height 23
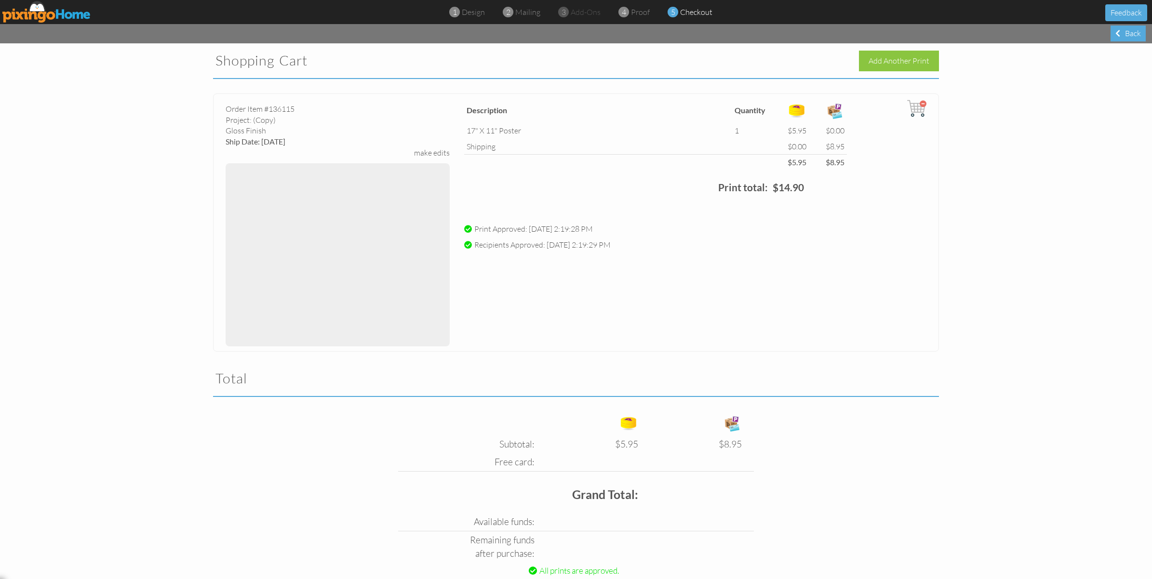
click at [574, 311] on div "Order Item #136115 Project: (copy) gloss Finish Ship Date: 09/28/2025 make edit…" at bounding box center [576, 222] width 726 height 258
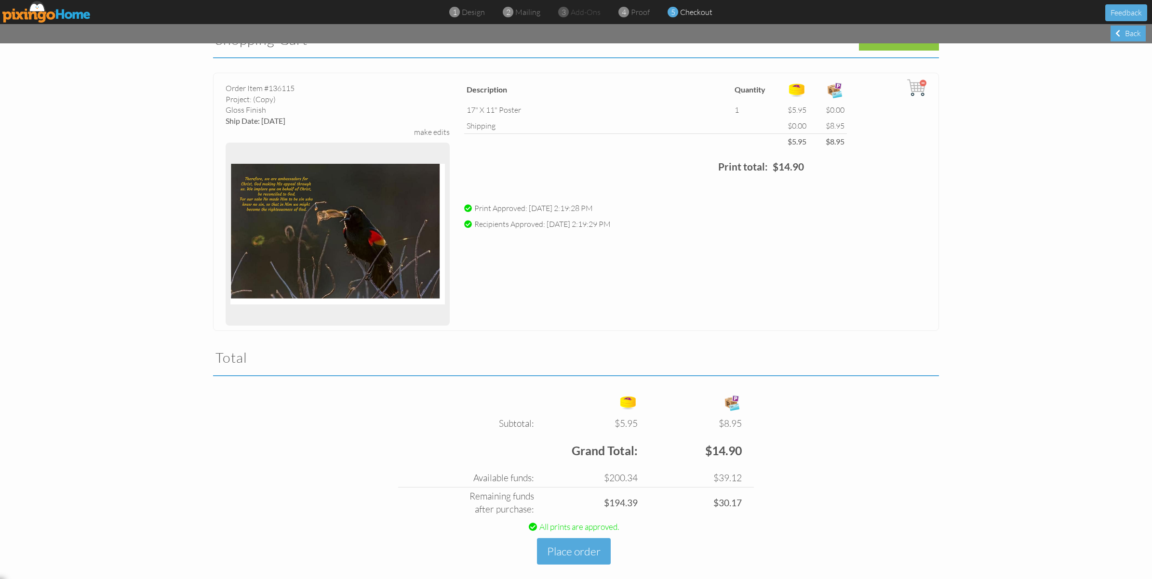
scroll to position [32, 0]
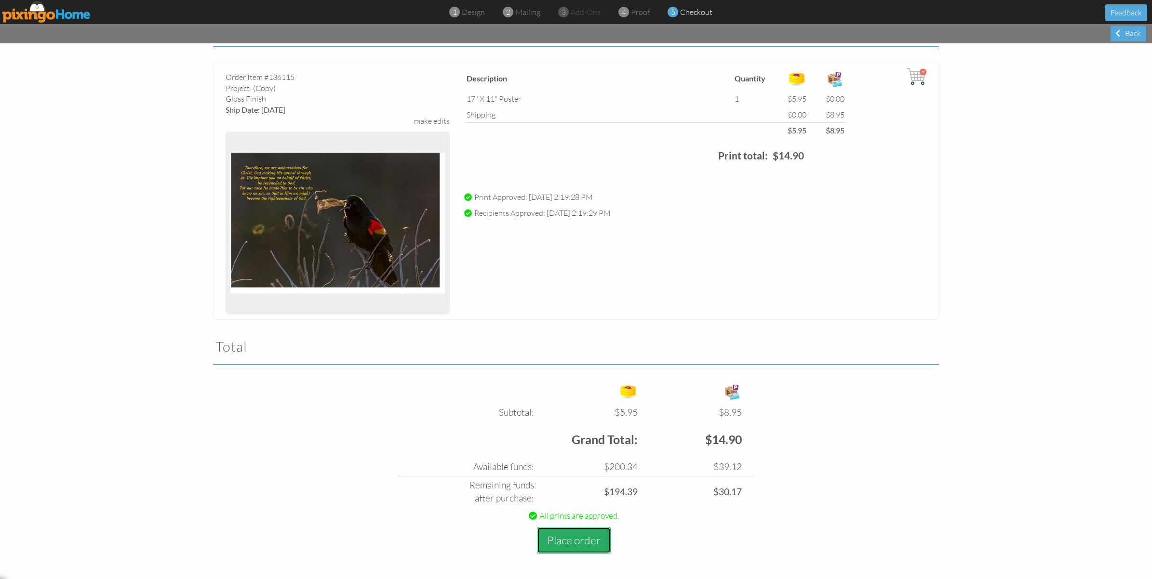
click at [565, 538] on button "Place order" at bounding box center [574, 540] width 74 height 27
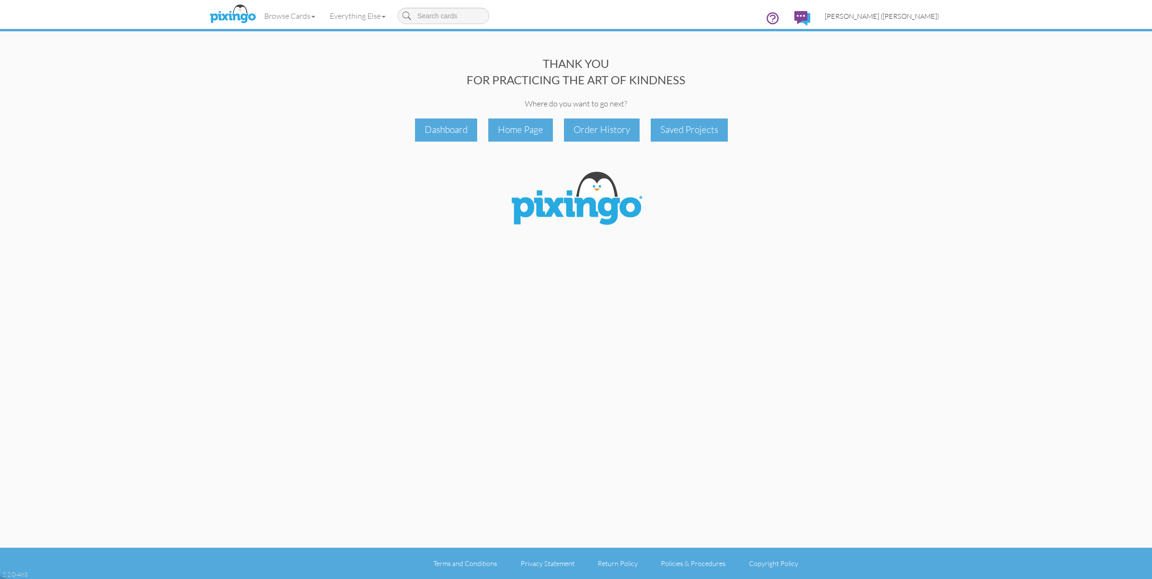
click at [901, 15] on span "[PERSON_NAME] ([PERSON_NAME])" at bounding box center [882, 16] width 114 height 8
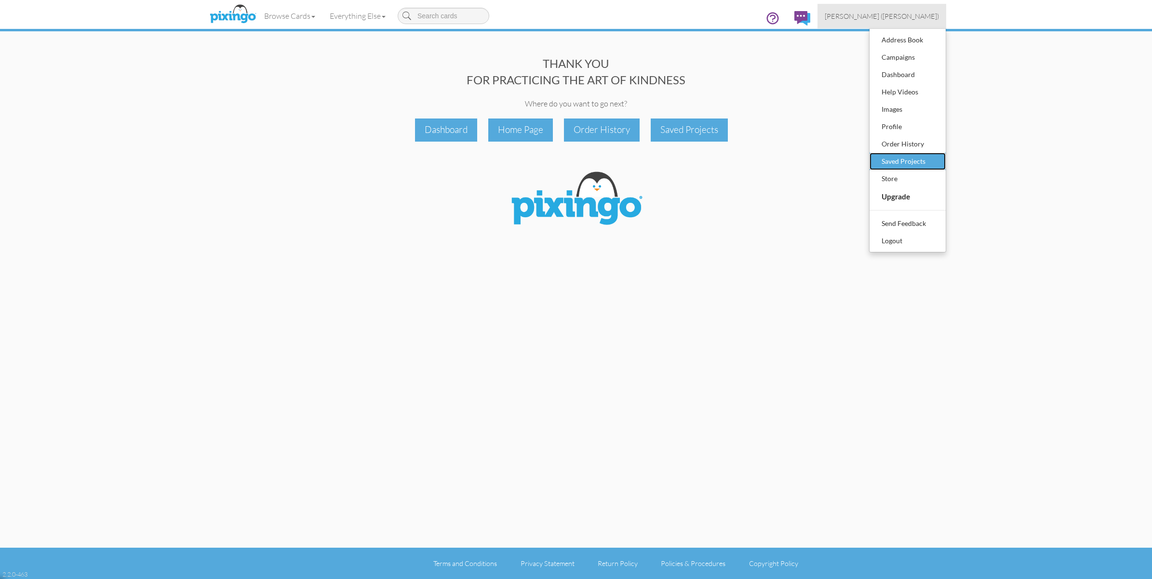
click at [921, 158] on div "Saved Projects" at bounding box center [907, 161] width 57 height 14
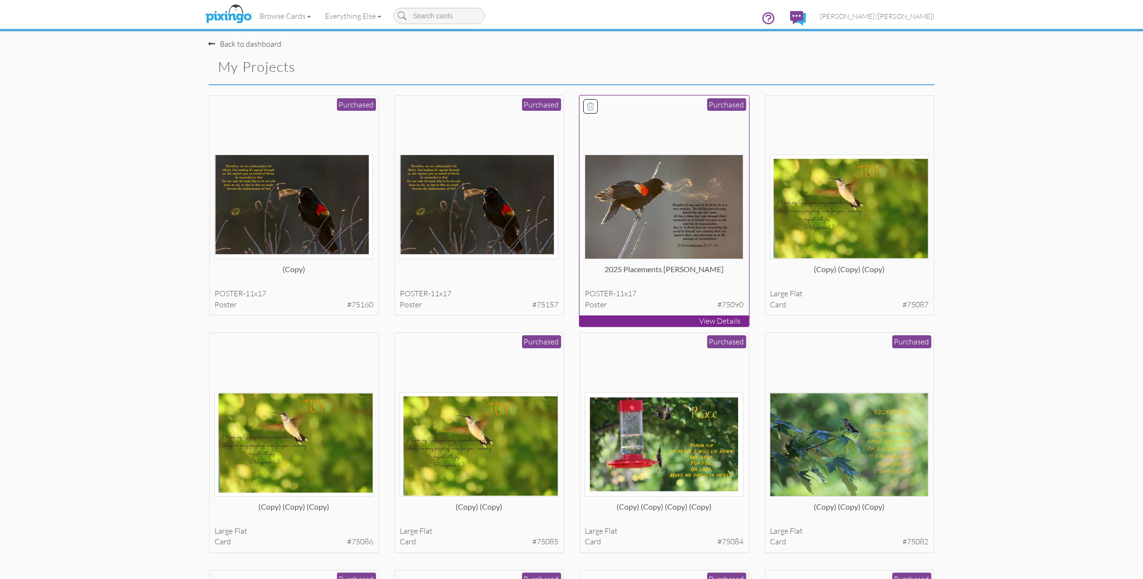
click at [664, 224] on img at bounding box center [664, 207] width 159 height 105
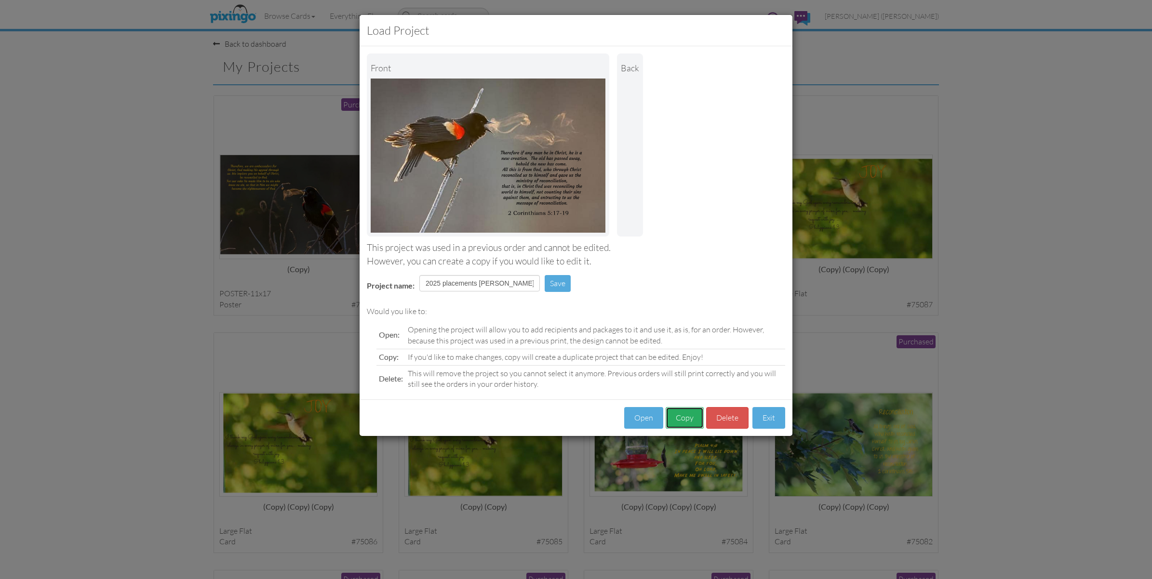
click at [688, 417] on button "Copy" at bounding box center [685, 418] width 38 height 22
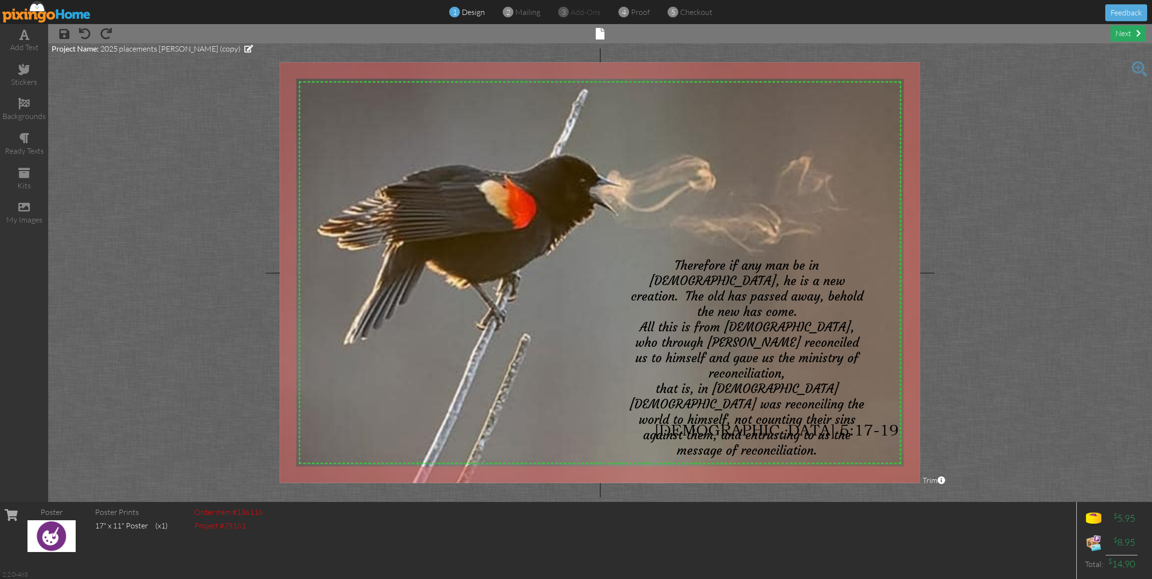
click at [1118, 35] on div "next" at bounding box center [1127, 34] width 35 height 16
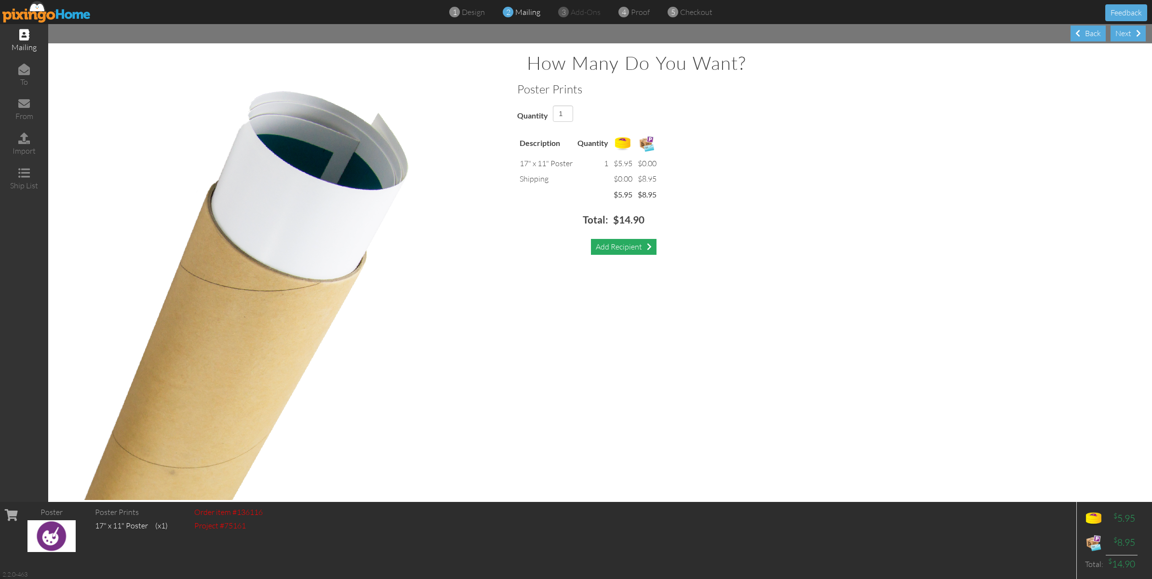
click at [640, 249] on div "Add Recipient" at bounding box center [624, 247] width 66 height 16
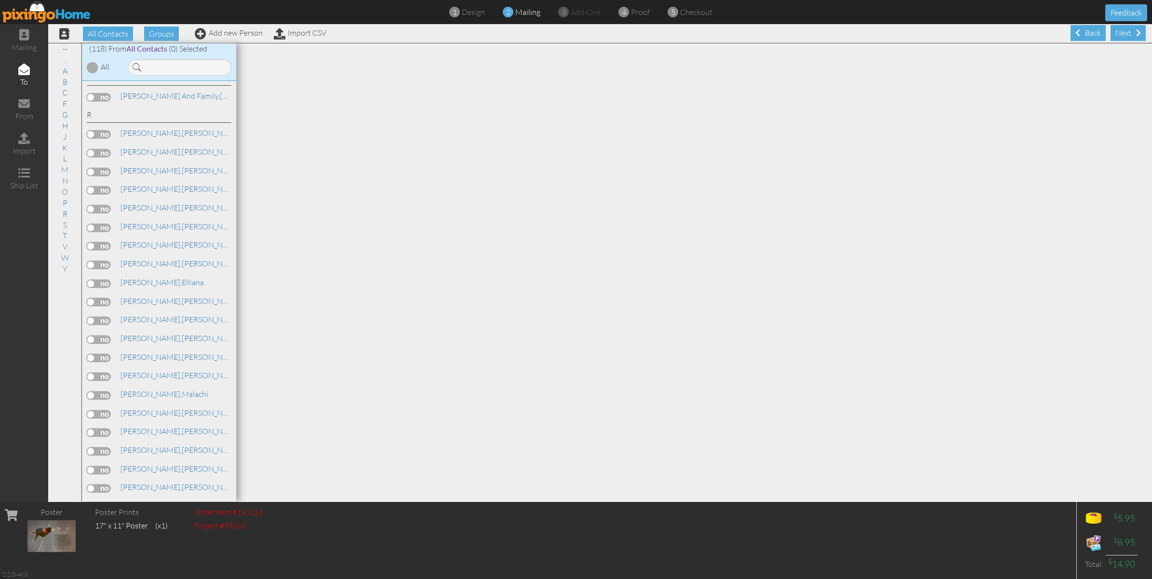
scroll to position [1506, 0]
click at [99, 373] on label at bounding box center [99, 377] width 24 height 9
click at [0, 0] on input "checkbox" at bounding box center [0, 0] width 0 height 0
click at [1116, 29] on div "Next" at bounding box center [1127, 33] width 35 height 16
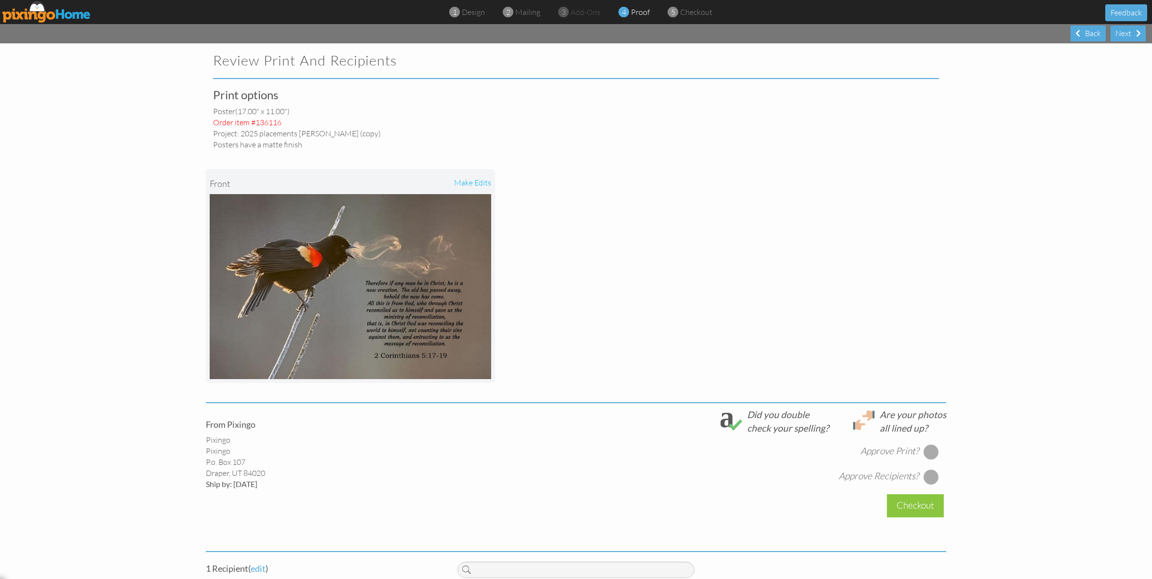
click at [925, 449] on div at bounding box center [930, 451] width 15 height 15
click at [931, 476] on div at bounding box center [930, 476] width 15 height 15
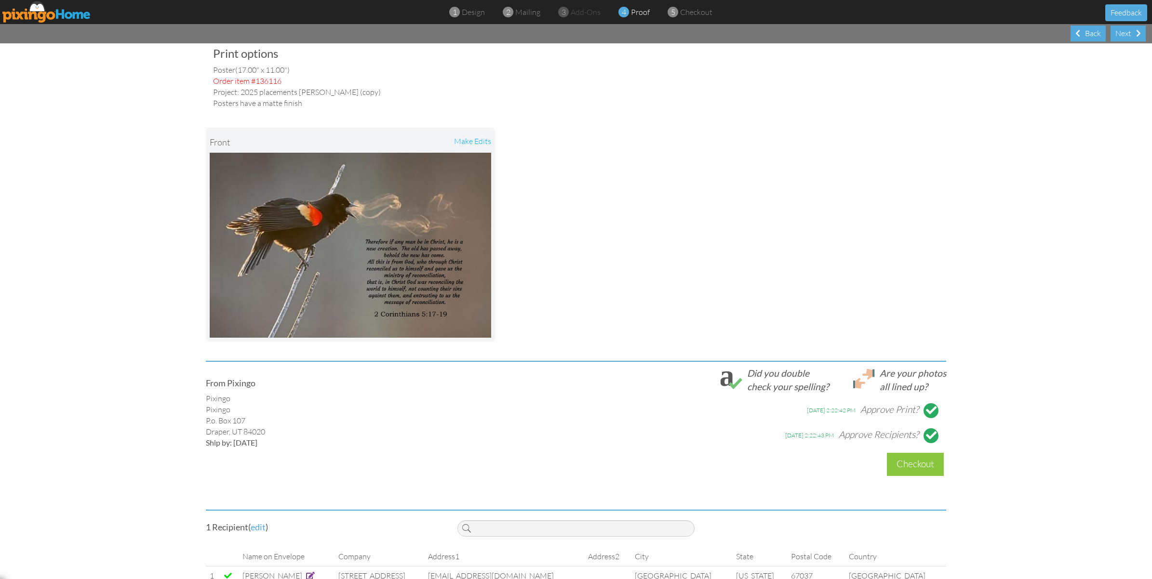
scroll to position [66, 0]
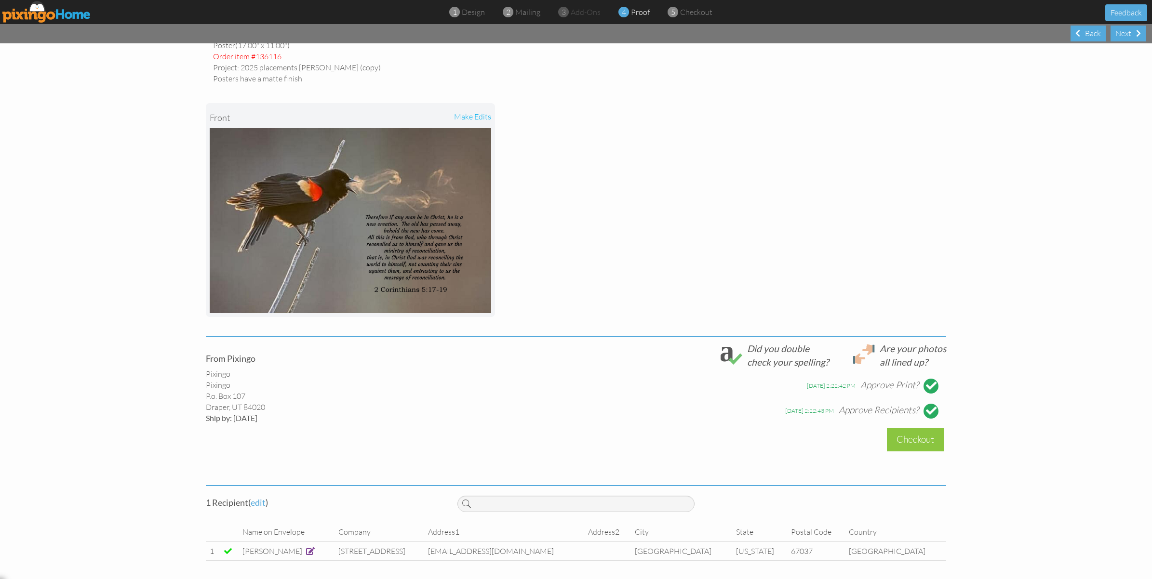
click at [909, 435] on div "Checkout" at bounding box center [915, 439] width 57 height 23
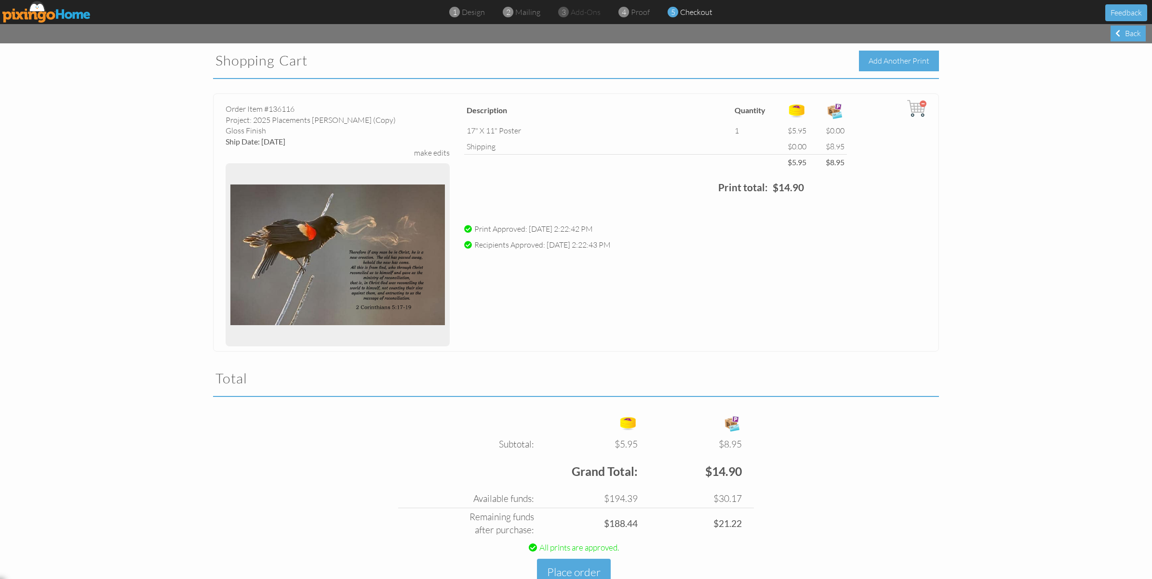
click at [894, 57] on div "Add Another Print" at bounding box center [899, 61] width 80 height 21
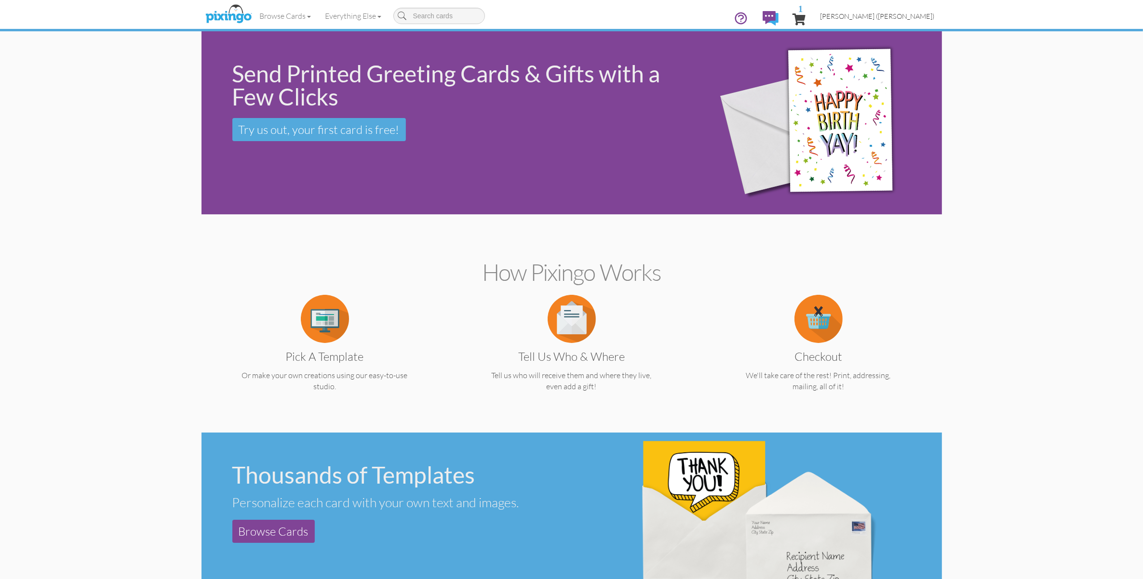
click at [895, 18] on span "[PERSON_NAME] ([PERSON_NAME])" at bounding box center [877, 16] width 114 height 8
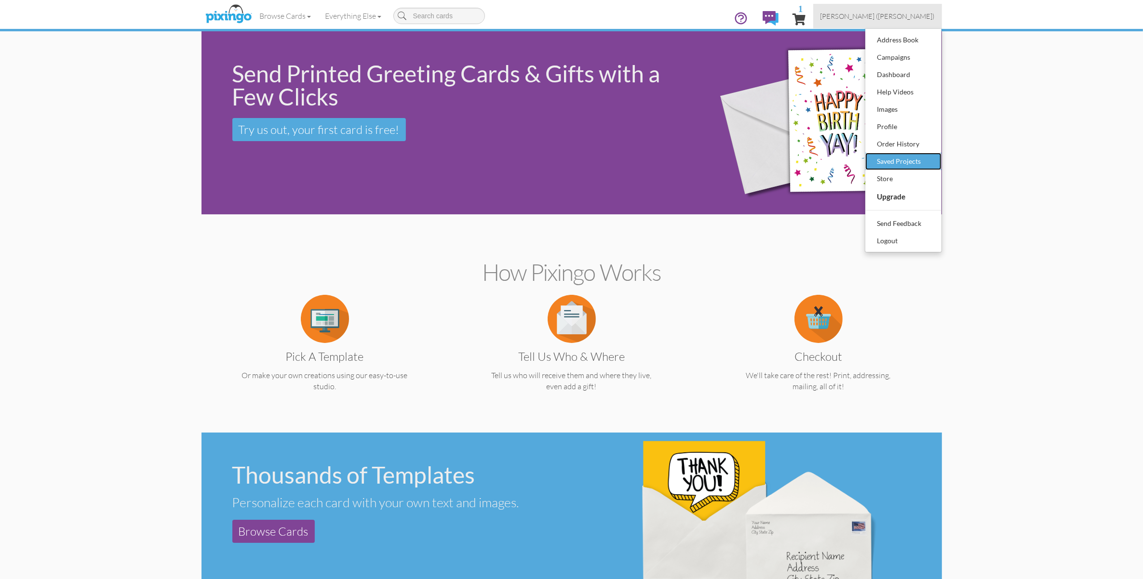
click at [887, 160] on div "Saved Projects" at bounding box center [903, 161] width 57 height 14
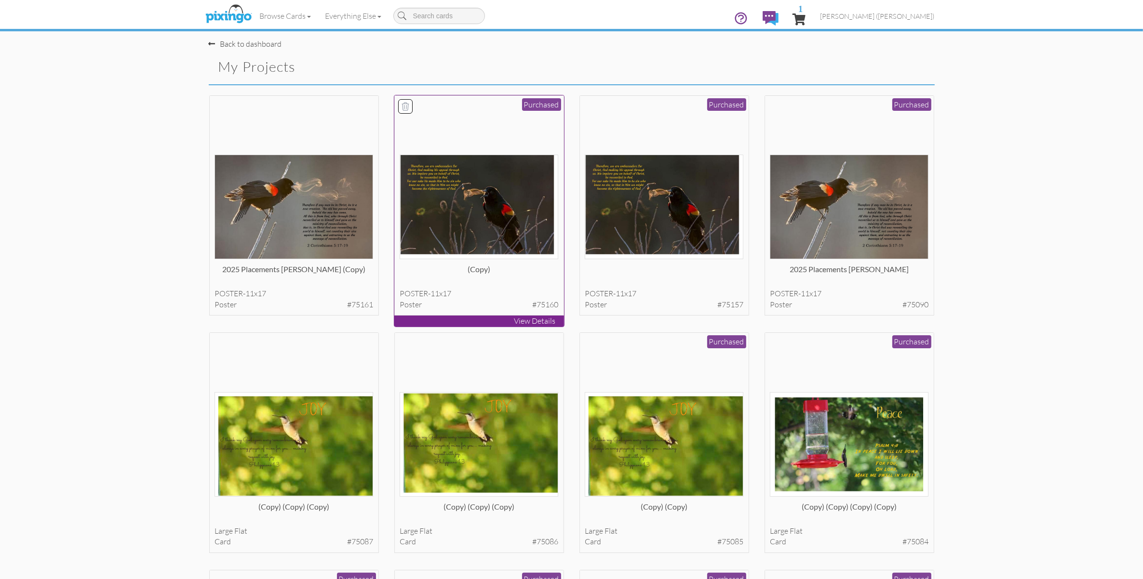
click at [445, 219] on img at bounding box center [479, 207] width 159 height 105
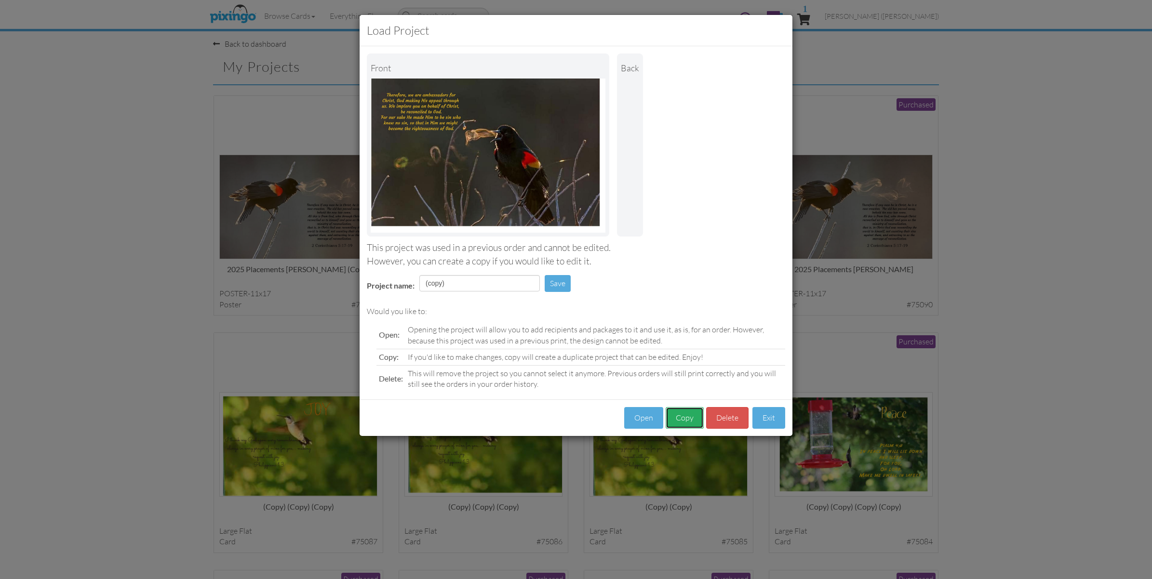
click at [683, 420] on button "Copy" at bounding box center [685, 418] width 38 height 22
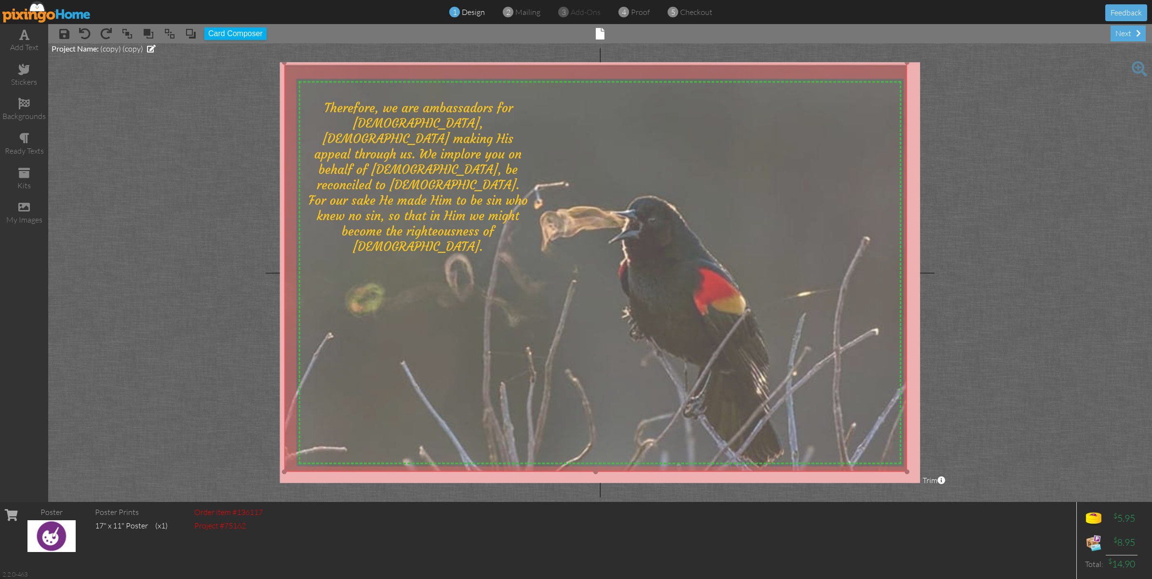
drag, startPoint x: 835, startPoint y: 225, endPoint x: 838, endPoint y: 232, distance: 7.2
click at [838, 232] on img at bounding box center [595, 62] width 623 height 819
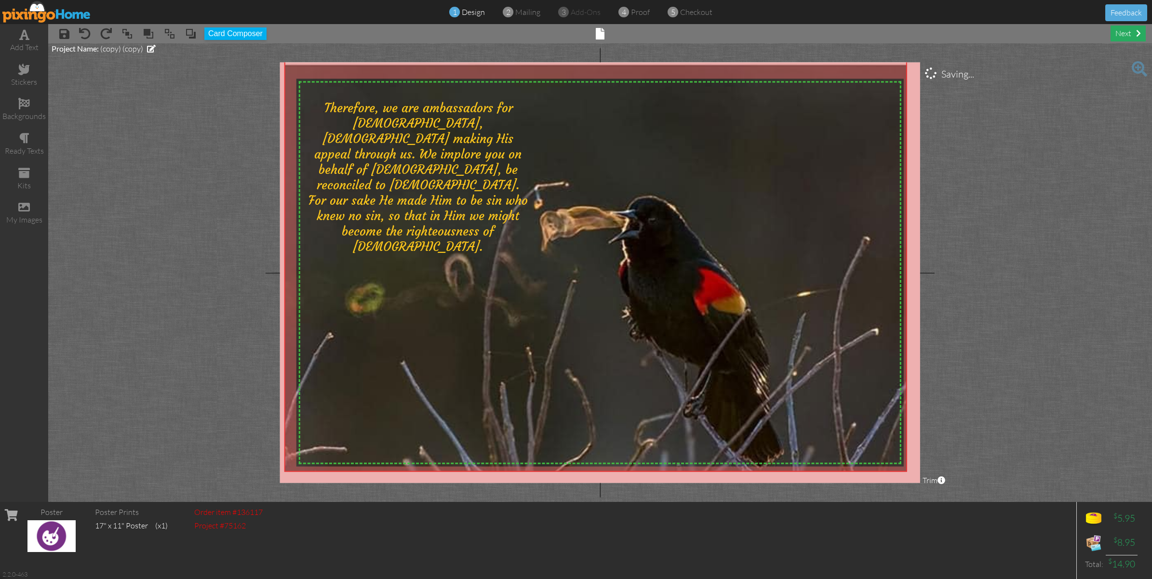
click at [1135, 28] on div "next" at bounding box center [1127, 34] width 35 height 16
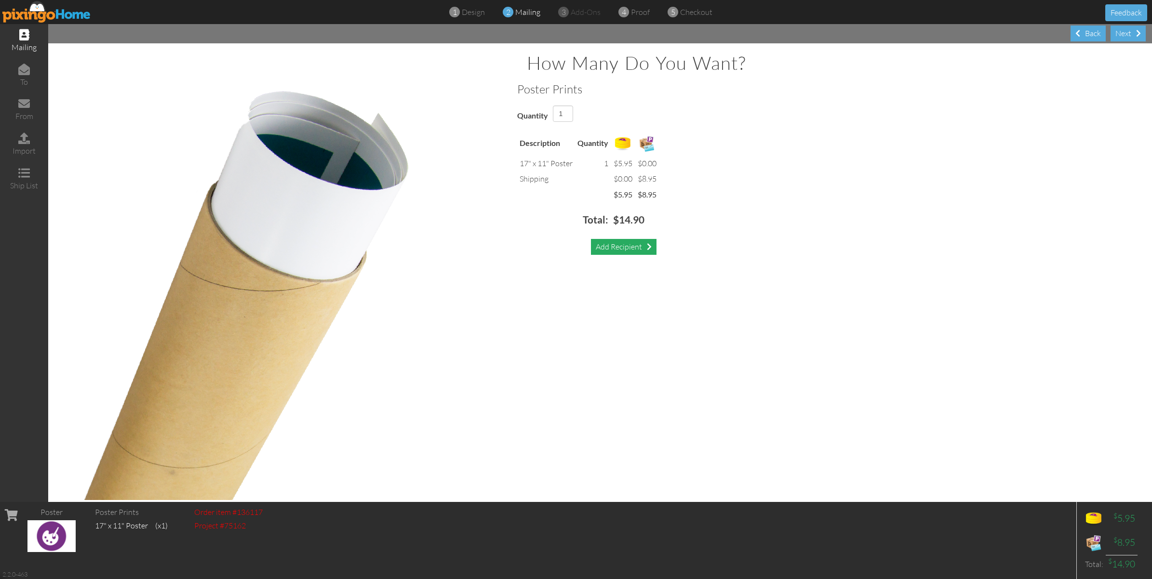
click at [610, 244] on div "Add Recipient" at bounding box center [624, 247] width 66 height 16
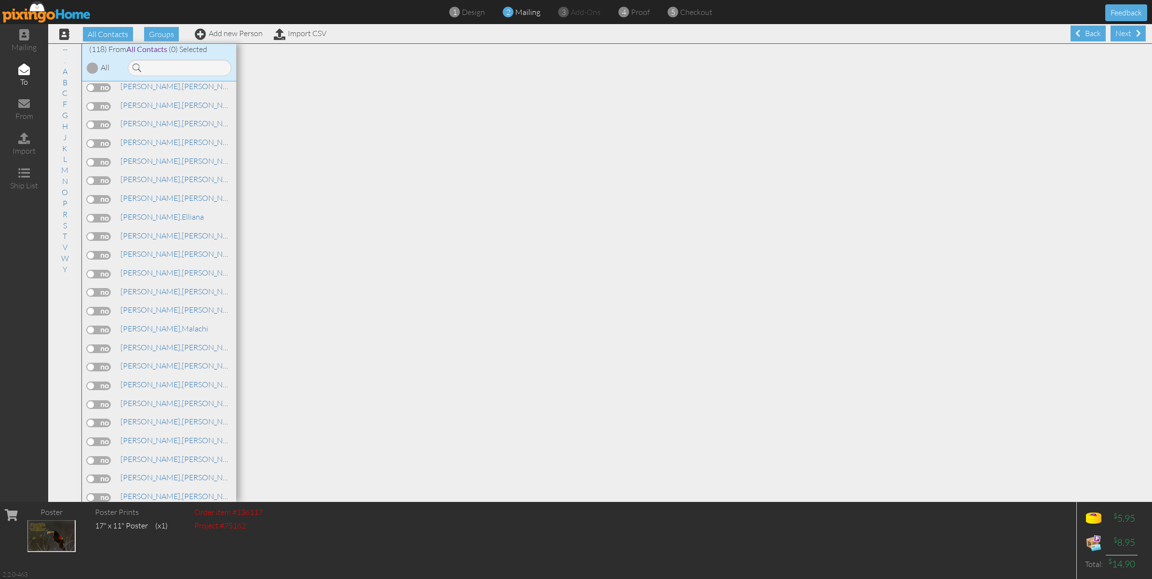
scroll to position [1506, 0]
click at [101, 374] on label at bounding box center [99, 378] width 24 height 9
click at [0, 0] on input "checkbox" at bounding box center [0, 0] width 0 height 0
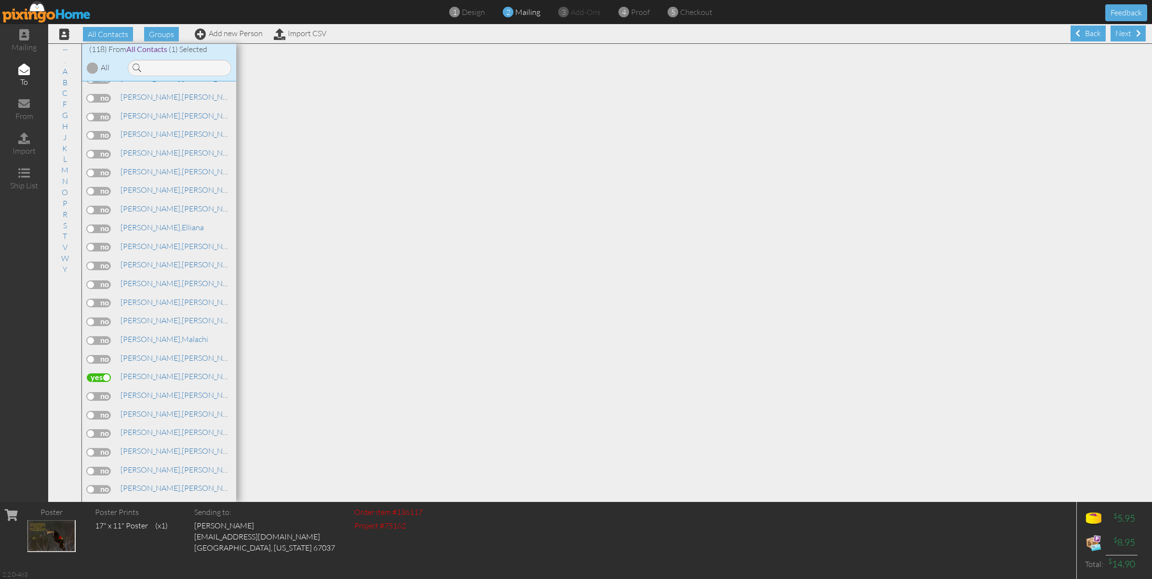
scroll to position [0, 0]
click at [1121, 29] on div "Next" at bounding box center [1127, 33] width 35 height 16
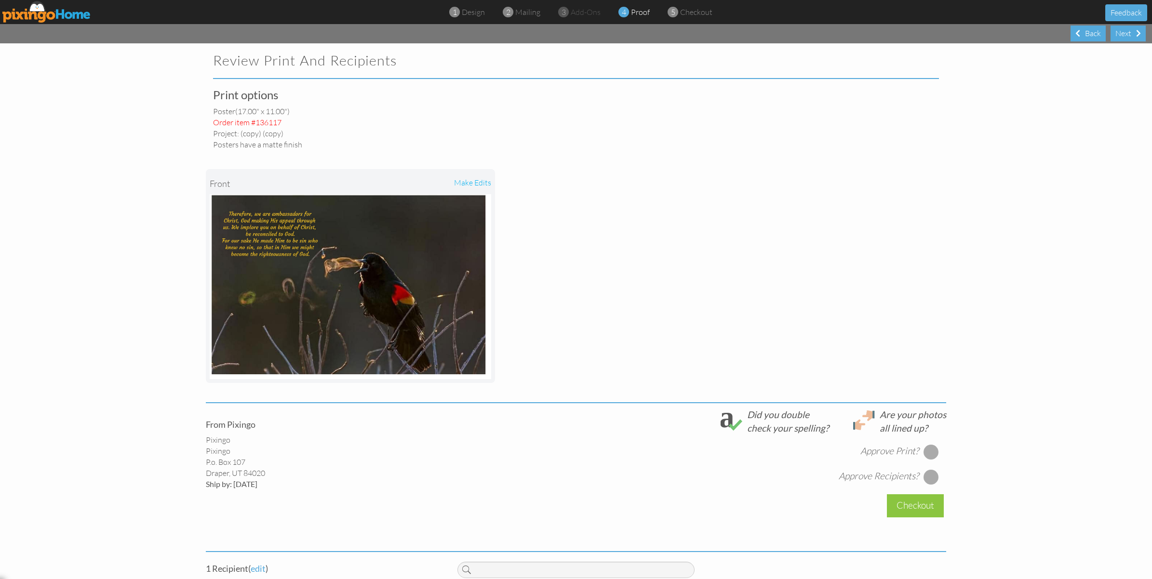
click at [923, 456] on div at bounding box center [930, 451] width 15 height 15
click at [928, 473] on div at bounding box center [930, 476] width 15 height 15
click at [921, 500] on div "Checkout" at bounding box center [915, 505] width 57 height 23
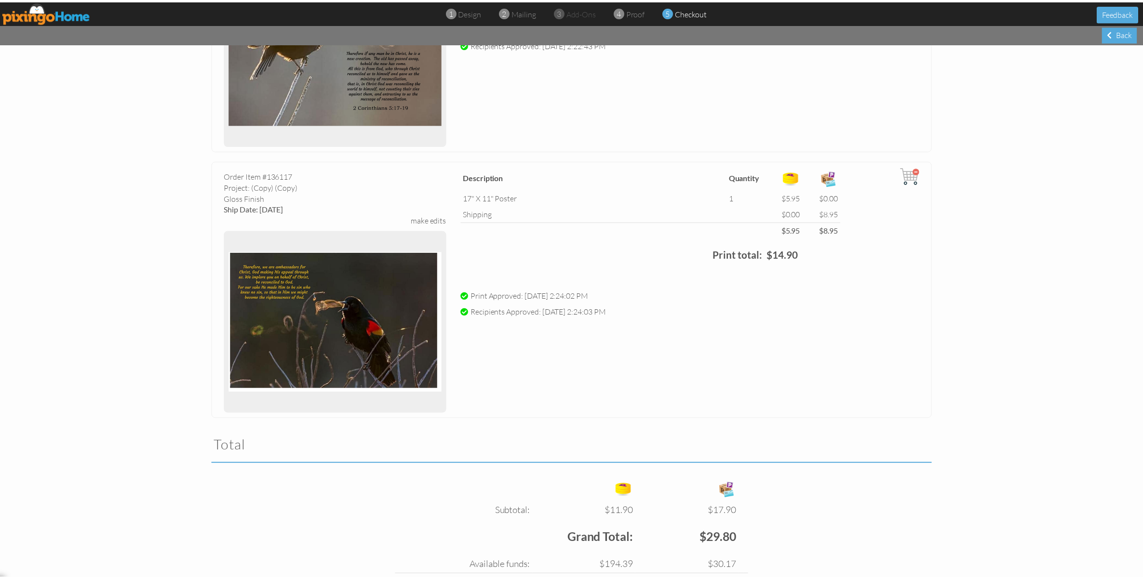
scroll to position [300, 0]
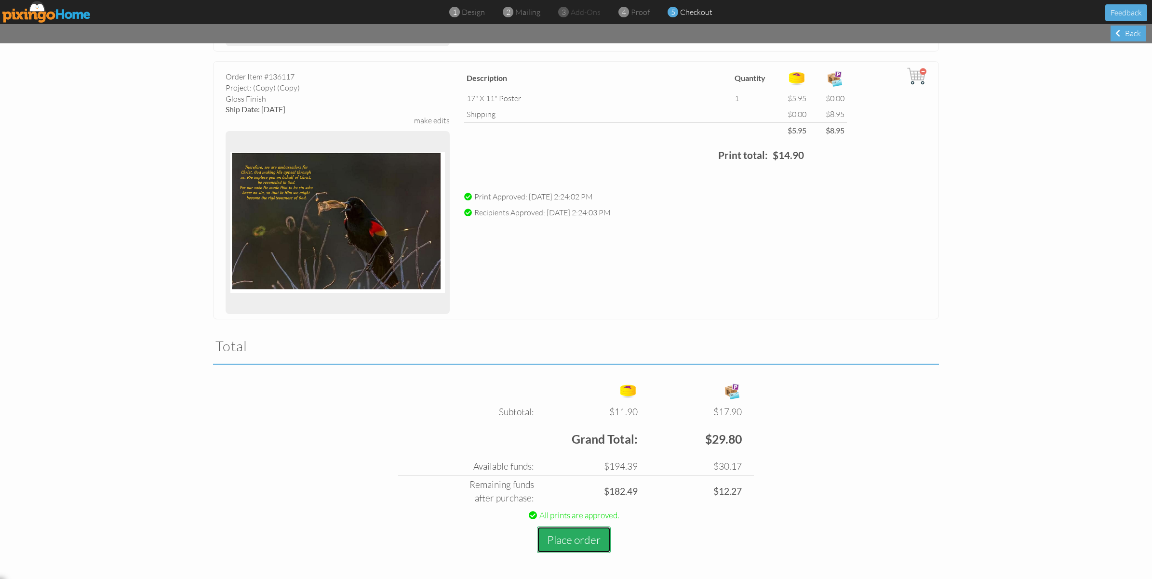
click at [589, 536] on button "Place order" at bounding box center [574, 540] width 74 height 27
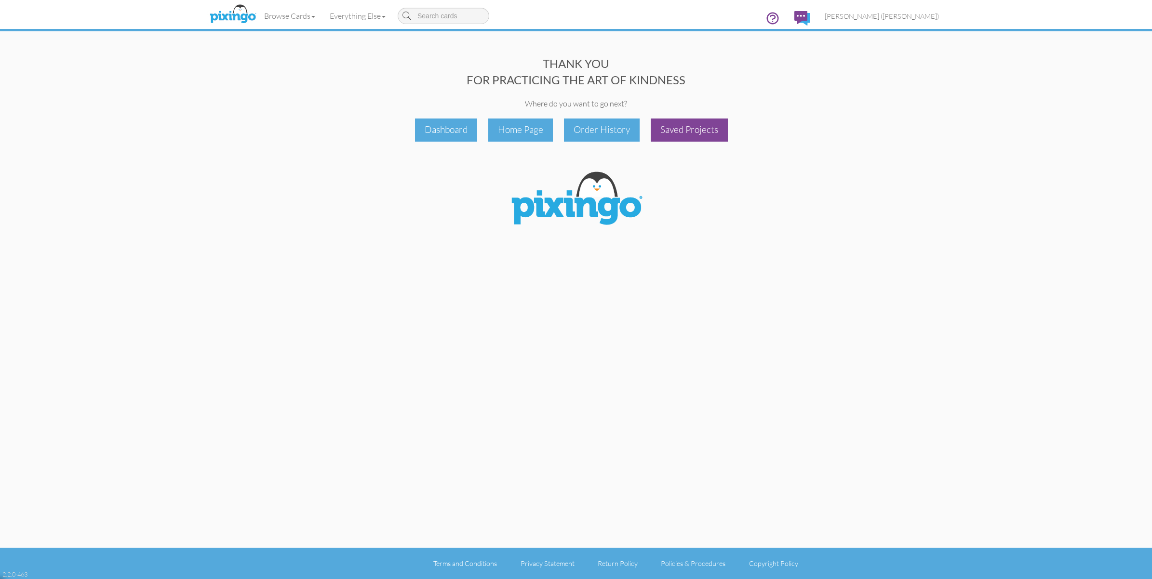
click at [700, 121] on div "Saved Projects" at bounding box center [689, 130] width 77 height 23
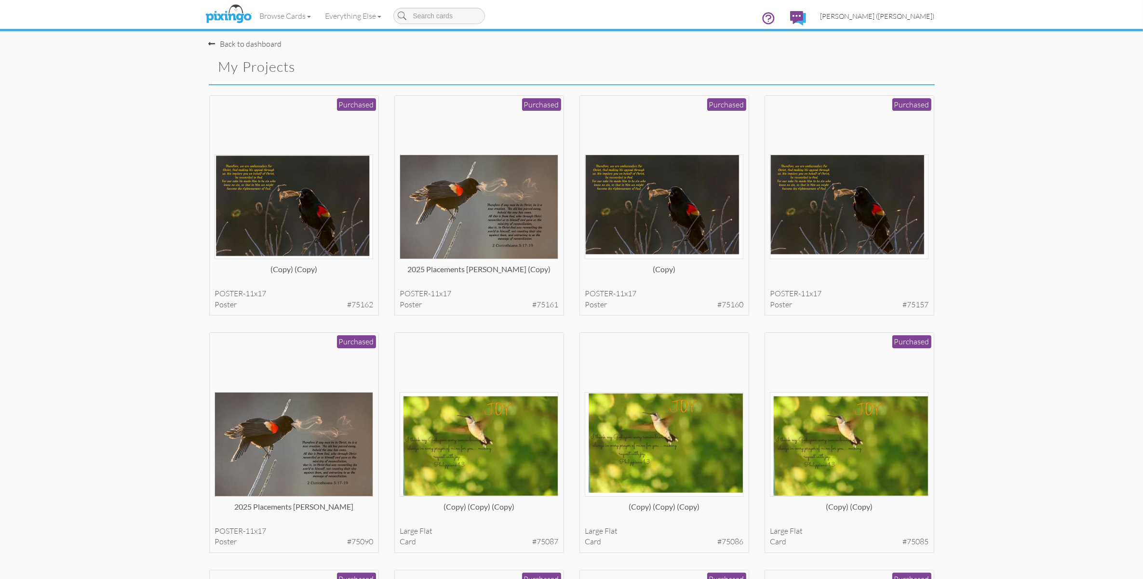
click at [903, 14] on span "[PERSON_NAME] ([PERSON_NAME])" at bounding box center [877, 16] width 114 height 8
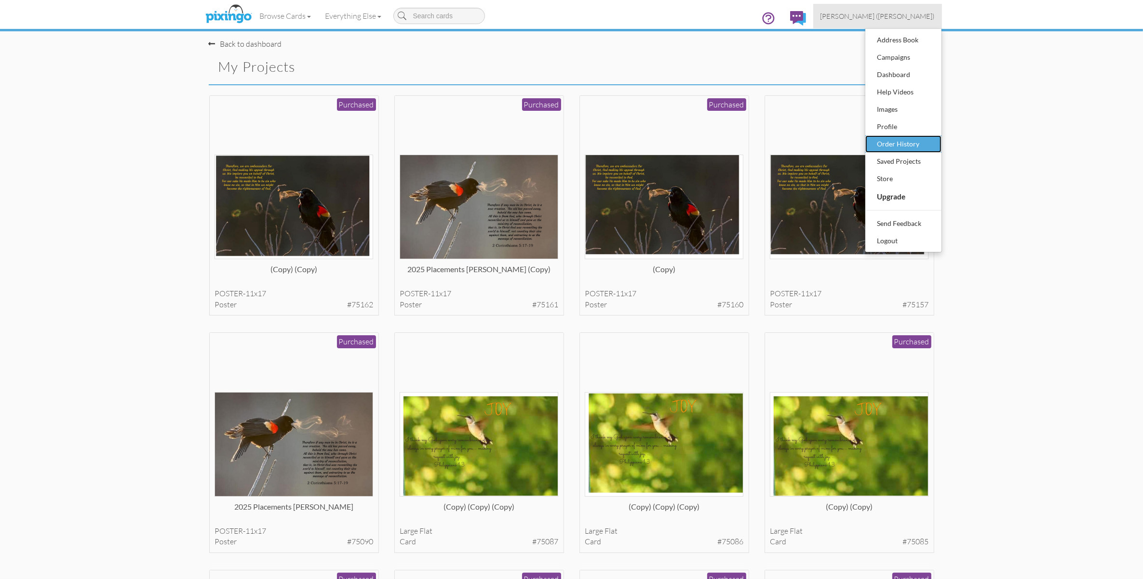
click at [899, 141] on div "Order History" at bounding box center [903, 144] width 57 height 14
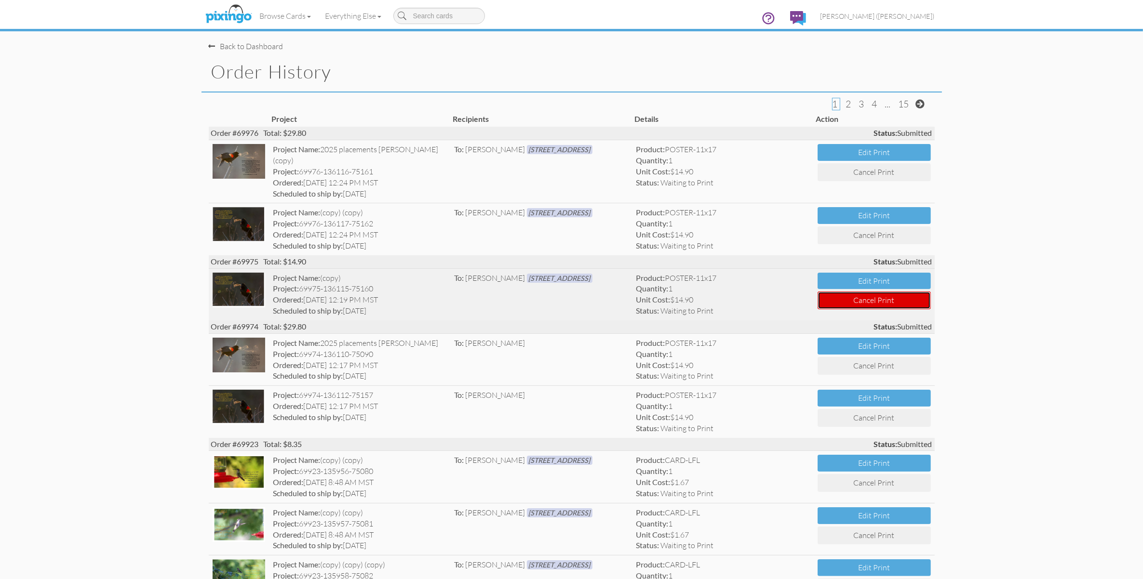
click at [871, 292] on button "Cancel Print" at bounding box center [873, 301] width 113 height 18
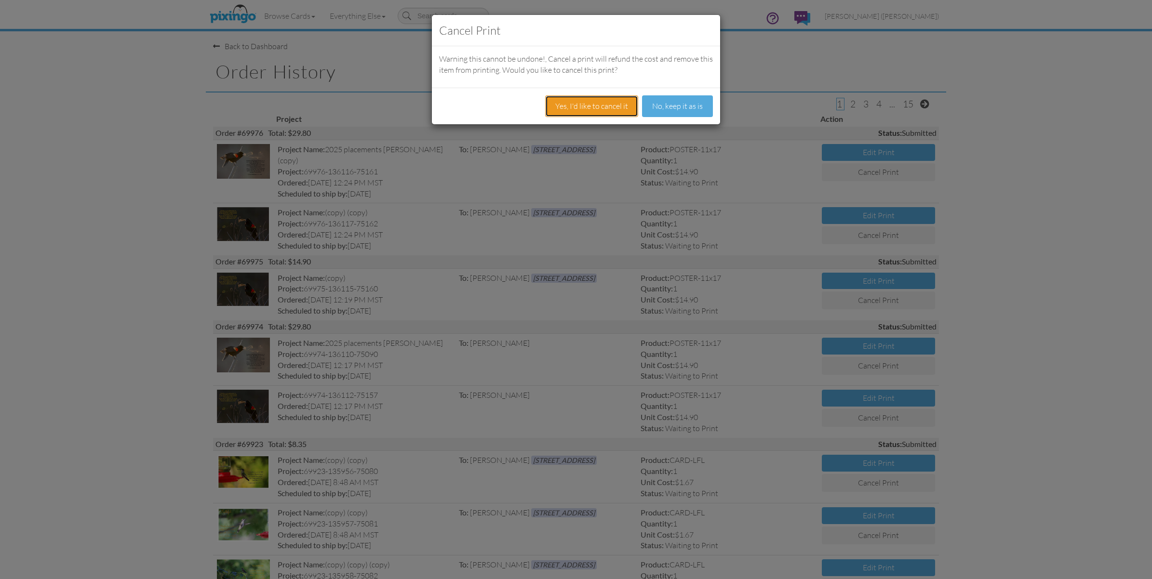
click at [604, 100] on button "Yes, I'd like to cancel it" at bounding box center [591, 106] width 93 height 22
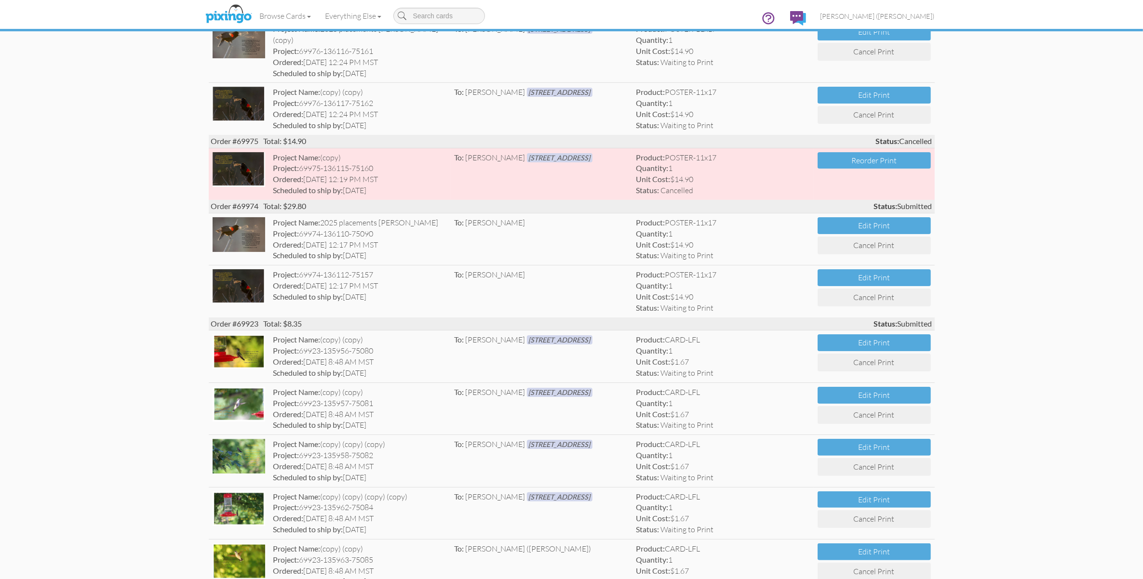
scroll to position [60, 0]
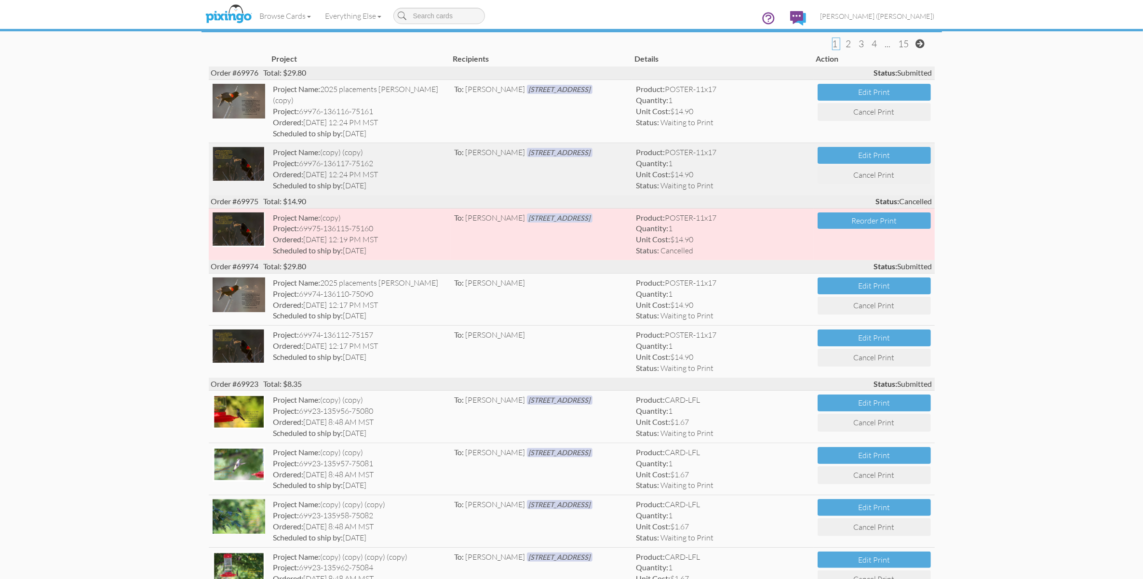
click at [228, 148] on img at bounding box center [239, 164] width 53 height 35
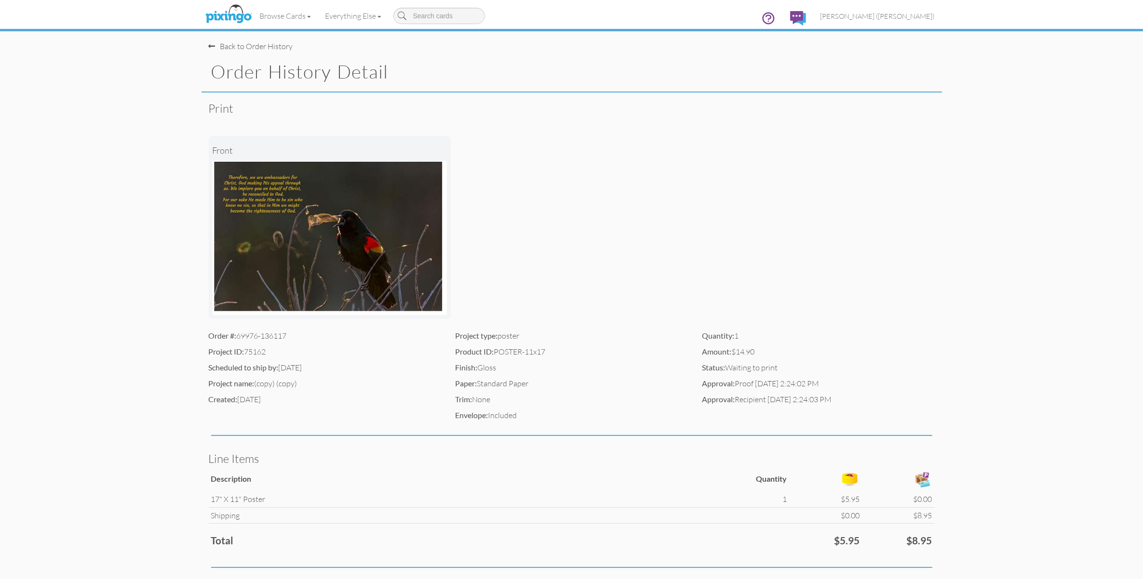
click at [370, 181] on img at bounding box center [330, 238] width 235 height 154
click at [907, 18] on span "[PERSON_NAME] ([PERSON_NAME])" at bounding box center [877, 16] width 114 height 8
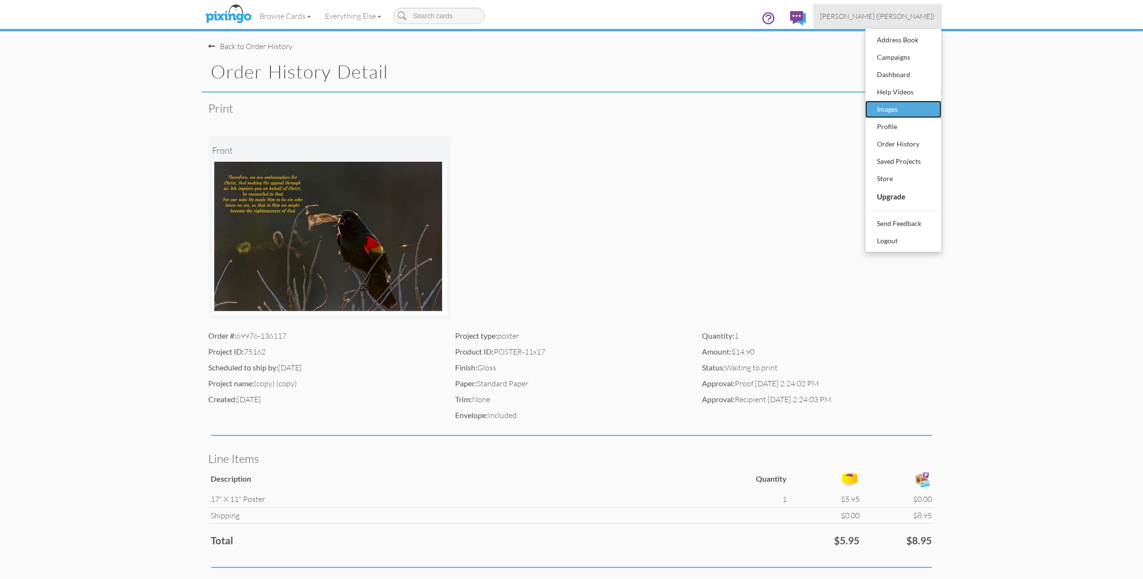
click at [868, 116] on link "Images" at bounding box center [903, 109] width 76 height 17
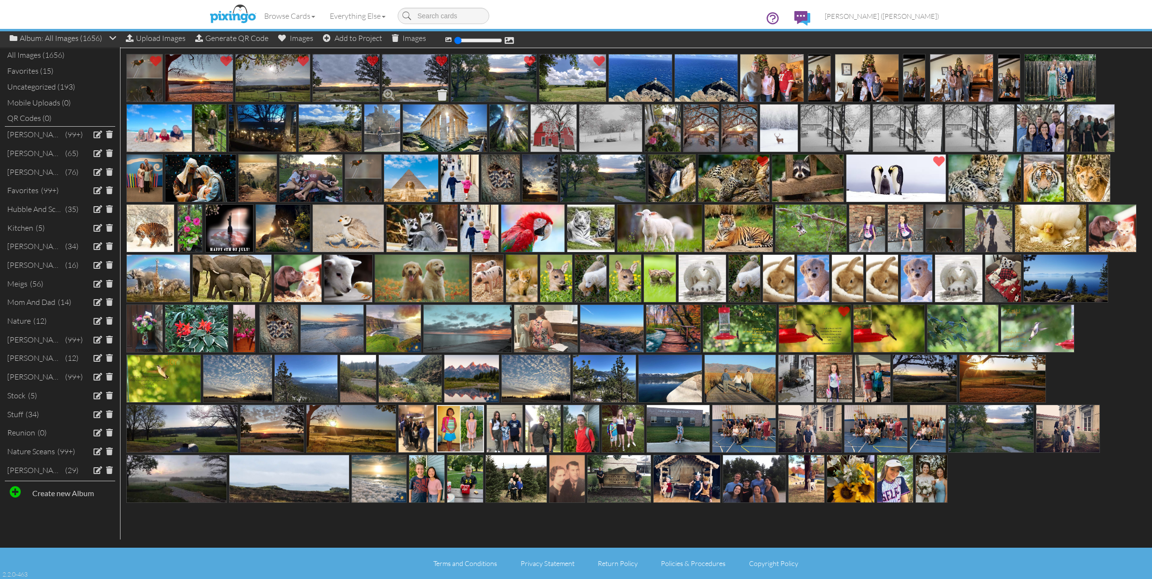
click at [439, 92] on span at bounding box center [442, 95] width 15 height 16
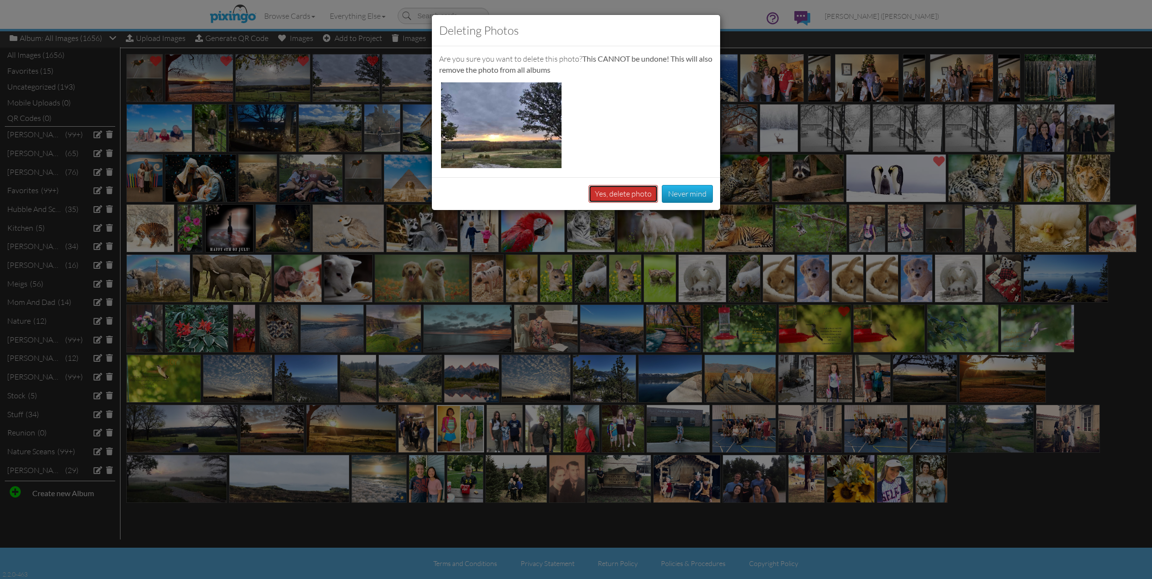
click at [644, 191] on button "Yes, delete photo" at bounding box center [622, 194] width 69 height 18
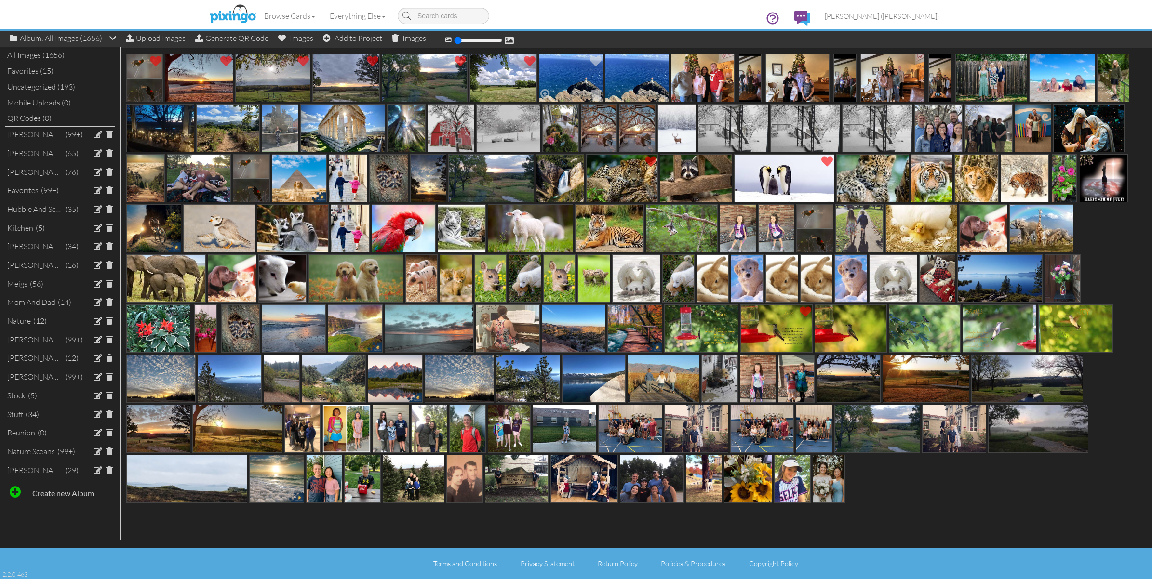
click at [572, 72] on img at bounding box center [571, 78] width 64 height 48
click at [572, 73] on img at bounding box center [571, 78] width 64 height 48
click at [627, 71] on img at bounding box center [637, 78] width 64 height 48
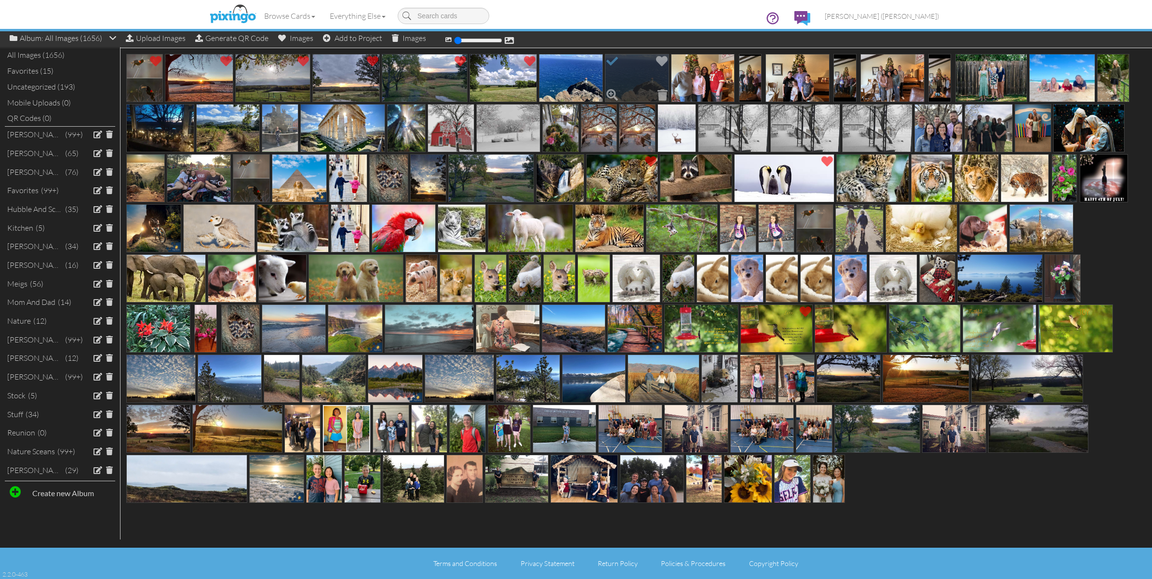
click at [627, 71] on img at bounding box center [637, 78] width 64 height 48
click at [222, 191] on span at bounding box center [224, 195] width 15 height 16
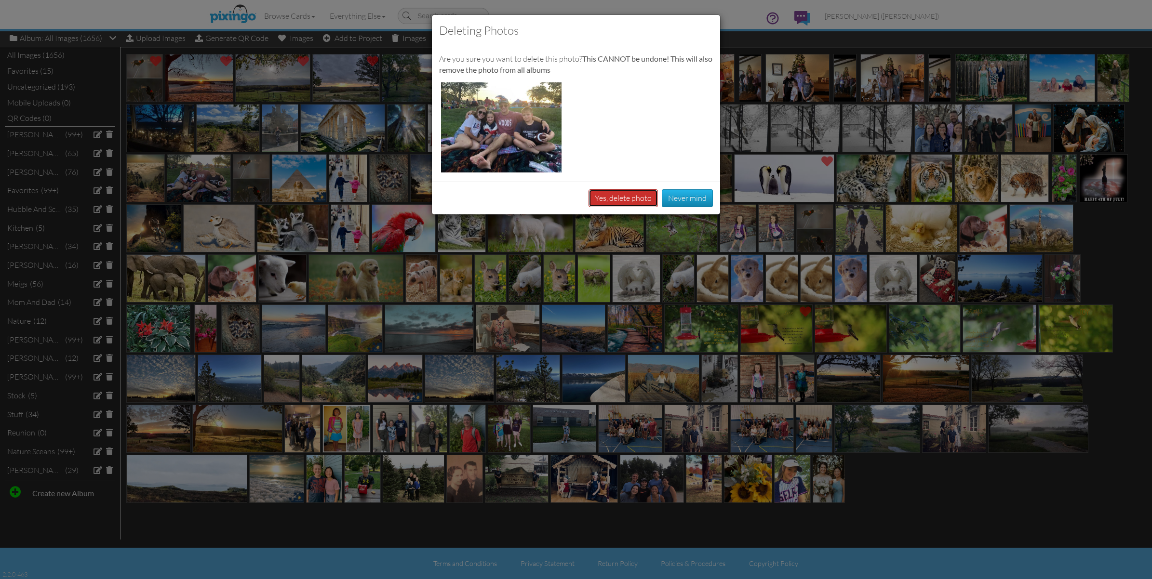
click at [613, 194] on button "Yes, delete photo" at bounding box center [622, 198] width 69 height 18
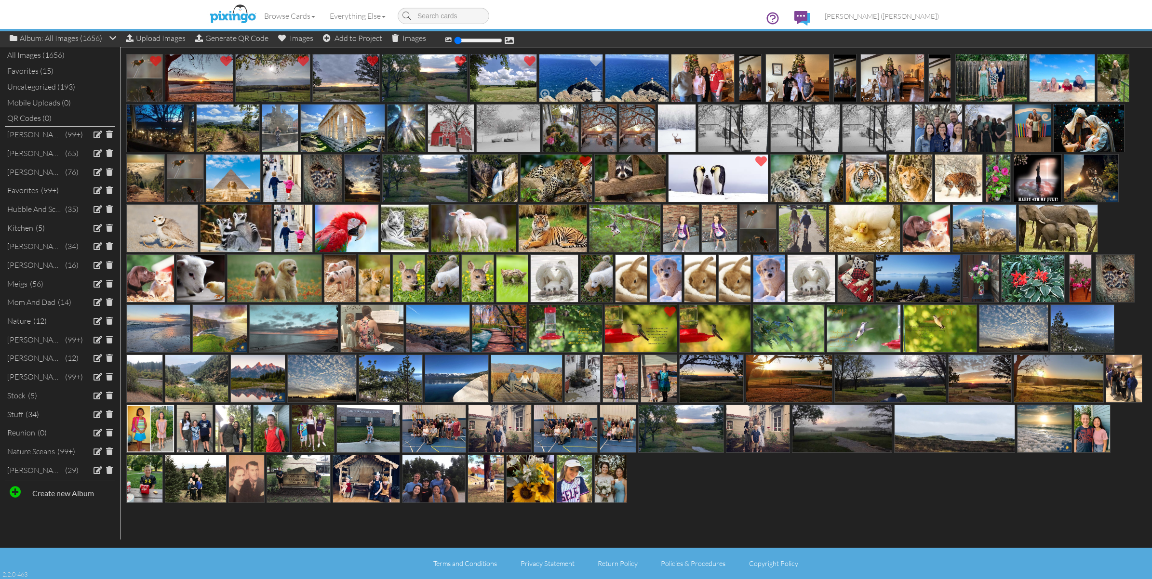
click at [596, 93] on span at bounding box center [596, 95] width 15 height 16
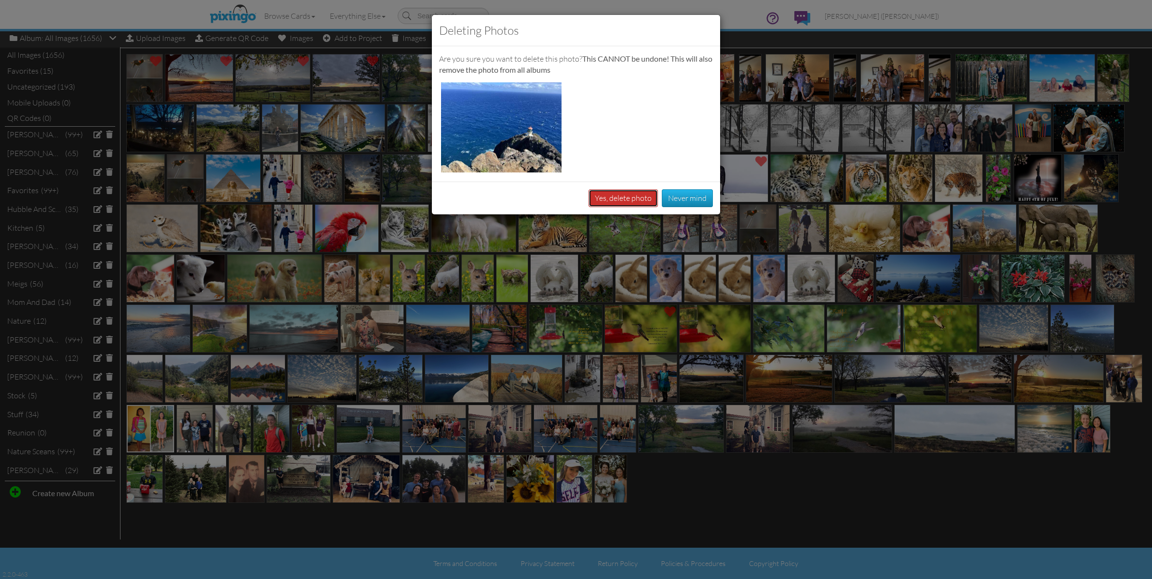
click at [637, 196] on button "Yes, delete photo" at bounding box center [622, 198] width 69 height 18
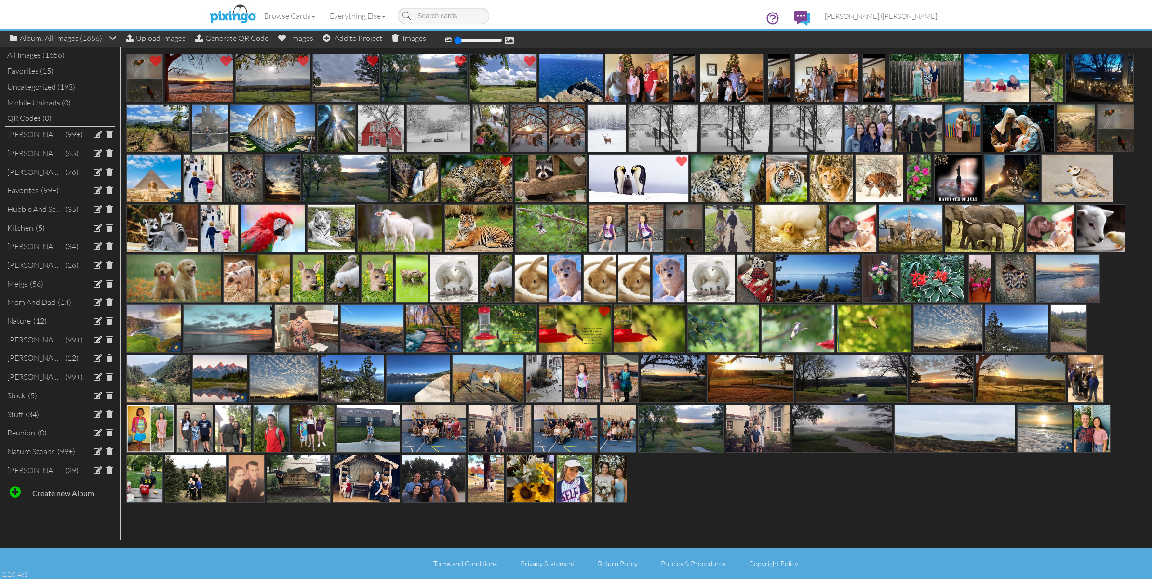
click at [691, 143] on span at bounding box center [691, 145] width 15 height 16
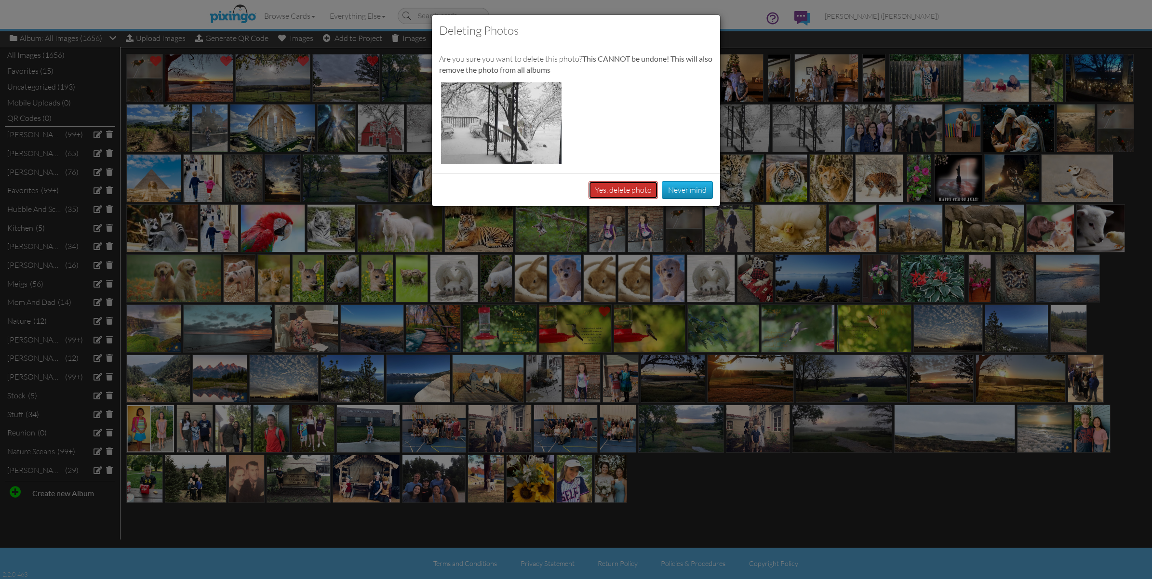
click at [636, 184] on button "Yes, delete photo" at bounding box center [622, 190] width 69 height 18
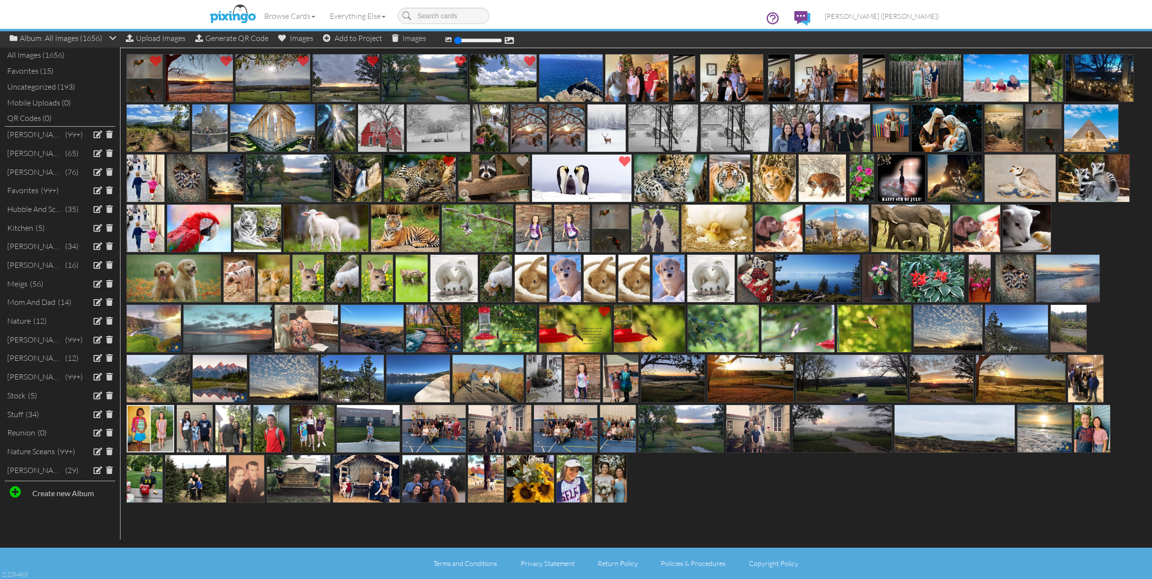
click at [763, 145] on span at bounding box center [763, 145] width 15 height 16
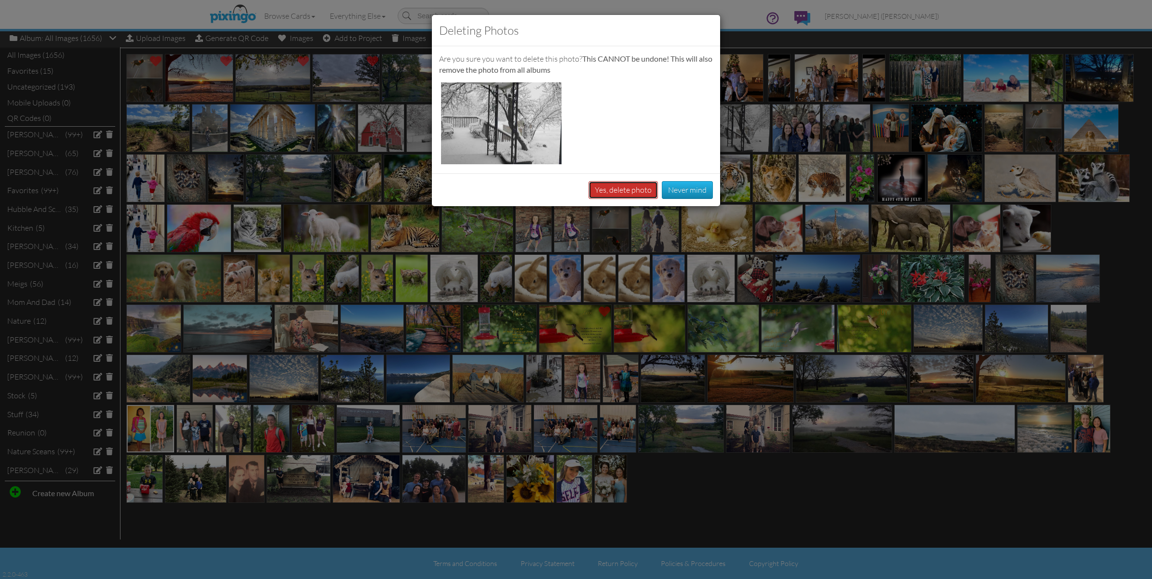
click at [642, 190] on button "Yes, delete photo" at bounding box center [622, 190] width 69 height 18
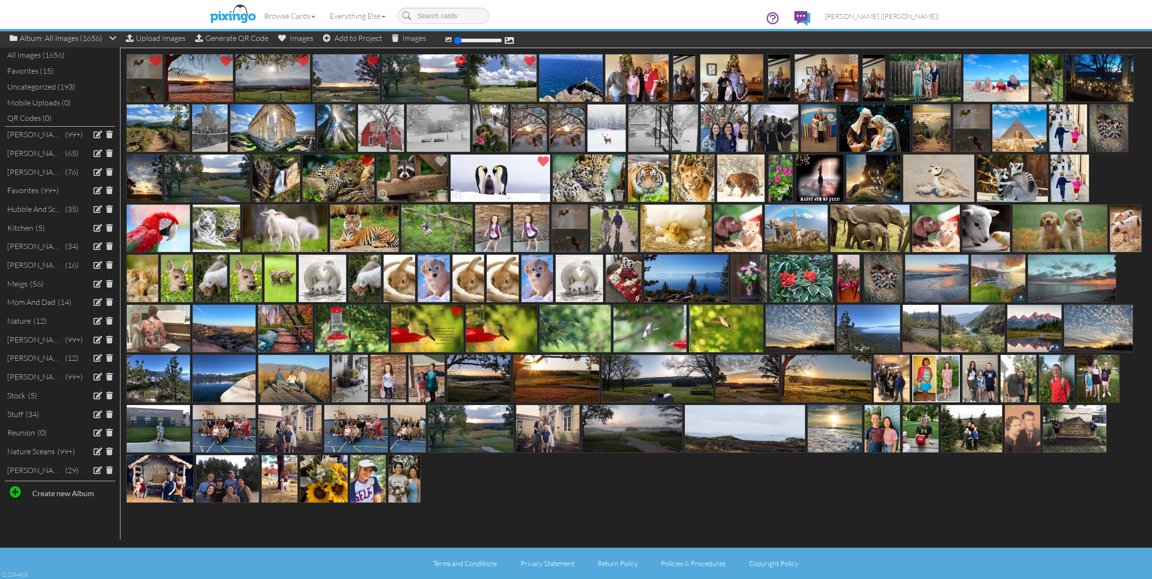
click at [740, 144] on span at bounding box center [741, 145] width 15 height 16
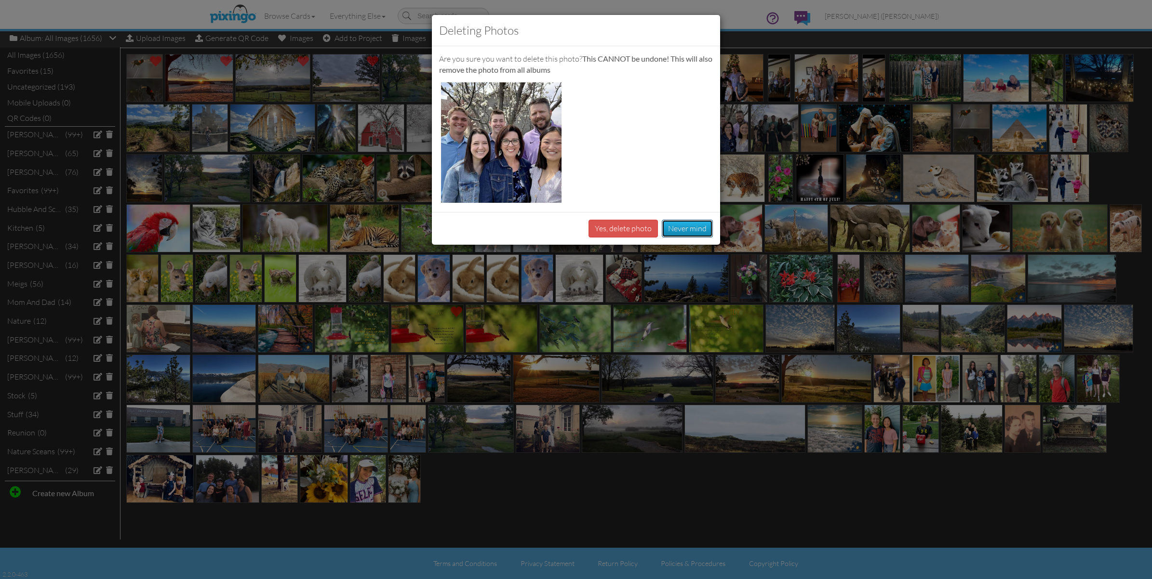
click at [678, 227] on button "Never mind" at bounding box center [687, 229] width 51 height 18
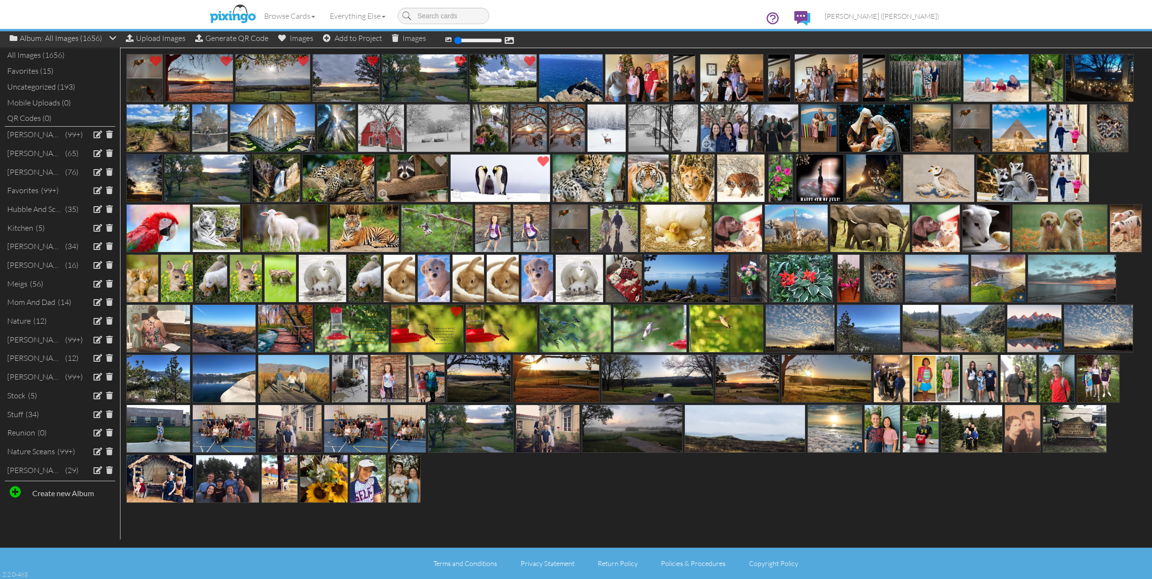
click at [741, 143] on span at bounding box center [741, 145] width 15 height 16
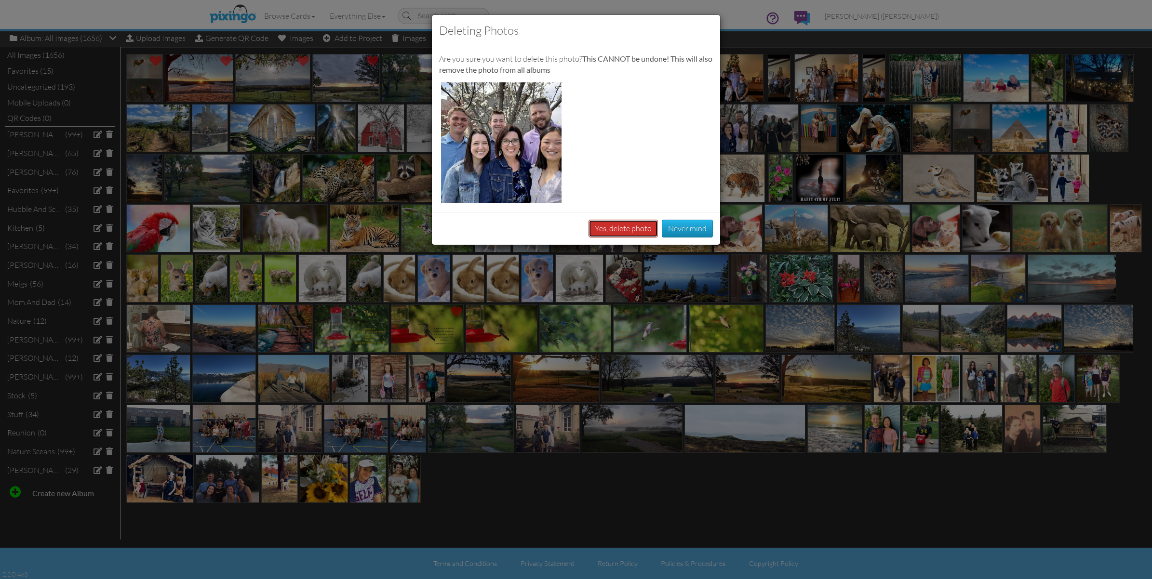
click at [644, 227] on button "Yes, delete photo" at bounding box center [622, 229] width 69 height 18
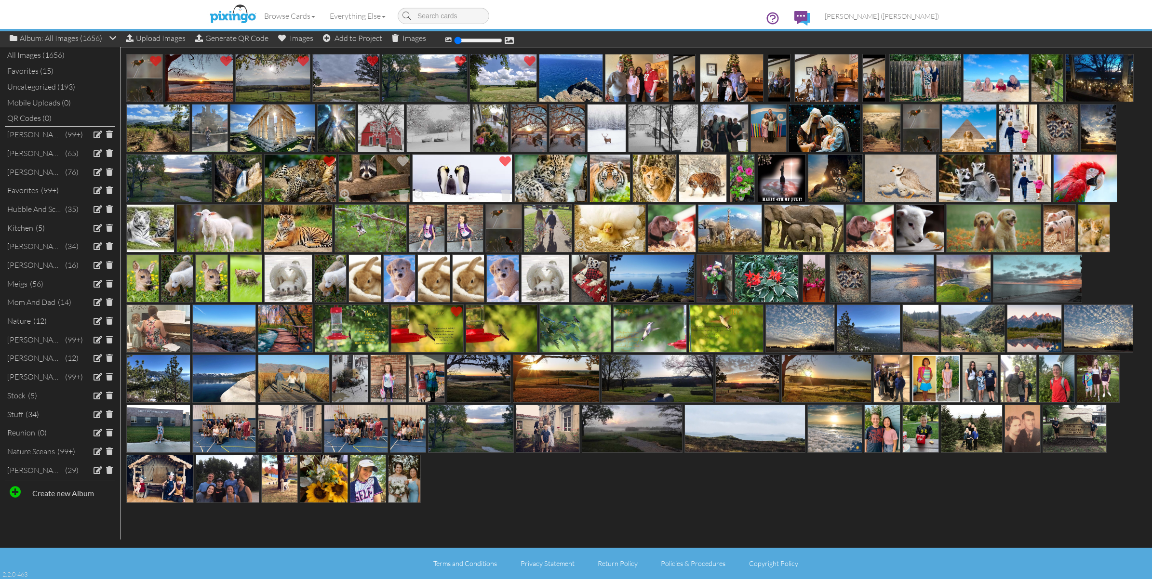
click at [741, 141] on span at bounding box center [741, 145] width 15 height 16
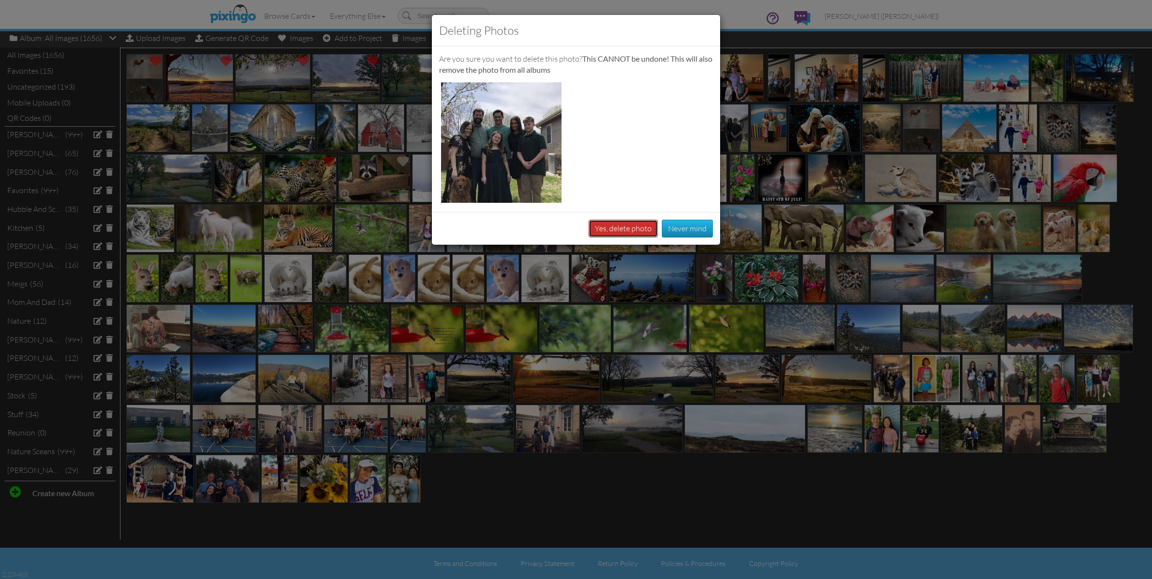
click at [635, 230] on button "Yes, delete photo" at bounding box center [622, 229] width 69 height 18
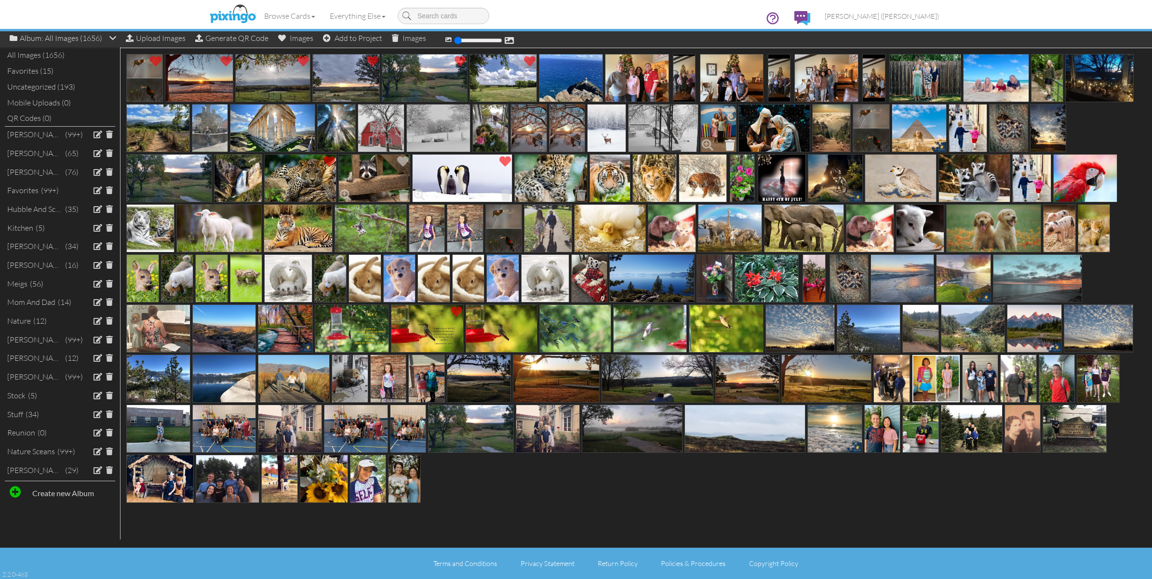
click at [728, 142] on span at bounding box center [729, 145] width 15 height 16
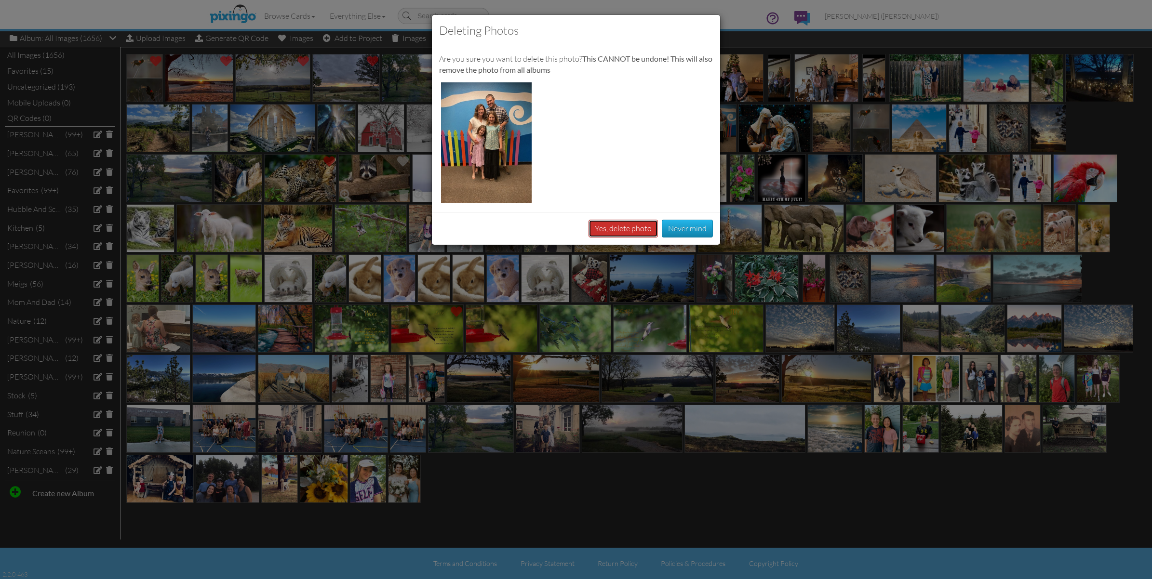
click at [640, 222] on button "Yes, delete photo" at bounding box center [622, 229] width 69 height 18
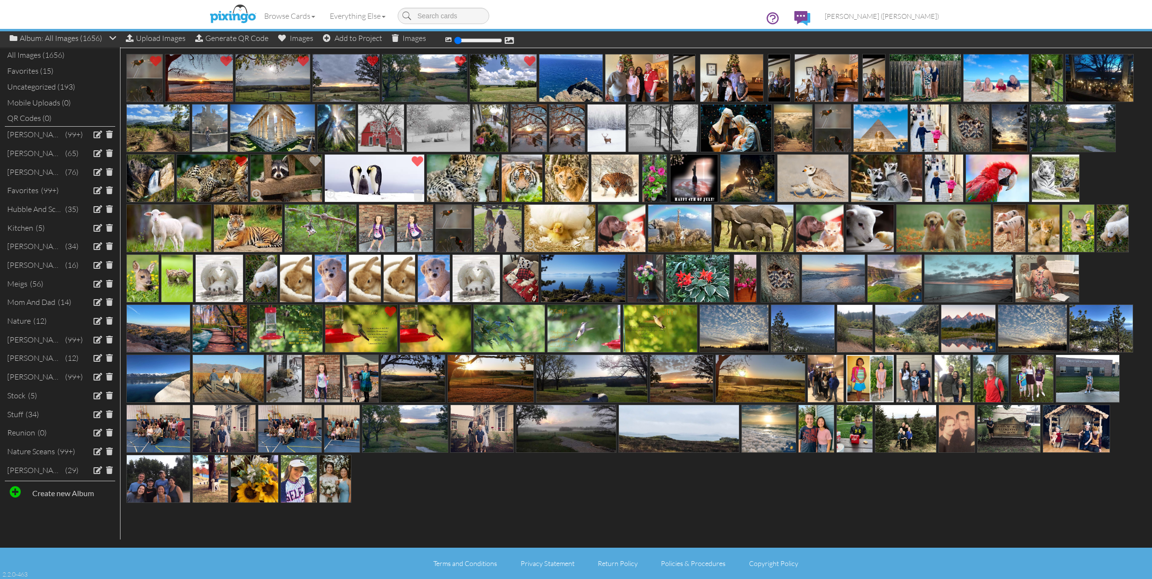
click at [940, 140] on span at bounding box center [942, 145] width 15 height 16
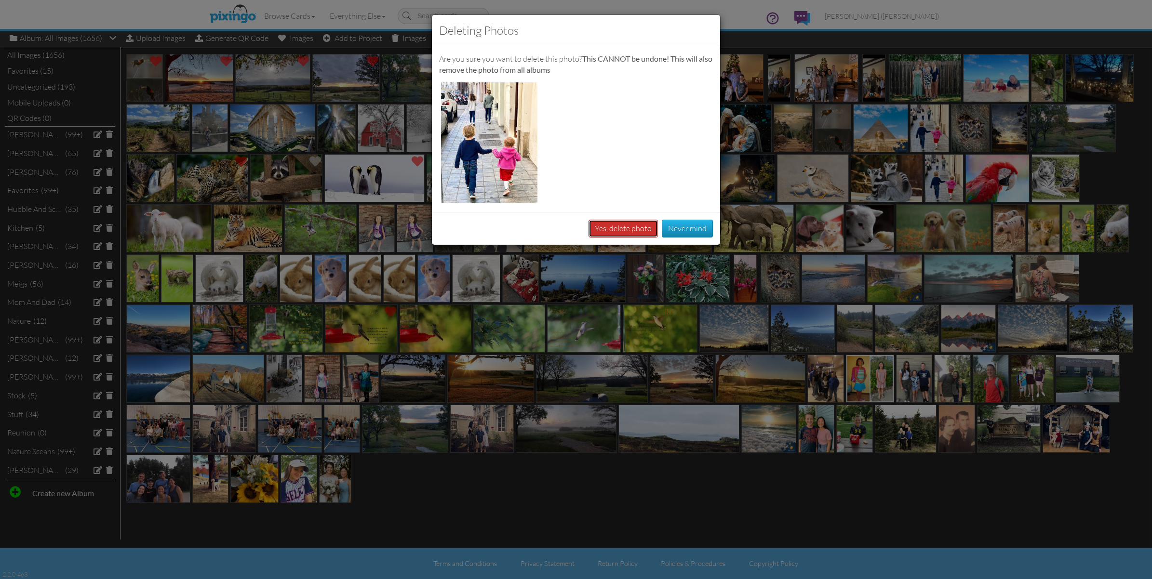
click at [625, 230] on button "Yes, delete photo" at bounding box center [622, 229] width 69 height 18
